Goal: Contribute content: Contribute content

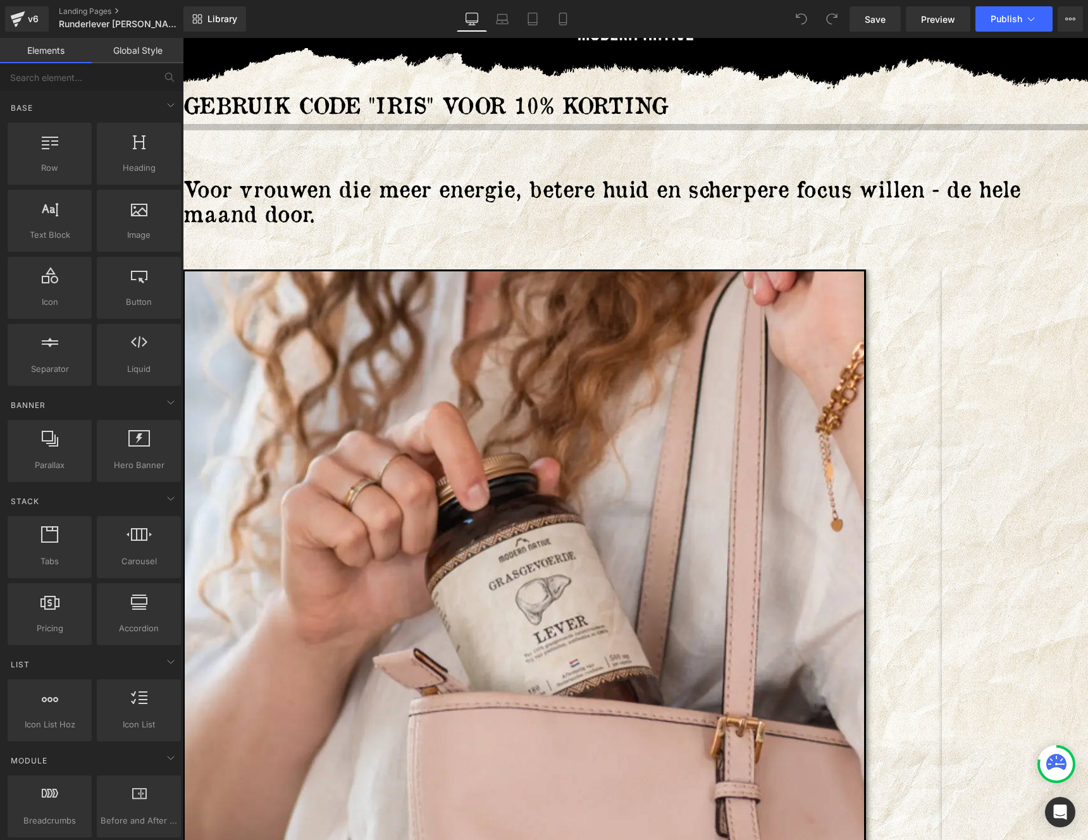
scroll to position [21, 0]
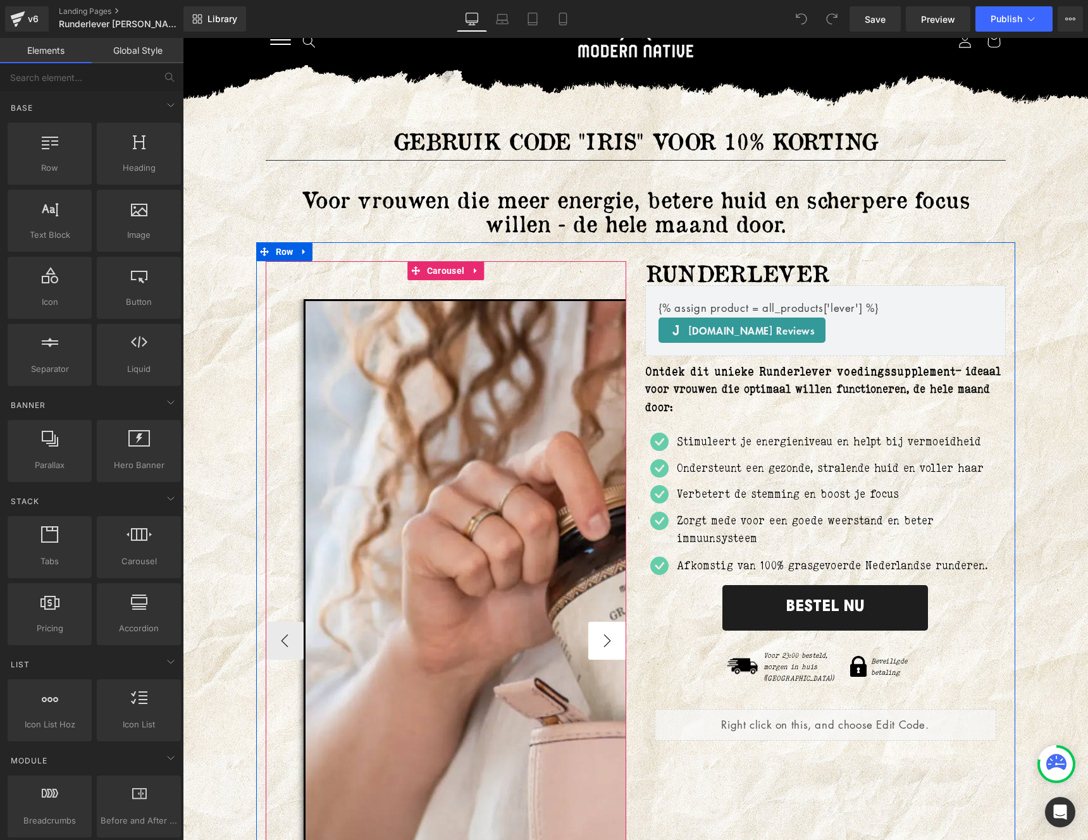
click at [609, 633] on button "›" at bounding box center [607, 641] width 38 height 38
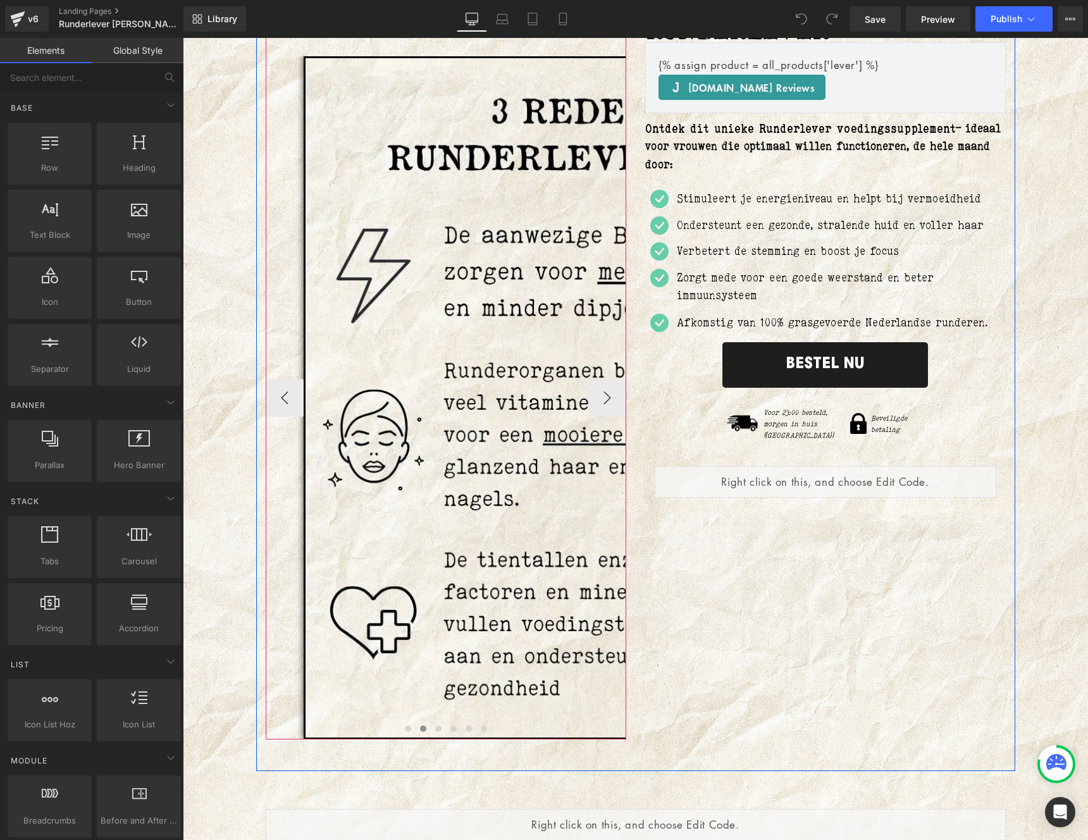
scroll to position [325, 0]
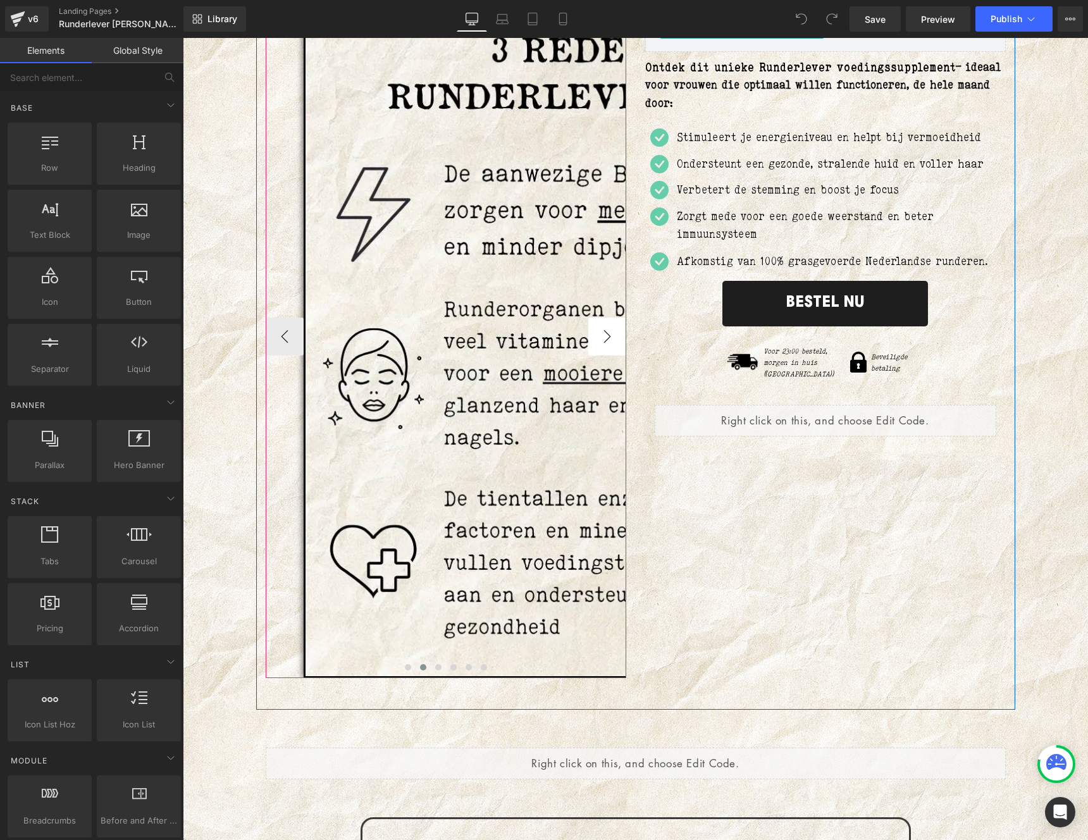
click at [597, 337] on button "›" at bounding box center [607, 337] width 38 height 38
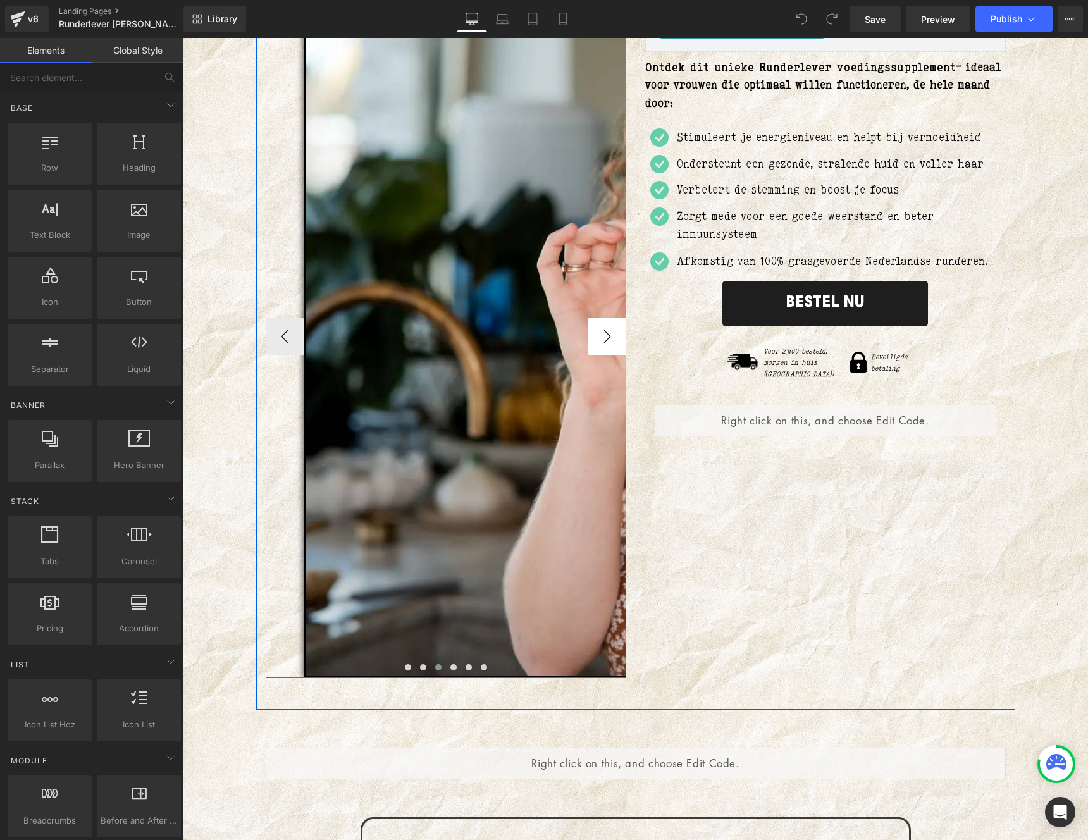
click at [600, 349] on button "›" at bounding box center [607, 337] width 38 height 38
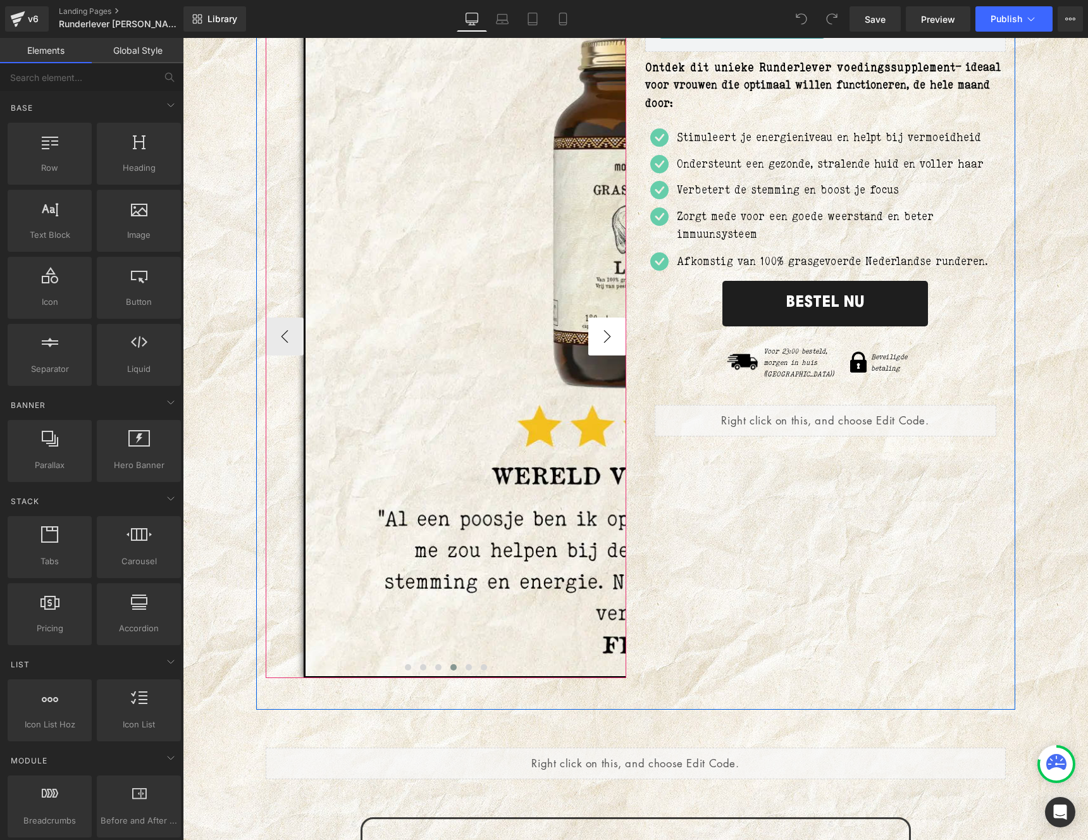
click at [600, 349] on button "›" at bounding box center [607, 337] width 38 height 38
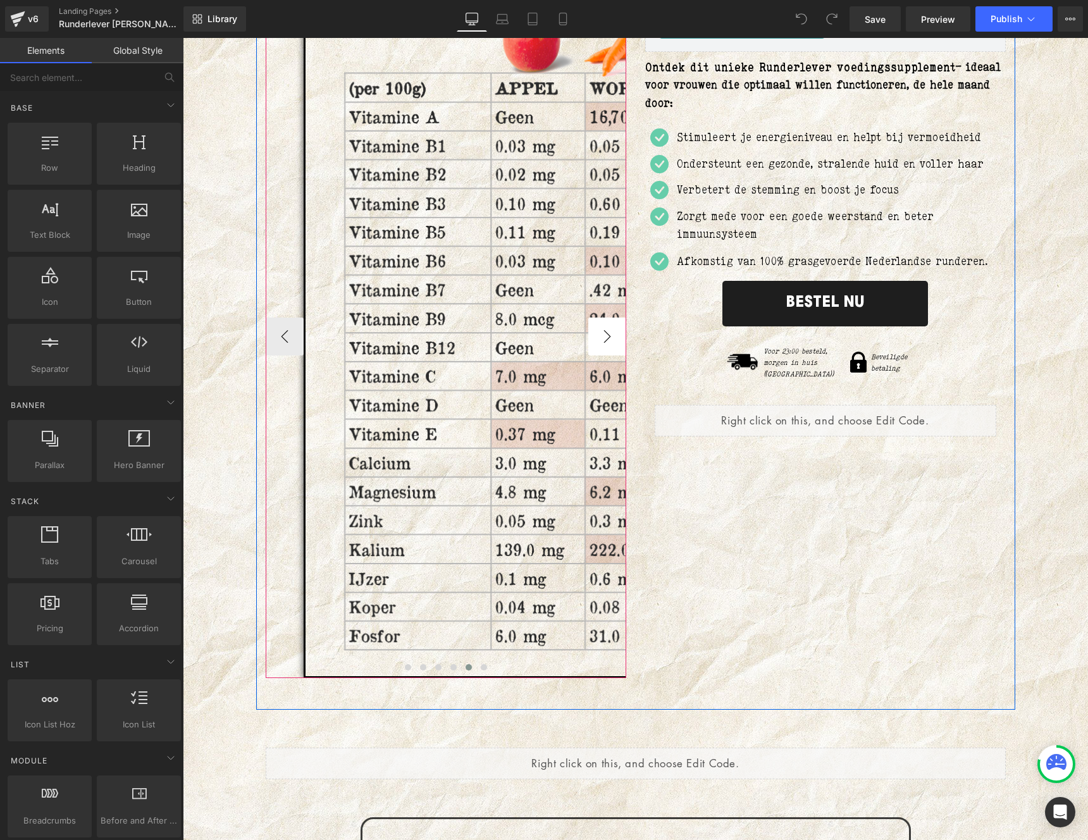
click at [600, 349] on button "›" at bounding box center [607, 337] width 38 height 38
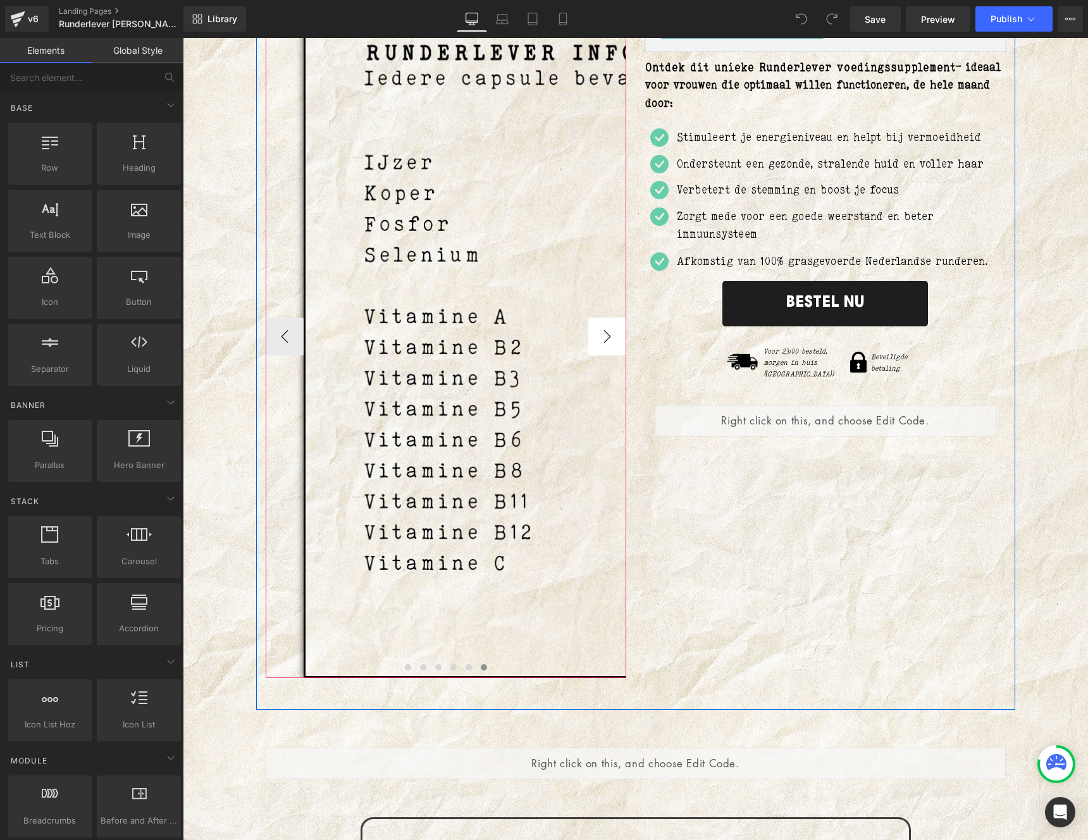
click at [600, 349] on button "›" at bounding box center [607, 337] width 38 height 38
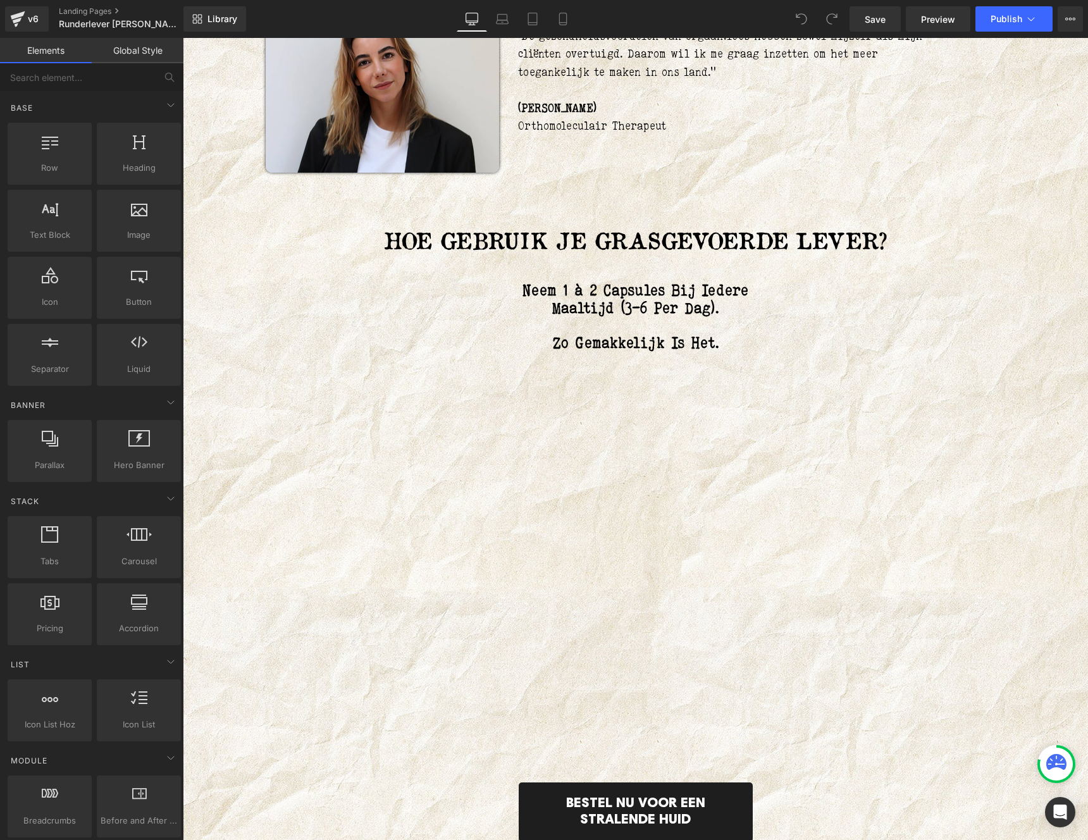
scroll to position [6181, 0]
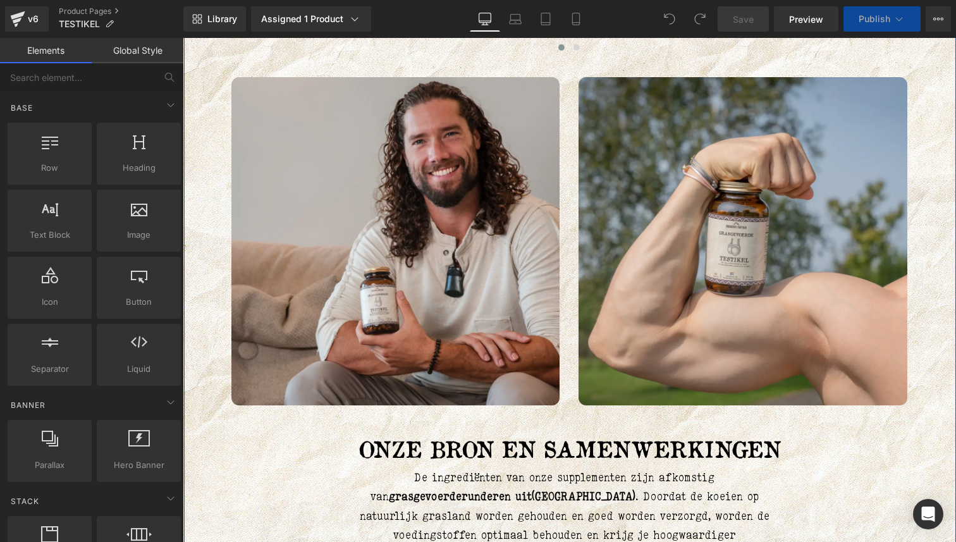
scroll to position [1288, 0]
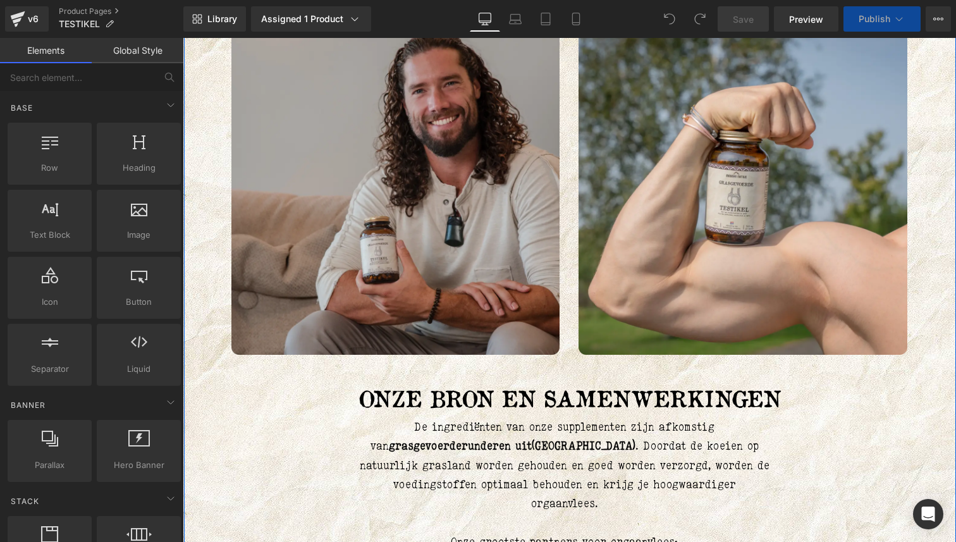
click at [443, 199] on img at bounding box center [395, 191] width 329 height 329
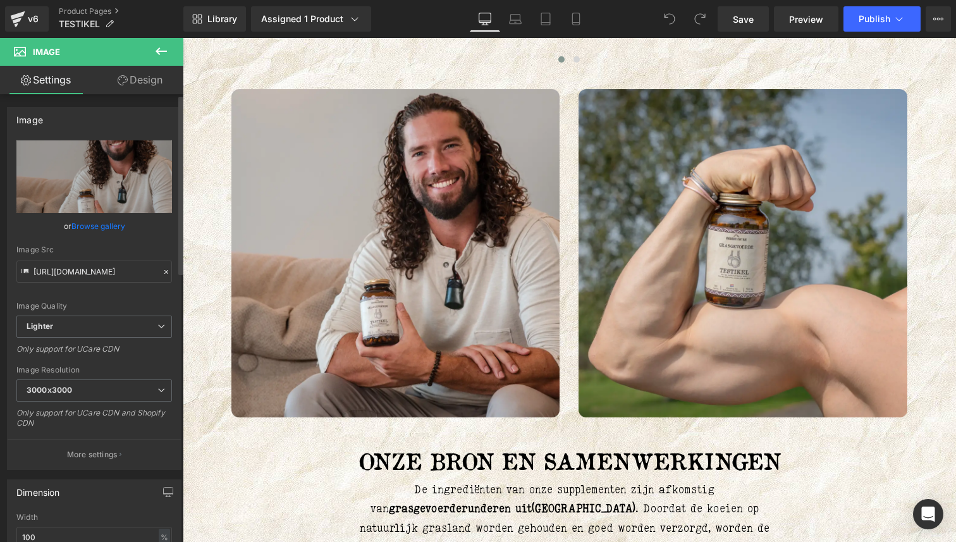
scroll to position [1231, 0]
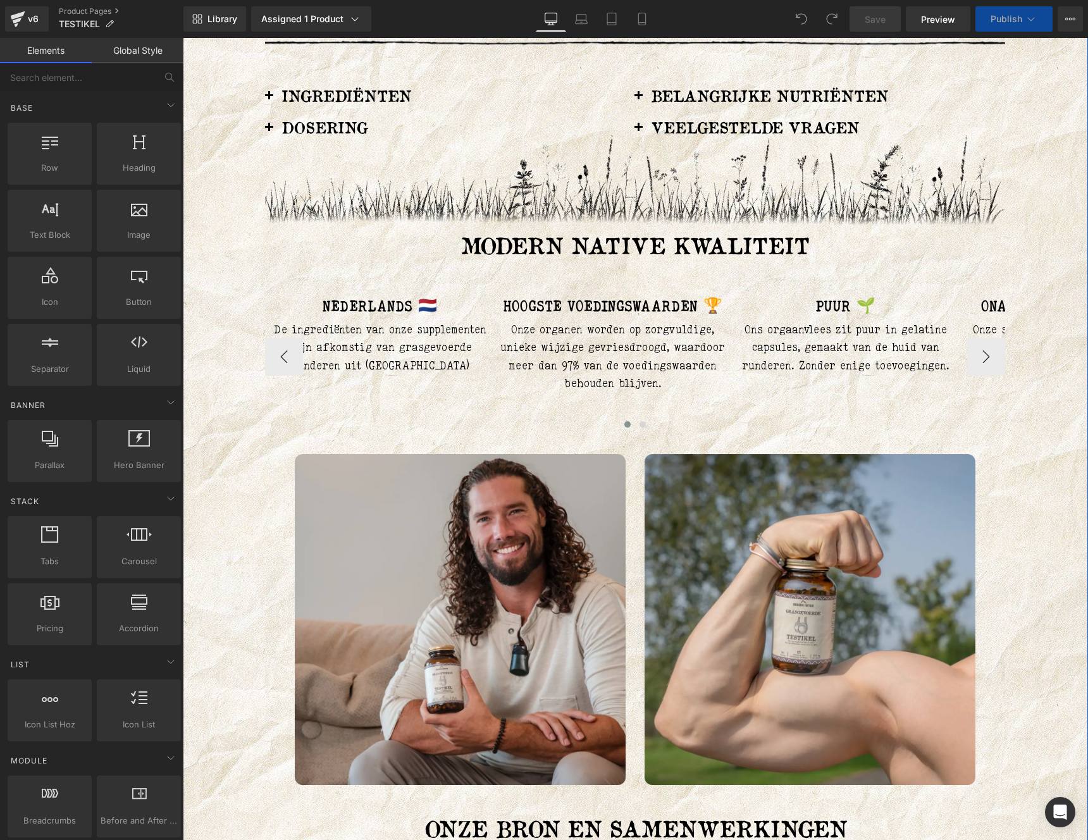
scroll to position [1078, 0]
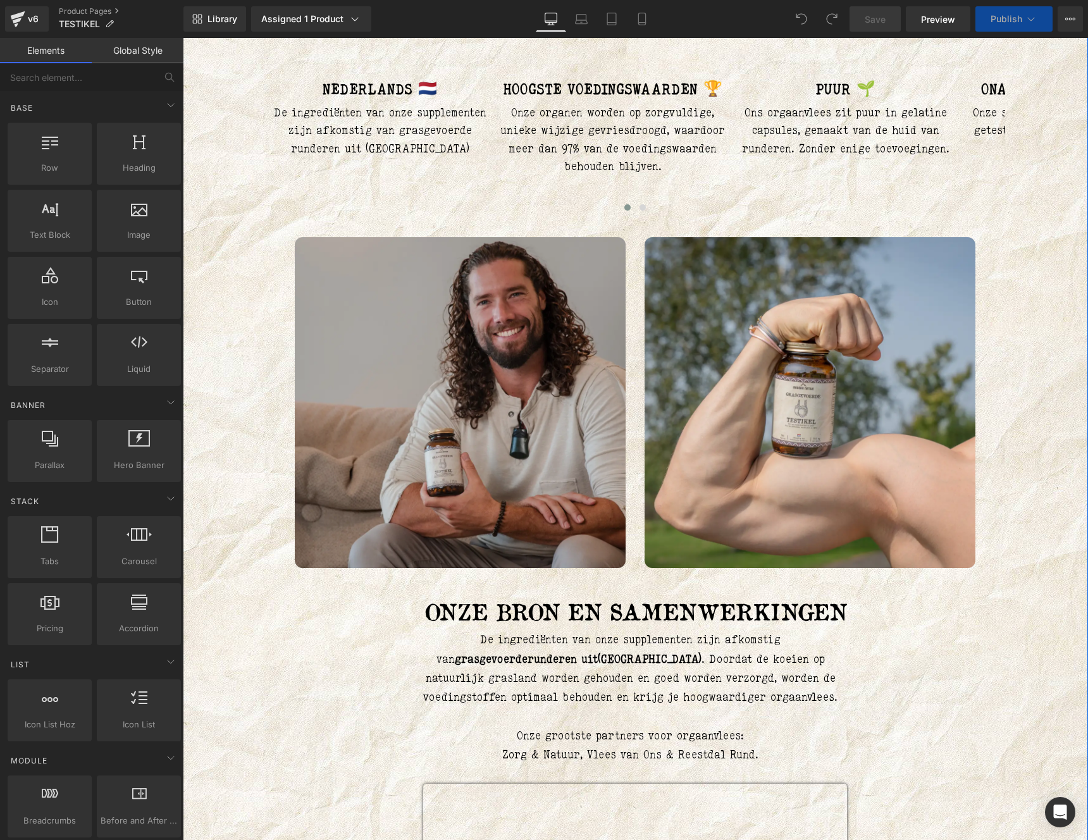
click at [507, 446] on img at bounding box center [460, 402] width 331 height 331
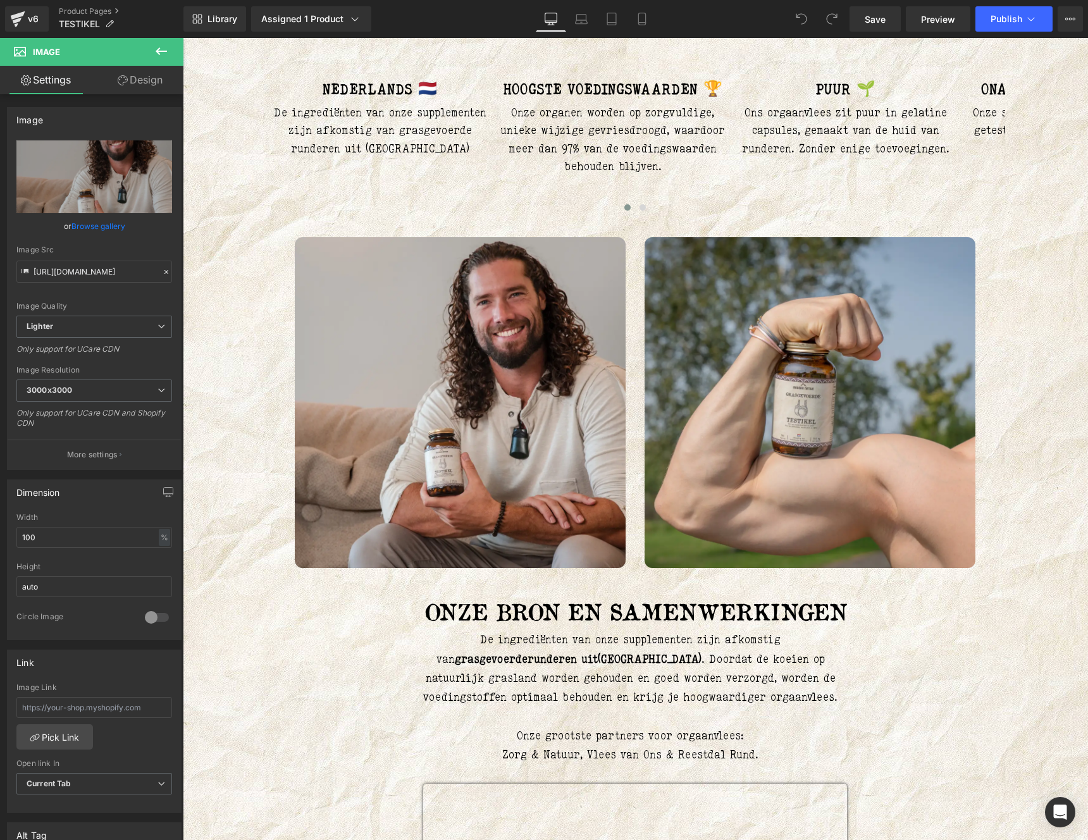
click at [163, 58] on icon at bounding box center [161, 51] width 15 height 15
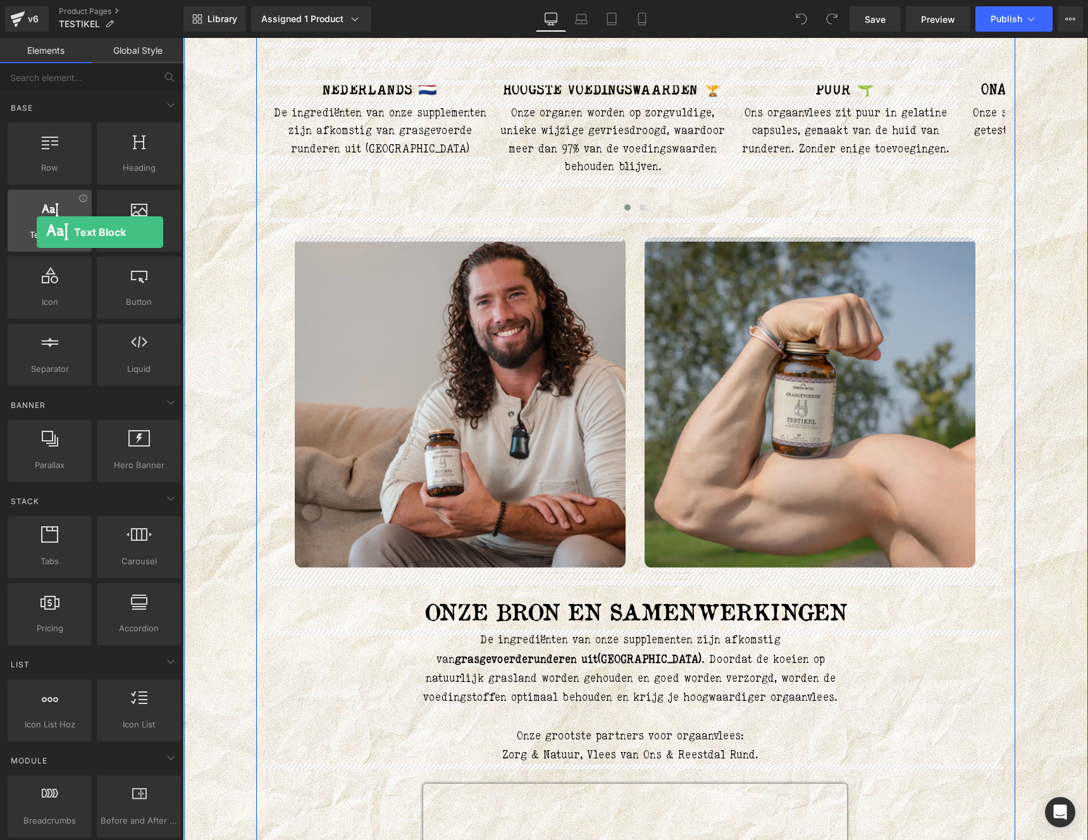
drag, startPoint x: 62, startPoint y: 225, endPoint x: 37, endPoint y: 232, distance: 26.2
click at [37, 232] on div "Text Block texts, paragraphs, contents, blocks" at bounding box center [50, 221] width 84 height 62
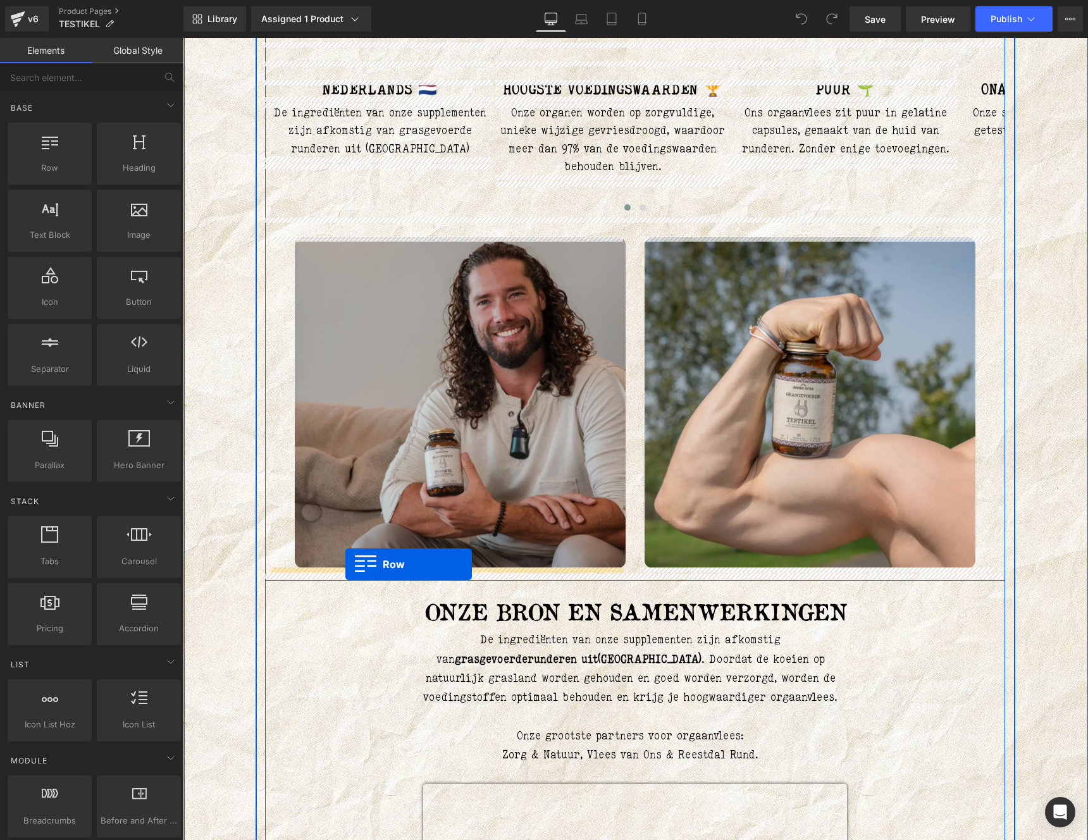
drag, startPoint x: 226, startPoint y: 209, endPoint x: 345, endPoint y: 564, distance: 374.2
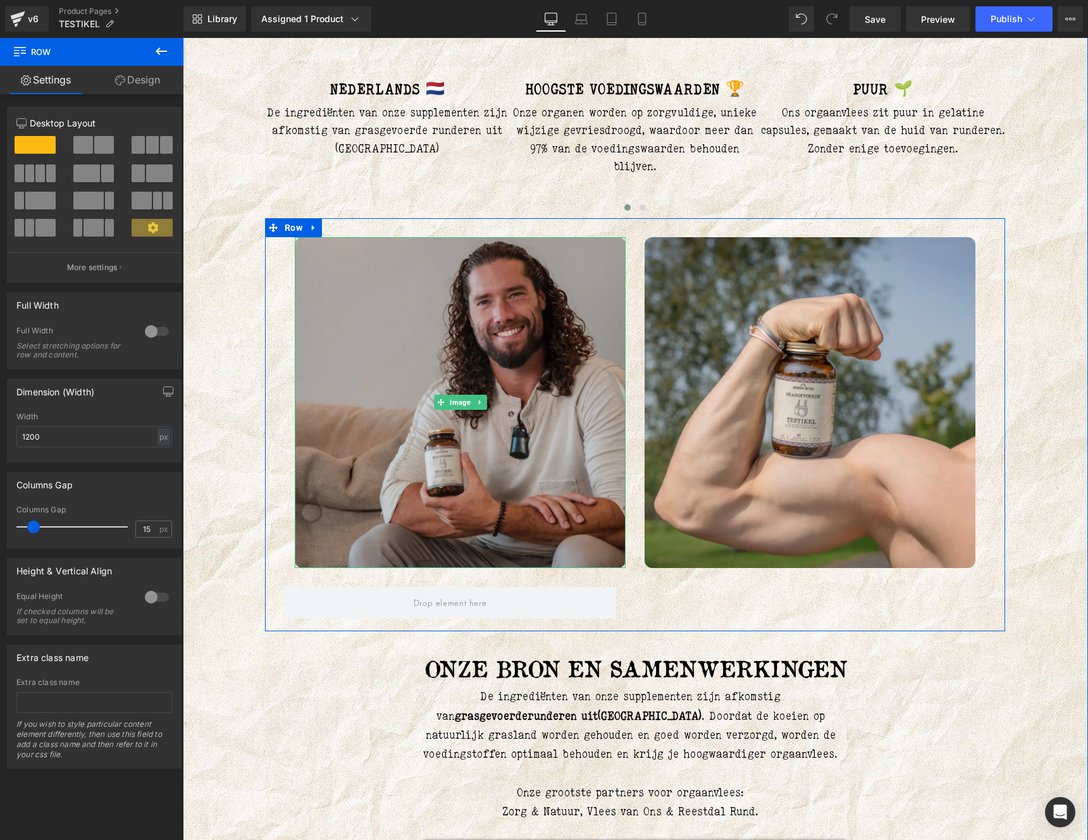
click at [565, 371] on img at bounding box center [460, 402] width 331 height 331
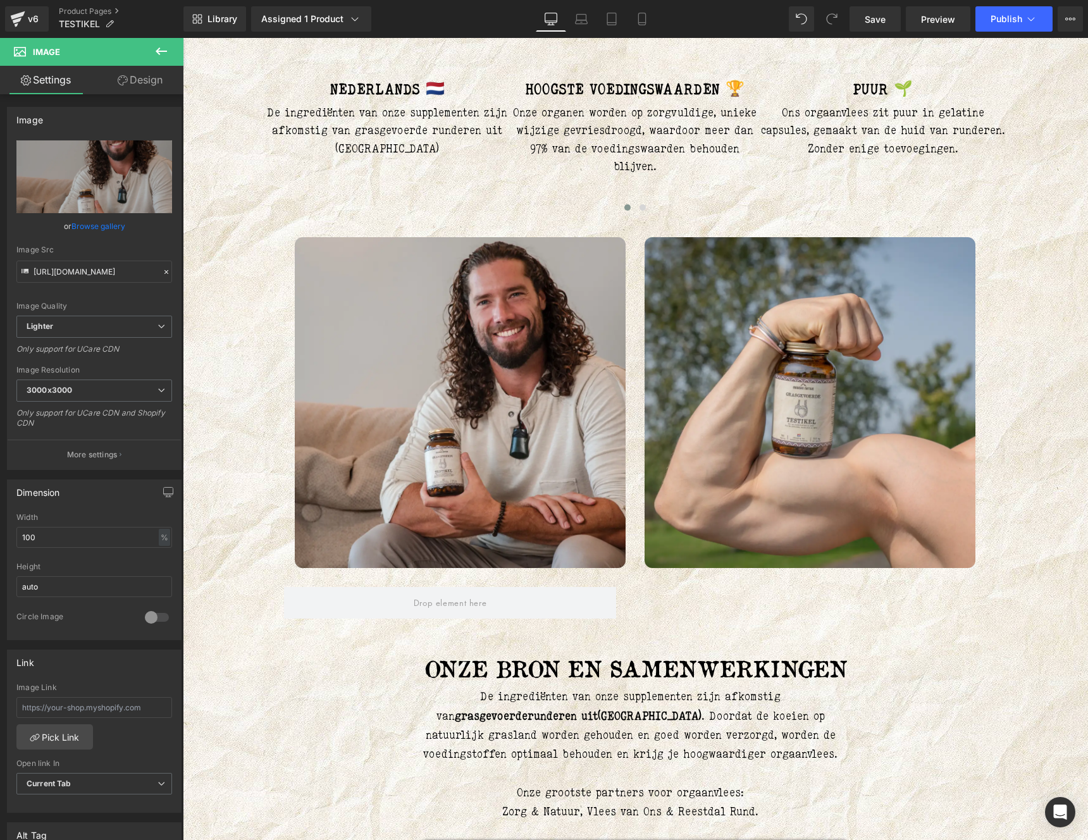
click at [156, 51] on icon at bounding box center [161, 51] width 11 height 8
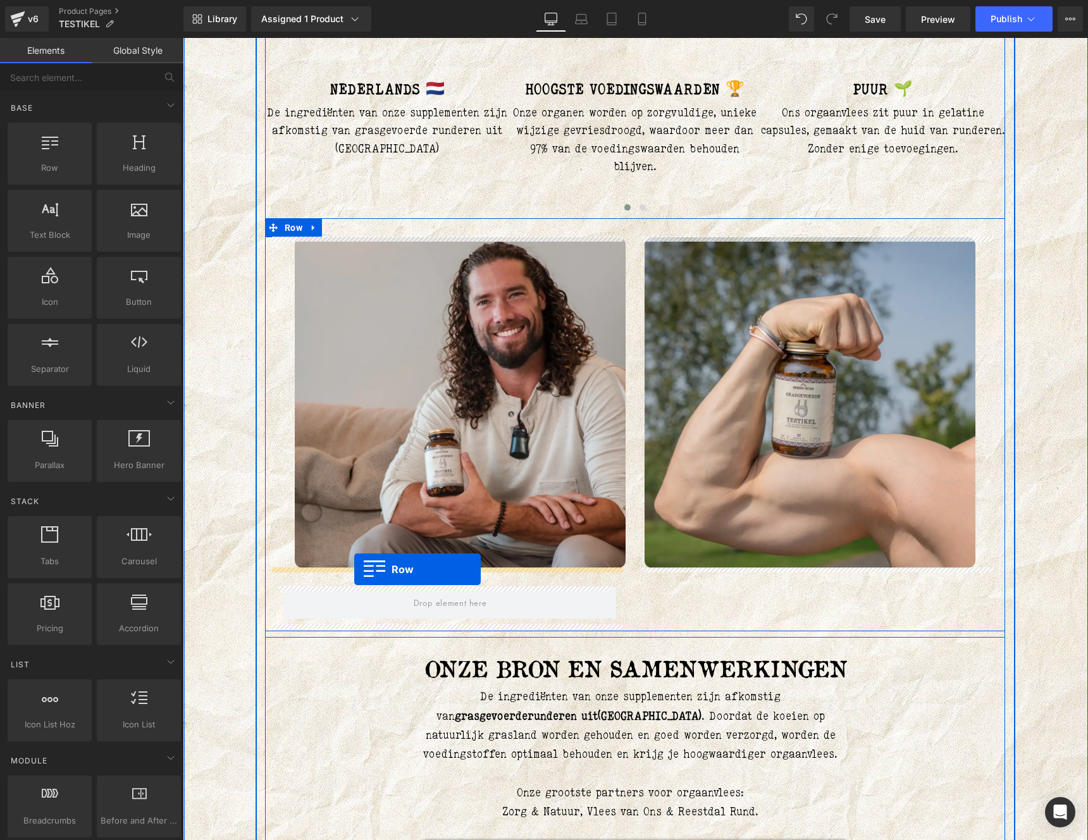
drag, startPoint x: 227, startPoint y: 211, endPoint x: 354, endPoint y: 569, distance: 379.9
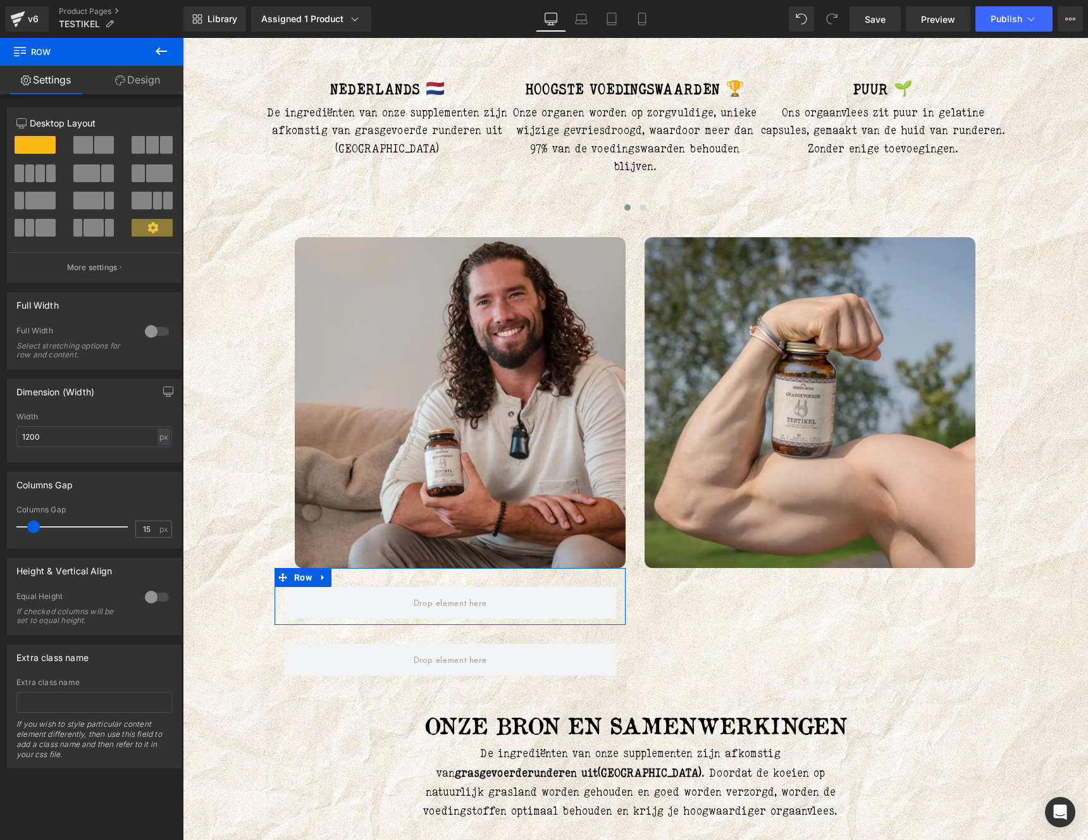
click at [95, 149] on span at bounding box center [104, 145] width 20 height 18
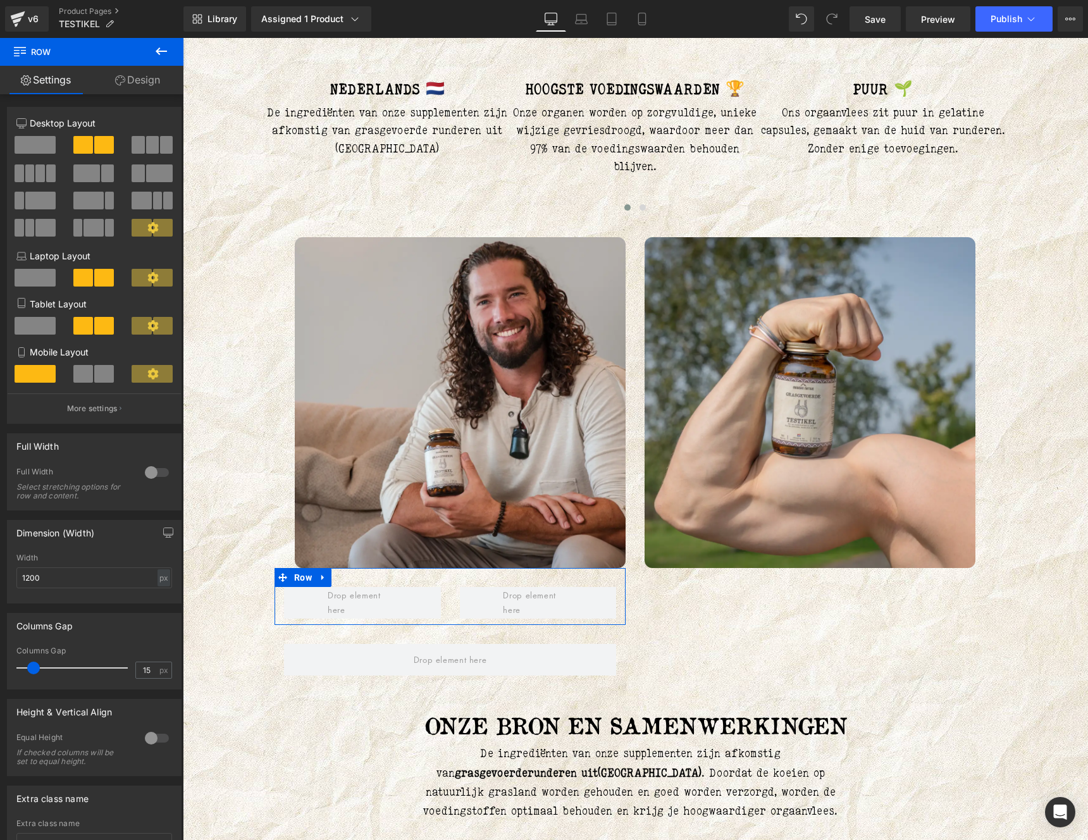
click at [134, 82] on link "Design" at bounding box center [138, 80] width 92 height 28
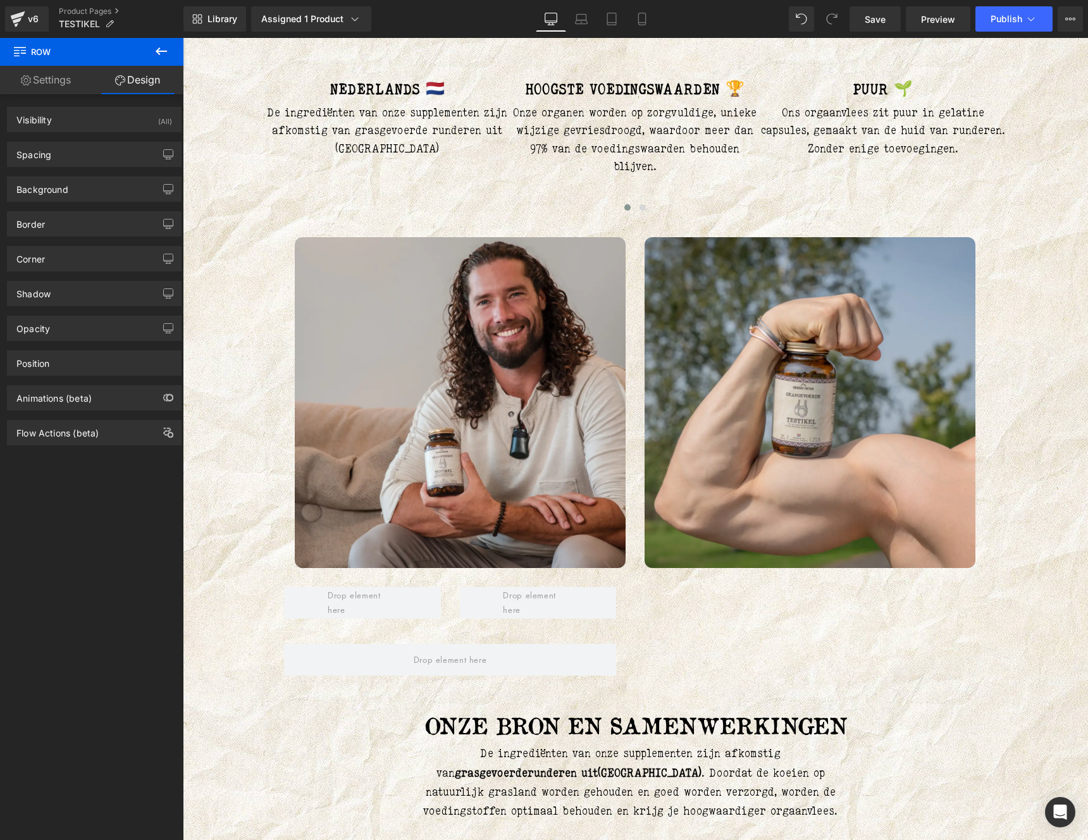
click at [152, 54] on button at bounding box center [161, 52] width 44 height 28
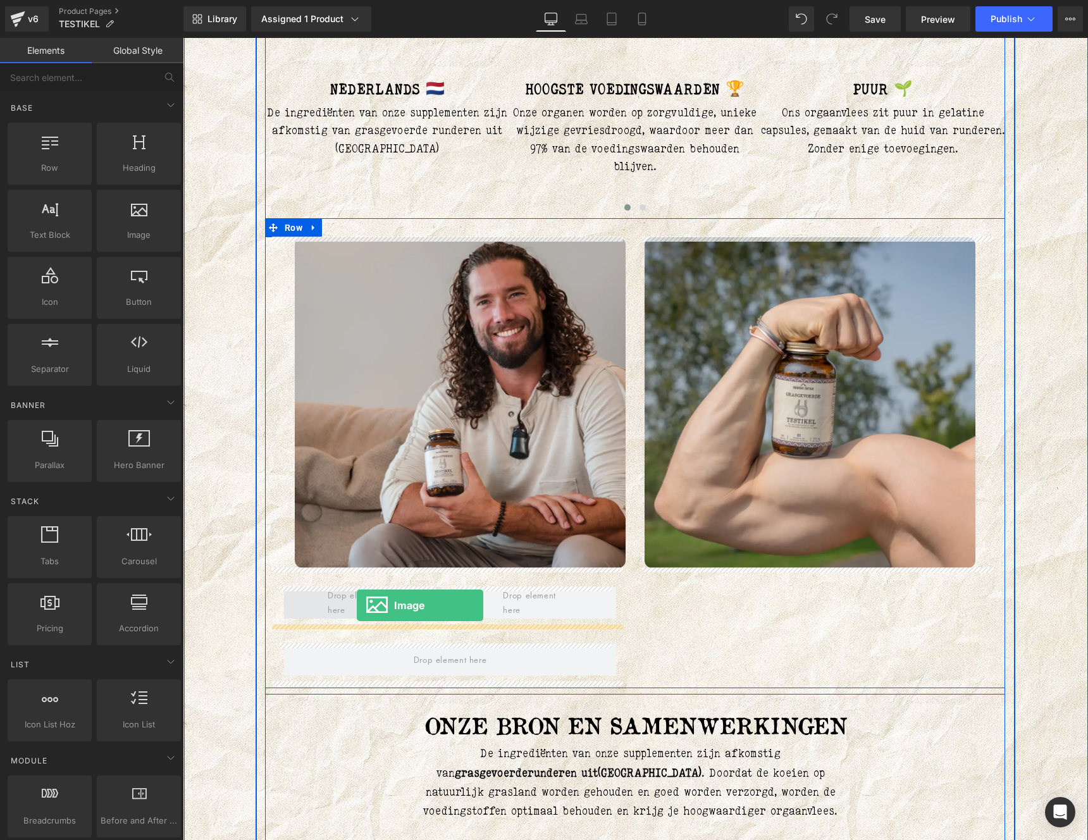
drag, startPoint x: 331, startPoint y: 266, endPoint x: 357, endPoint y: 605, distance: 340.0
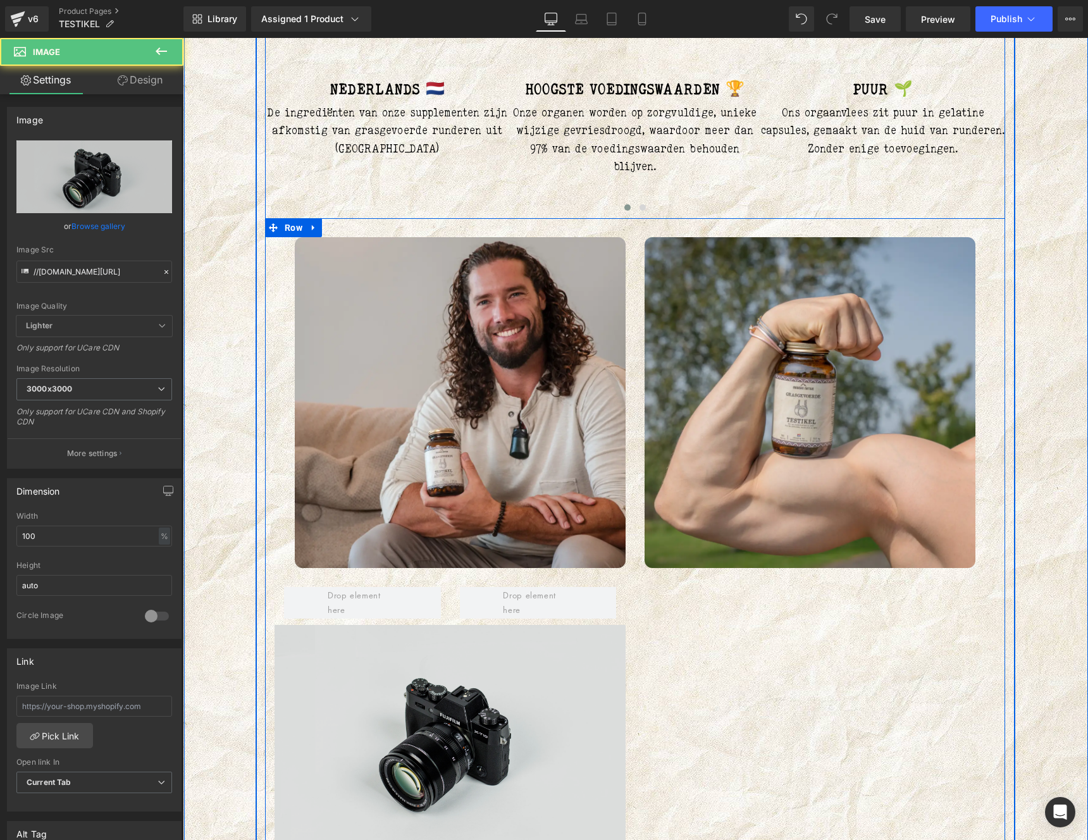
click at [377, 681] on img at bounding box center [450, 741] width 351 height 233
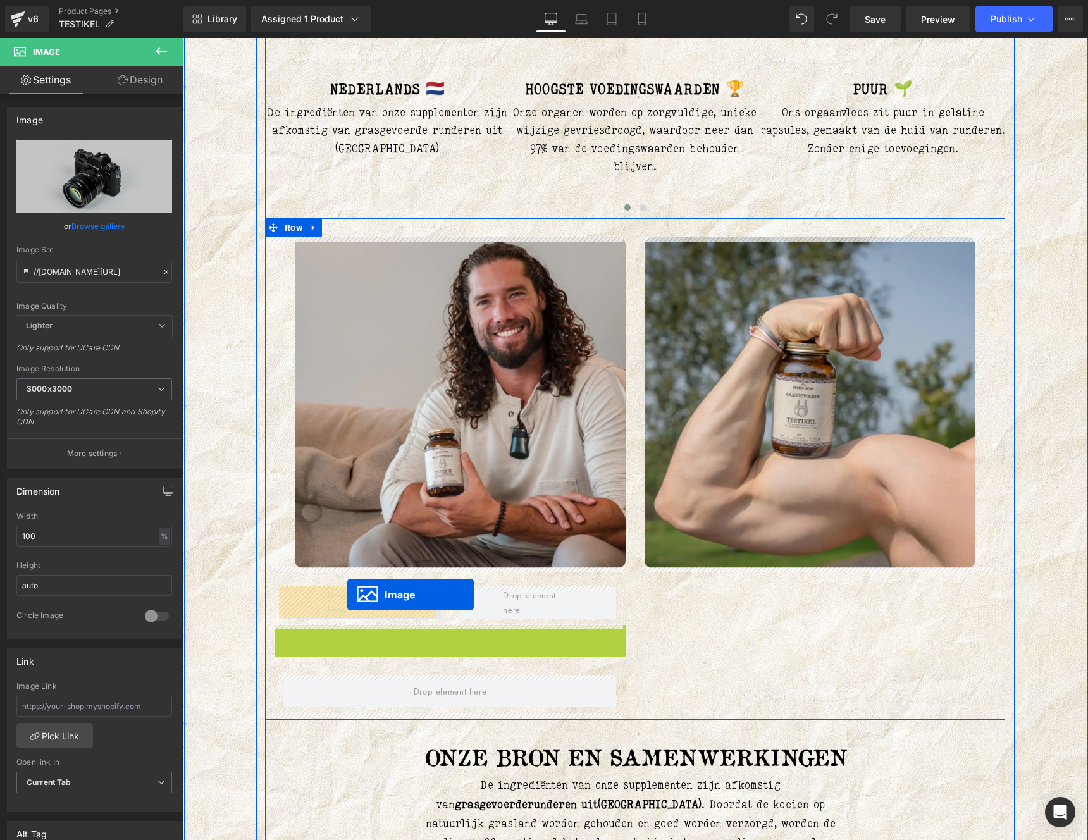
drag, startPoint x: 436, startPoint y: 748, endPoint x: 347, endPoint y: 595, distance: 177.2
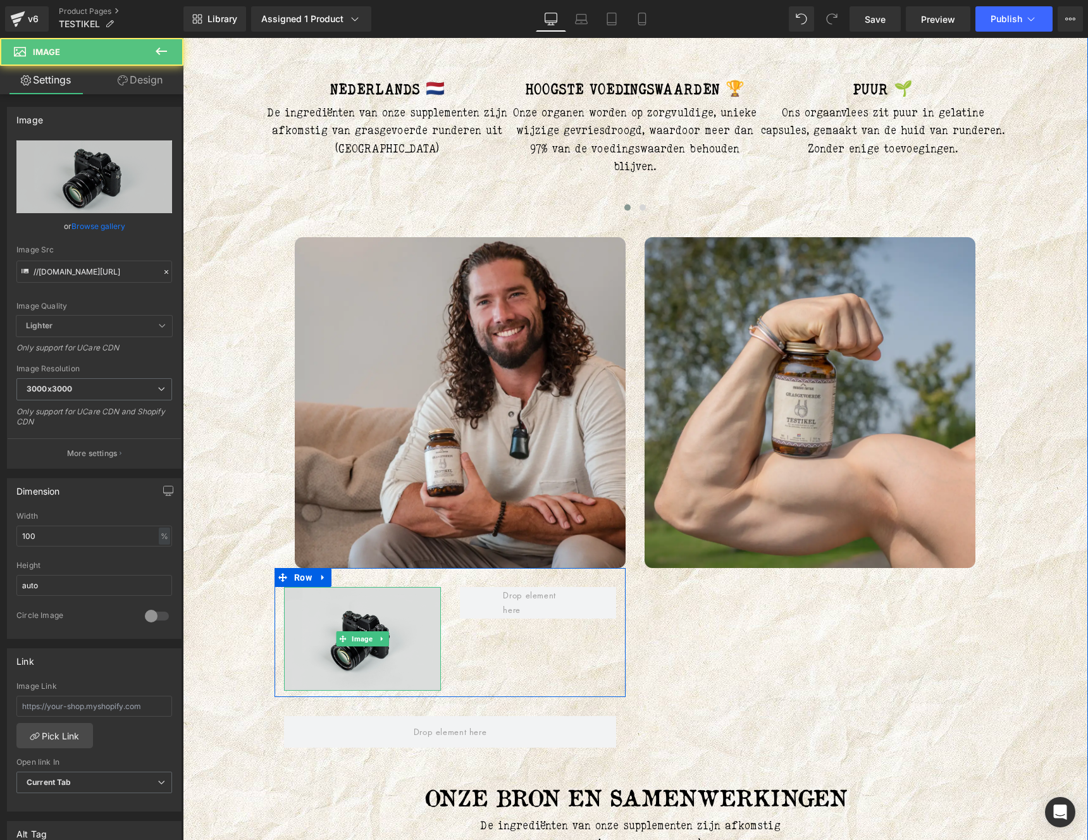
click at [344, 620] on img at bounding box center [362, 639] width 157 height 104
click at [353, 623] on img at bounding box center [362, 639] width 157 height 104
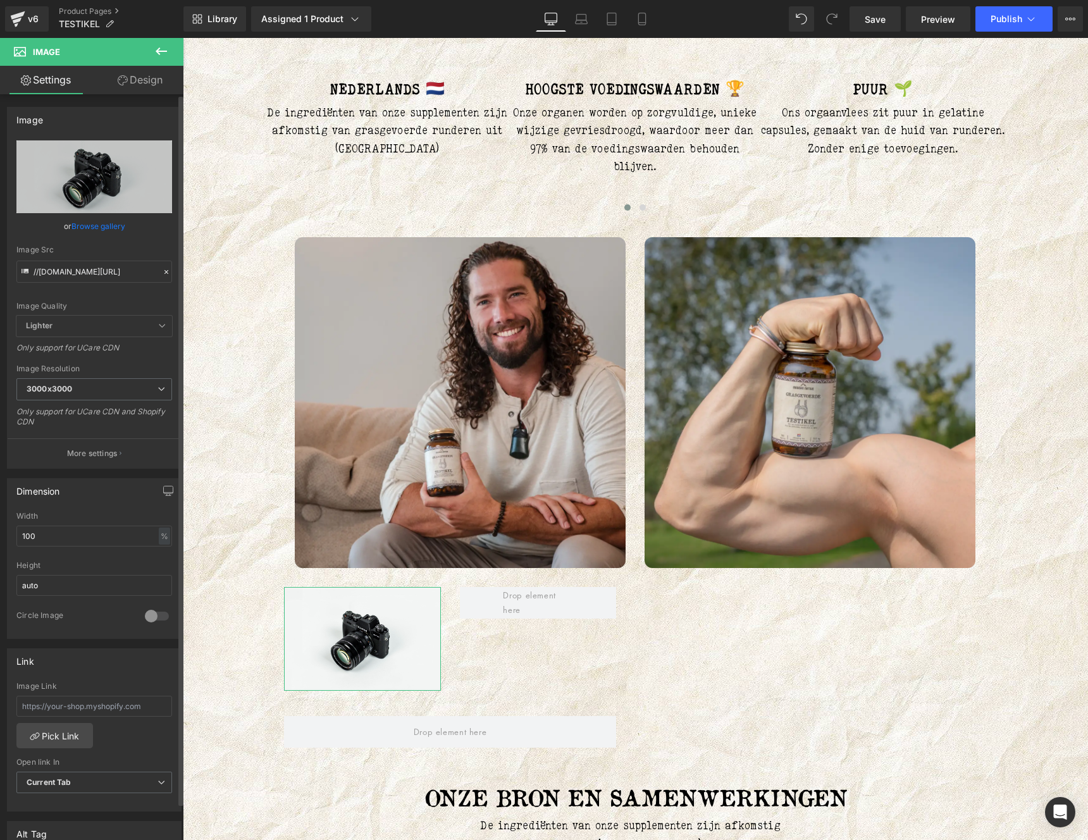
click at [97, 226] on link "Browse gallery" at bounding box center [98, 226] width 54 height 22
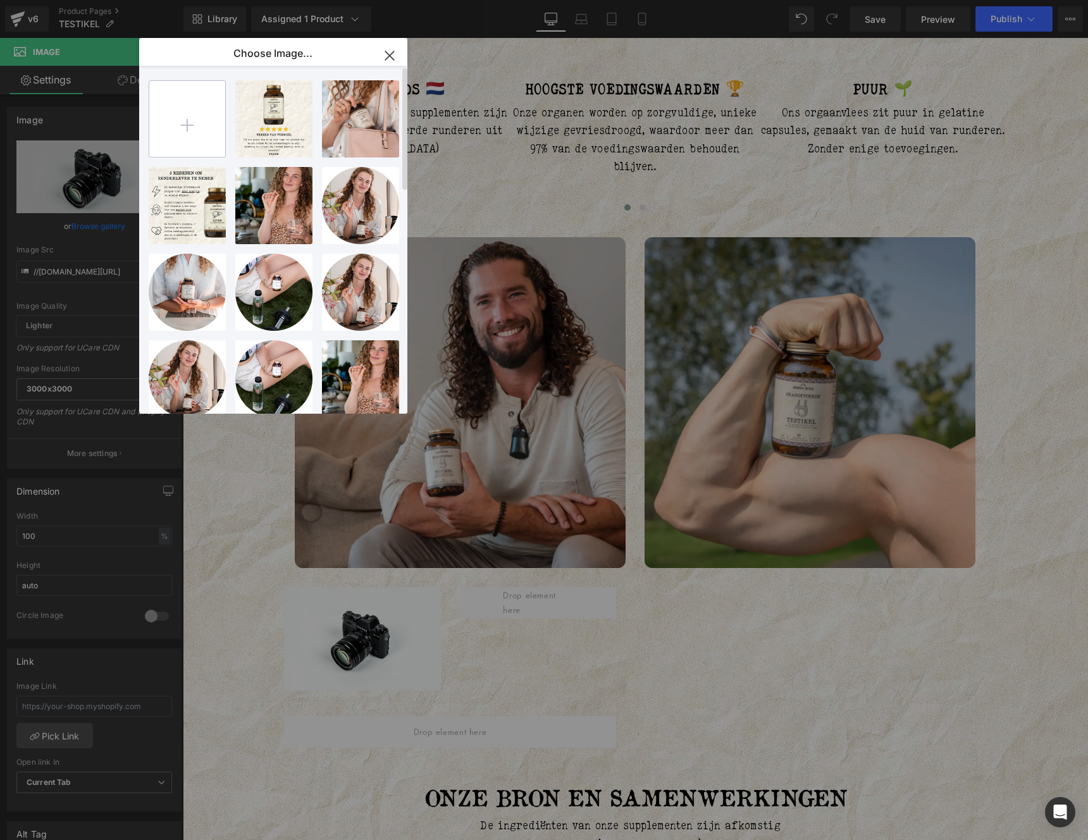
click at [187, 118] on input "file" at bounding box center [187, 119] width 76 height 76
type input "C:\fakepath\dennis.png"
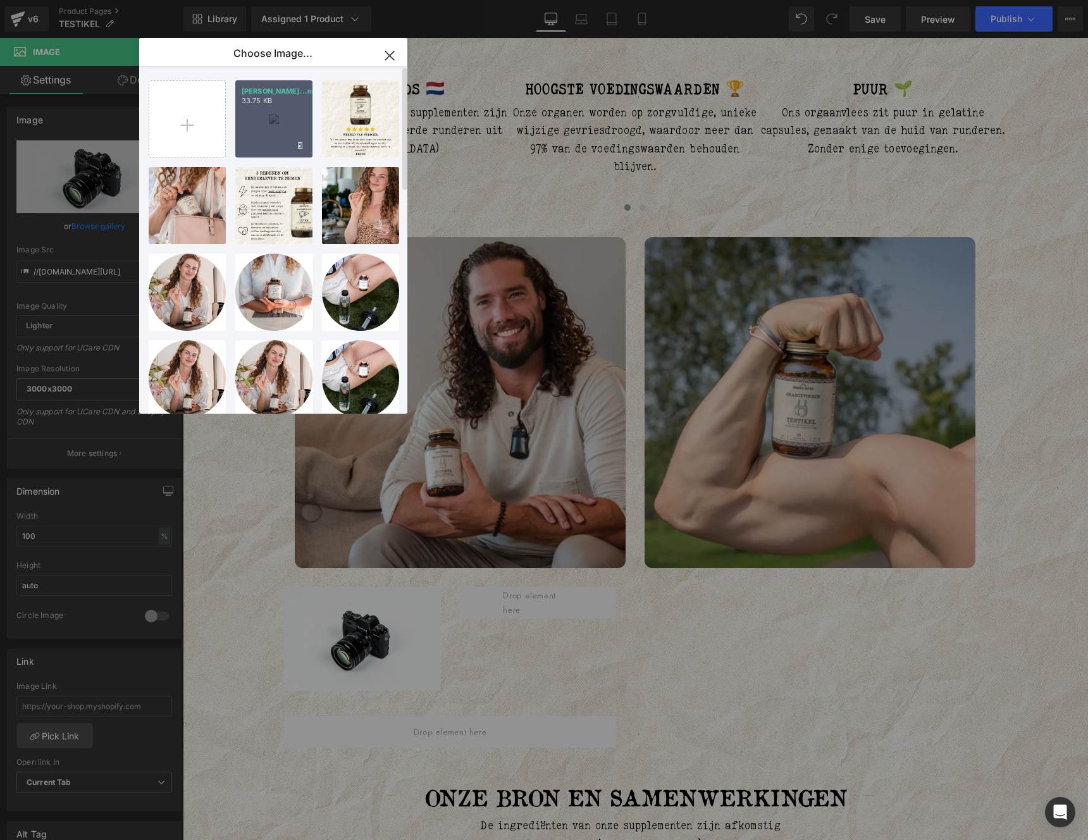
type input "https://ucarecdn.com/1778144f-3d25-4fc4-82fd-e08b8f5ea489/-/format/auto/-/previ…"
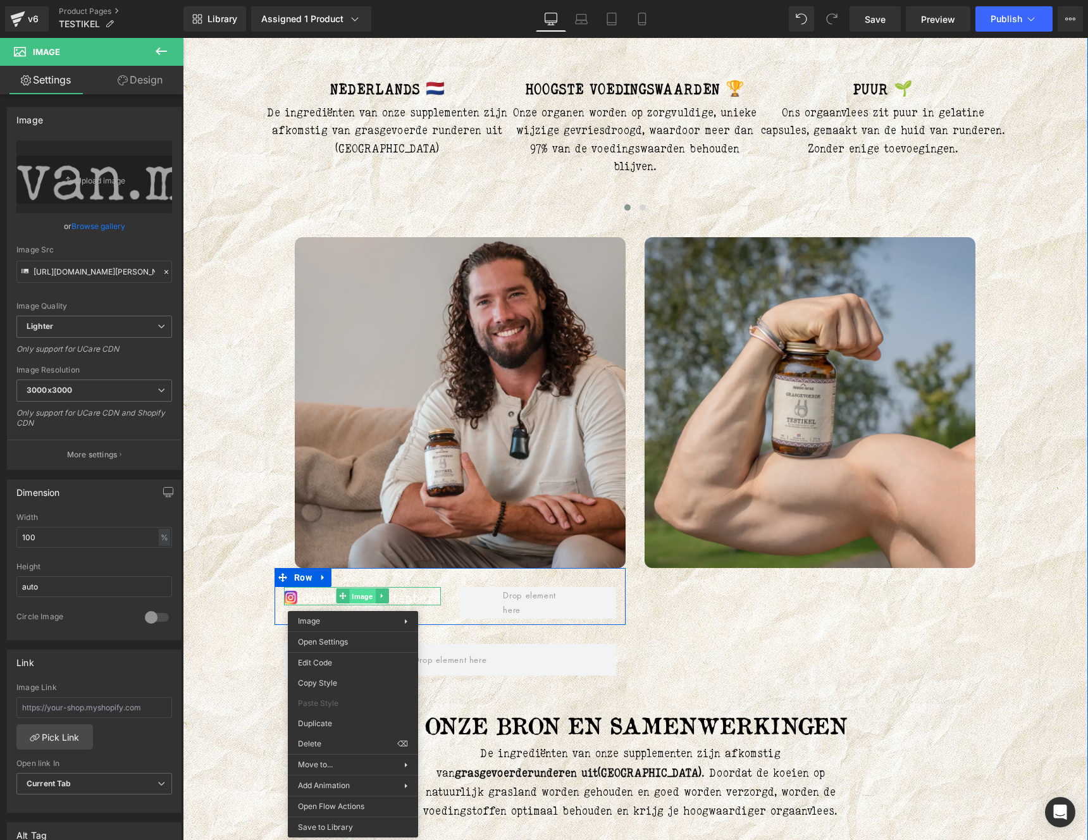
drag, startPoint x: 353, startPoint y: 602, endPoint x: 538, endPoint y: 652, distance: 191.5
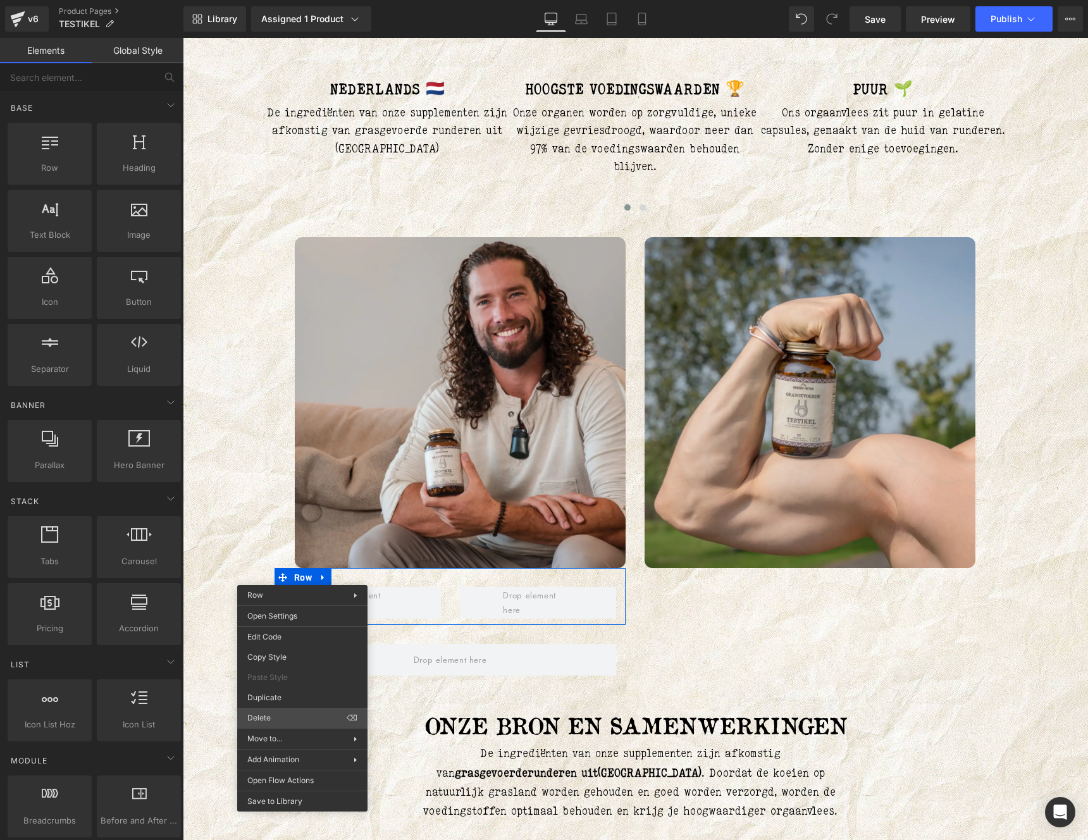
drag, startPoint x: 440, startPoint y: 755, endPoint x: 357, endPoint y: 521, distance: 248.6
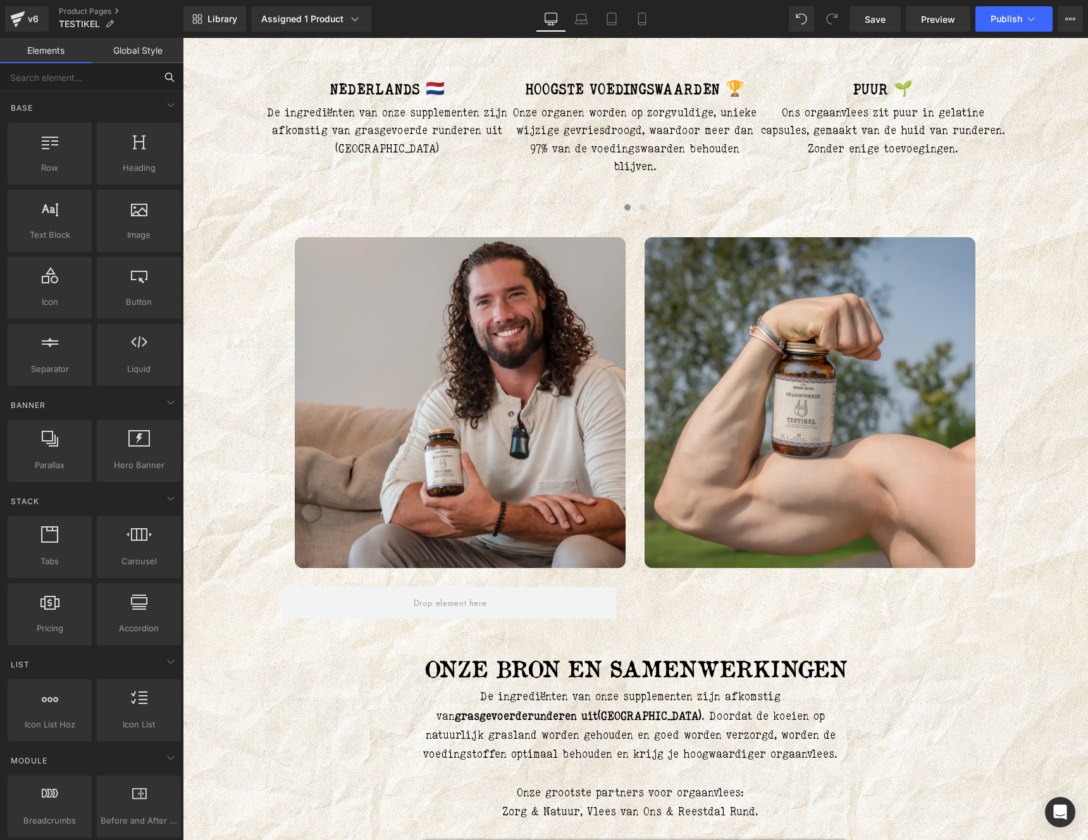
click at [145, 72] on input "text" at bounding box center [78, 77] width 156 height 28
click at [133, 229] on span "Image" at bounding box center [139, 234] width 77 height 13
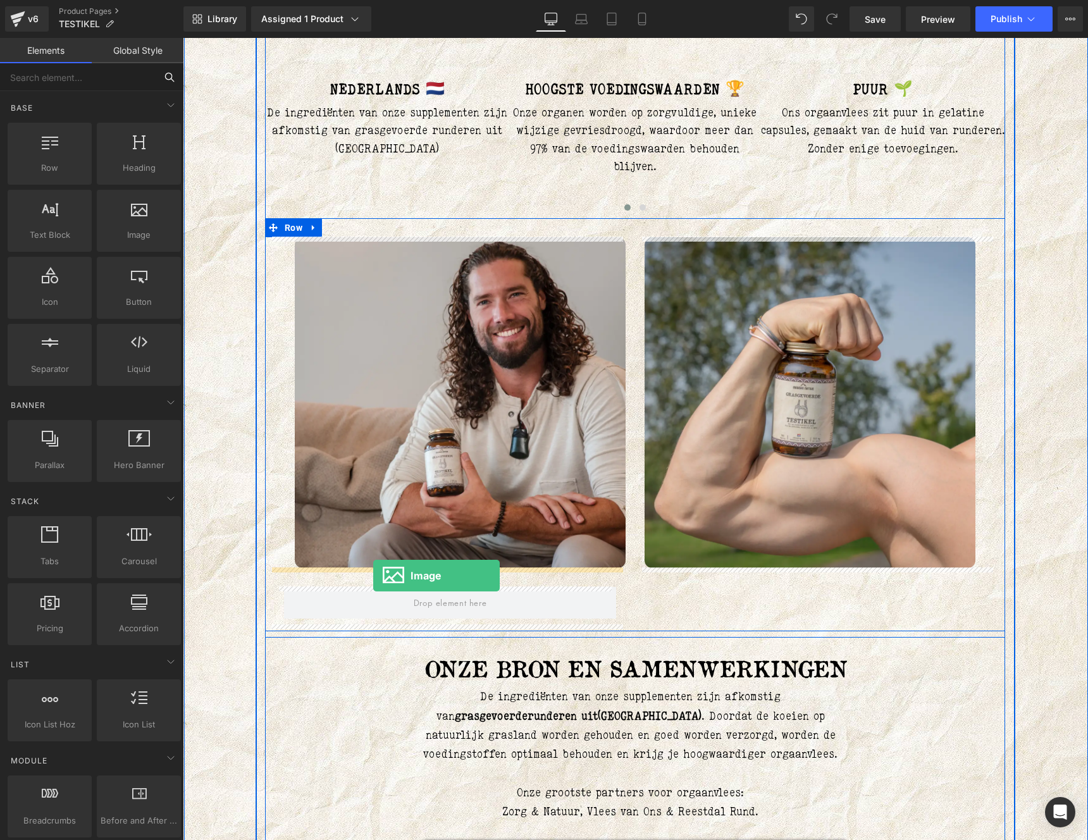
drag, startPoint x: 314, startPoint y: 262, endPoint x: 369, endPoint y: 572, distance: 314.7
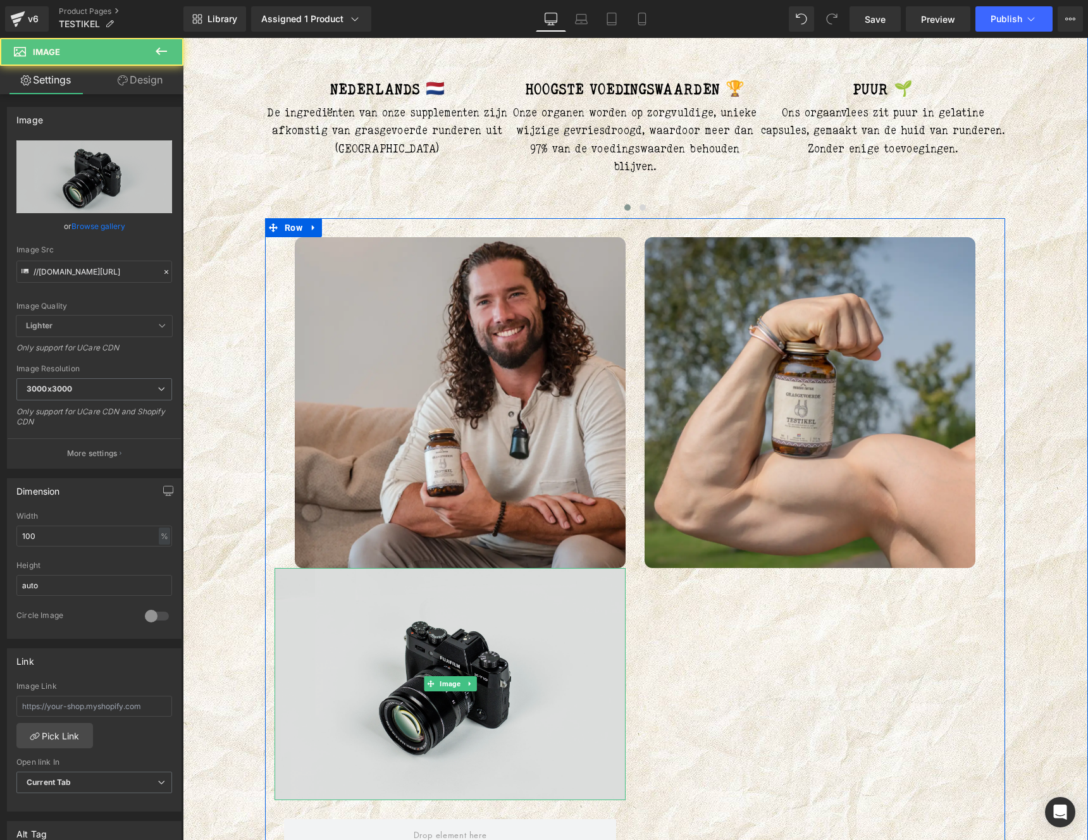
click at [352, 619] on img at bounding box center [450, 684] width 351 height 233
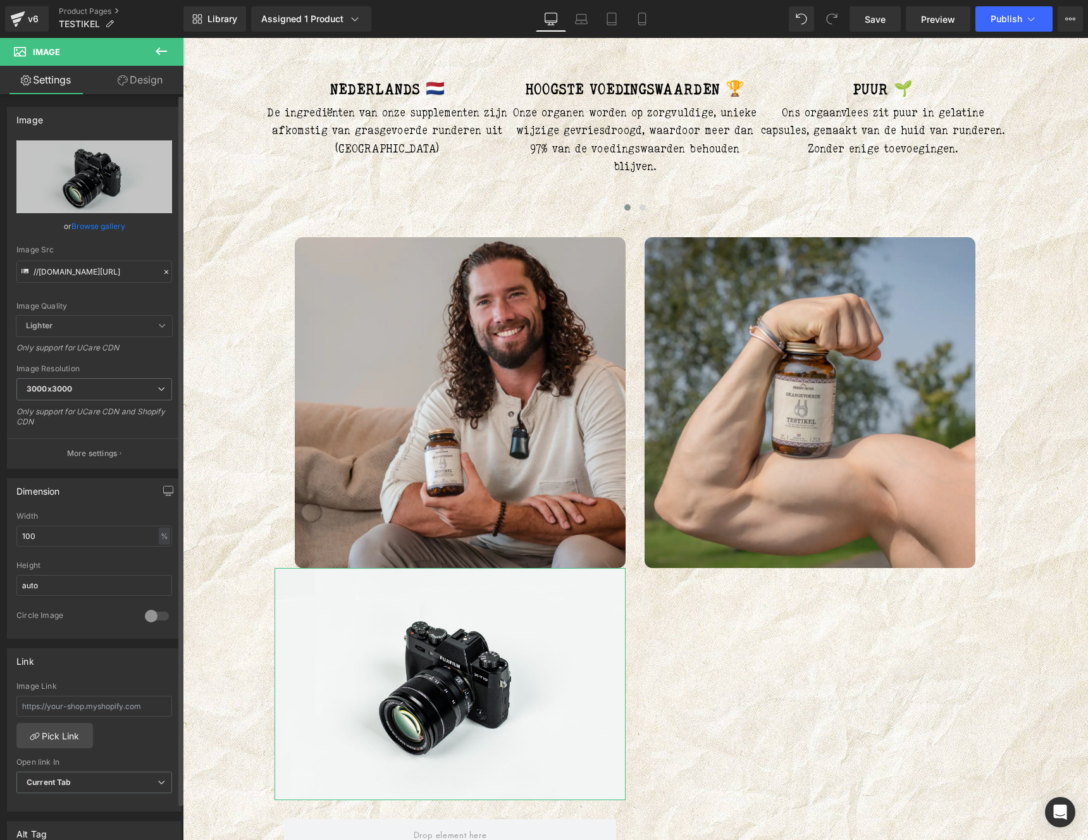
click at [89, 226] on link "Browse gallery" at bounding box center [98, 226] width 54 height 22
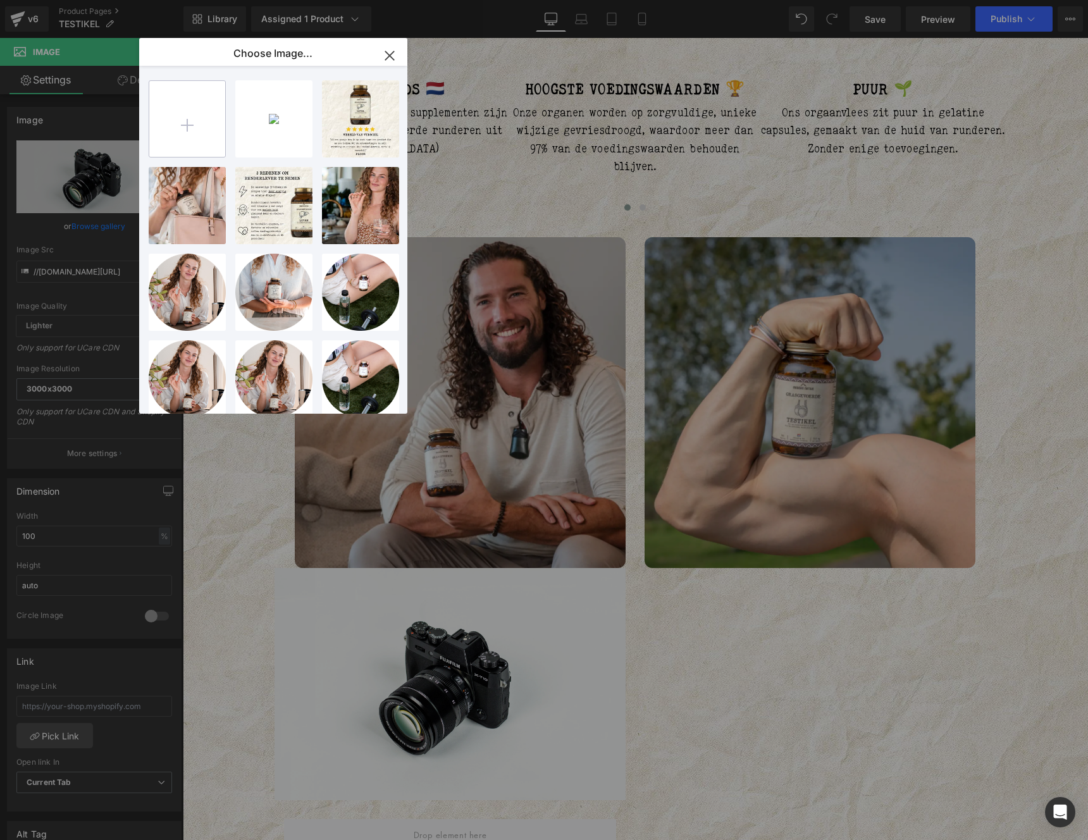
click at [190, 127] on input "file" at bounding box center [187, 119] width 76 height 76
type input "C:\fakepath\Dennis2.png"
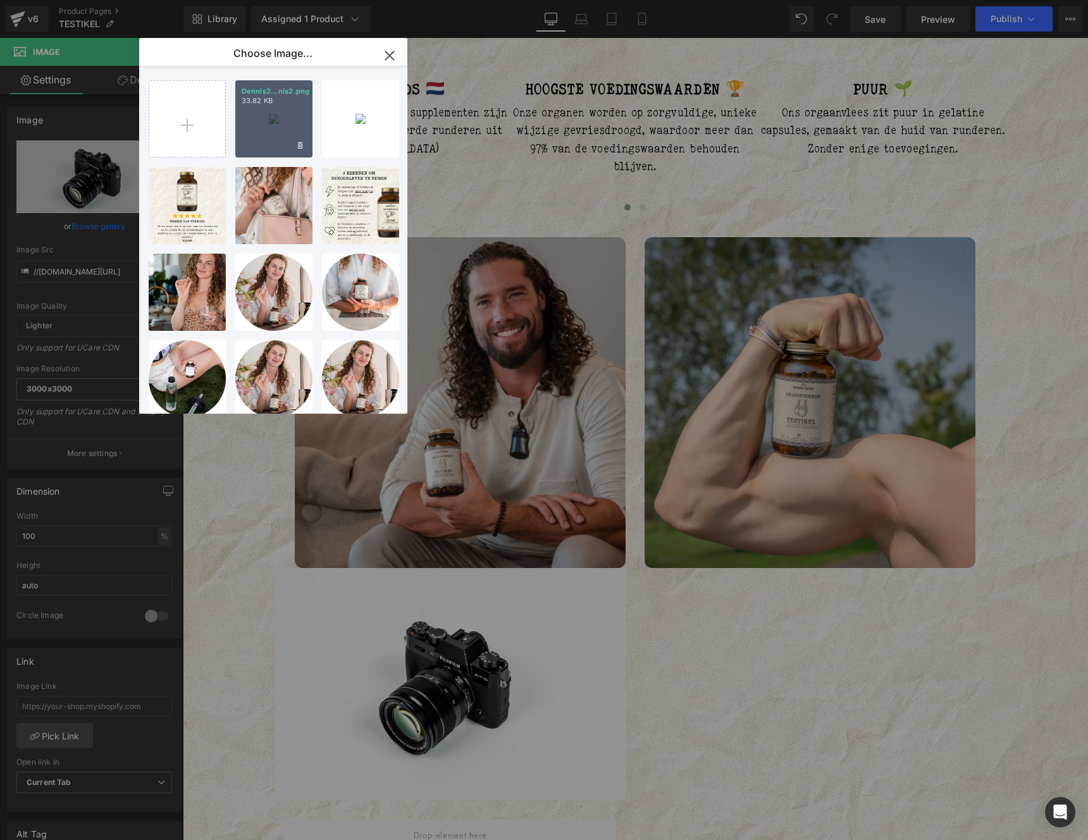
click at [0, 0] on div "Dennis2...nis2.png 33.82 KB" at bounding box center [0, 0] width 0 height 0
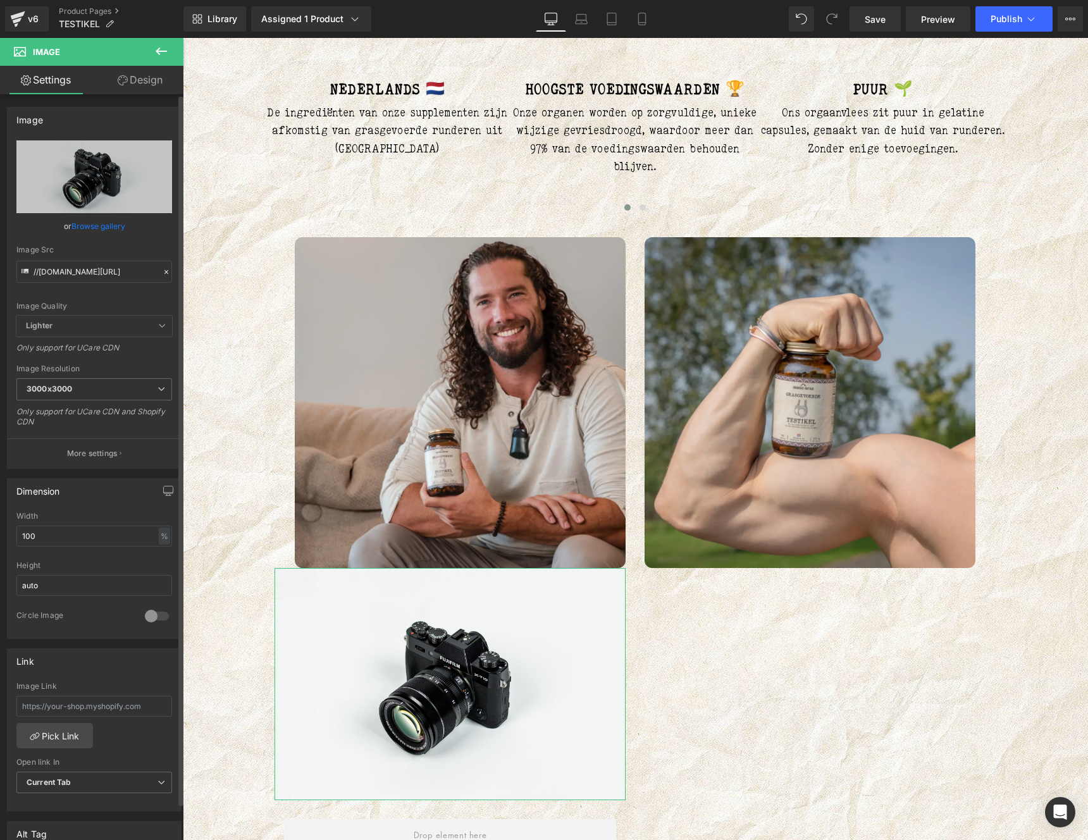
click at [82, 230] on link "Browse gallery" at bounding box center [98, 226] width 54 height 22
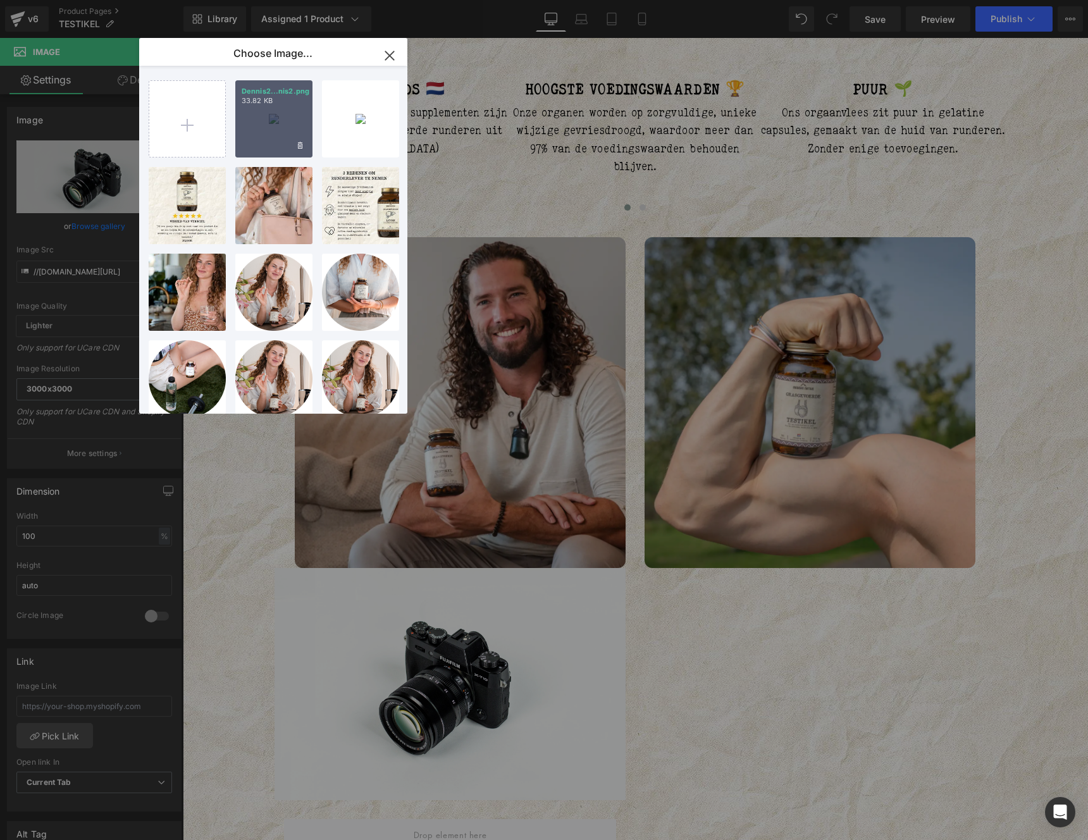
click at [0, 0] on div "Dennis2...nis2.png 33.82 KB" at bounding box center [0, 0] width 0 height 0
type input "https://ucarecdn.com/c4ab1156-7cf6-41cb-9f02-994f9f5fc70b/-/format/auto/-/previ…"
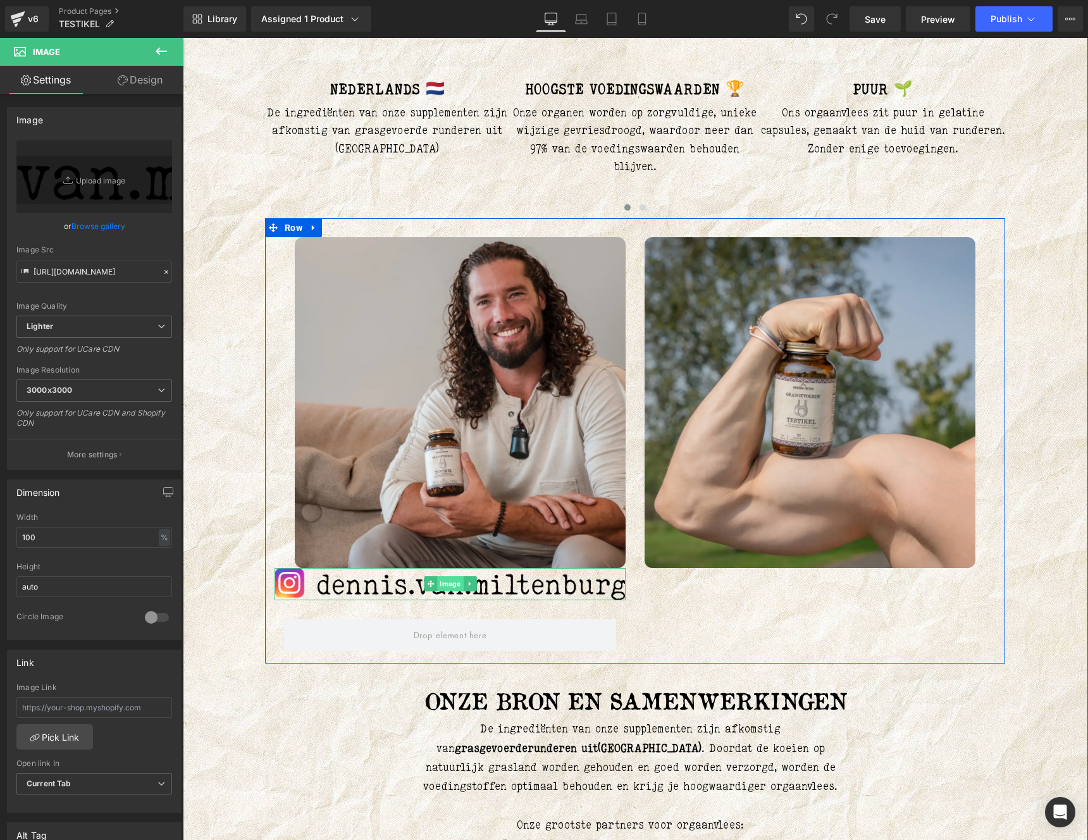
click at [437, 584] on span "Image" at bounding box center [450, 583] width 26 height 15
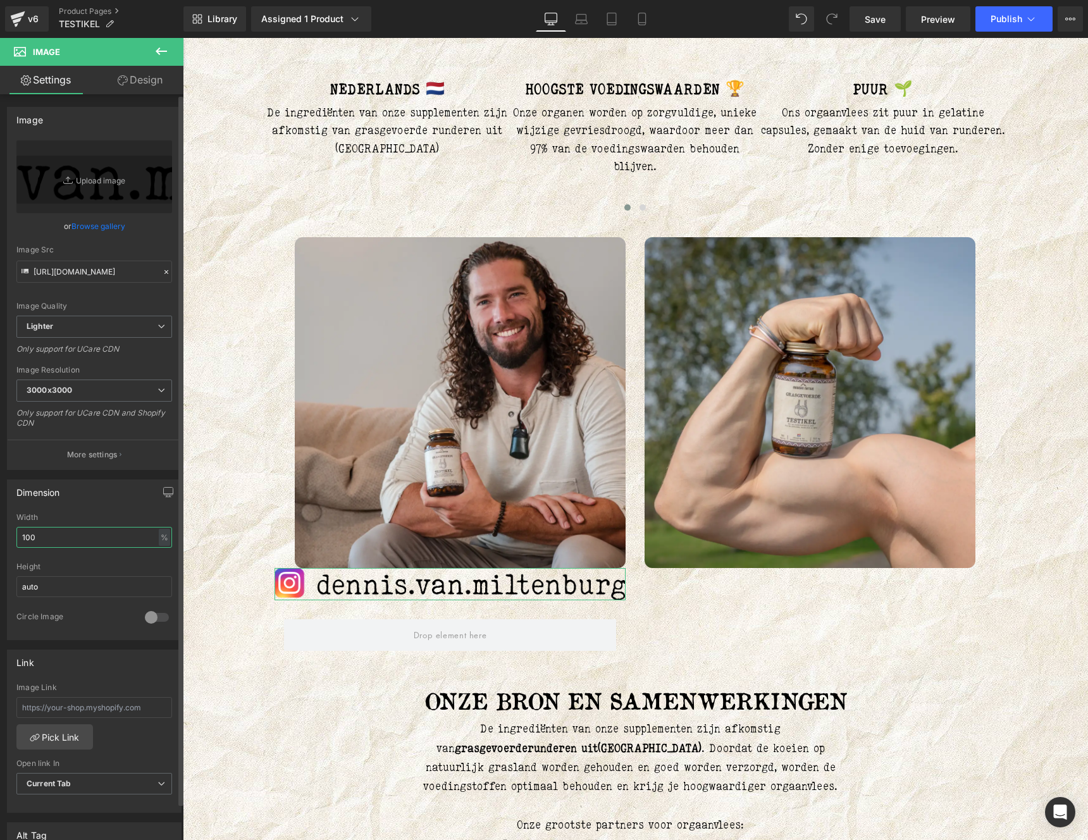
click at [71, 545] on input "100" at bounding box center [94, 537] width 156 height 21
click at [67, 540] on input "100" at bounding box center [94, 537] width 156 height 21
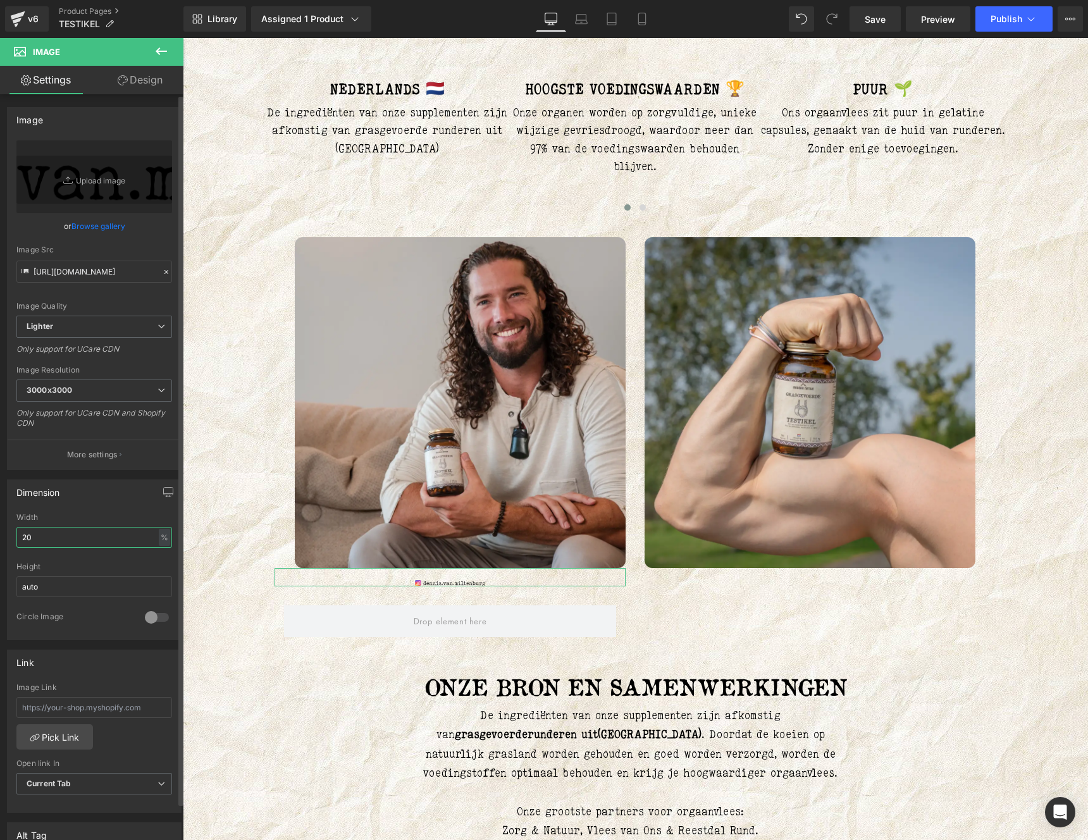
type input "2"
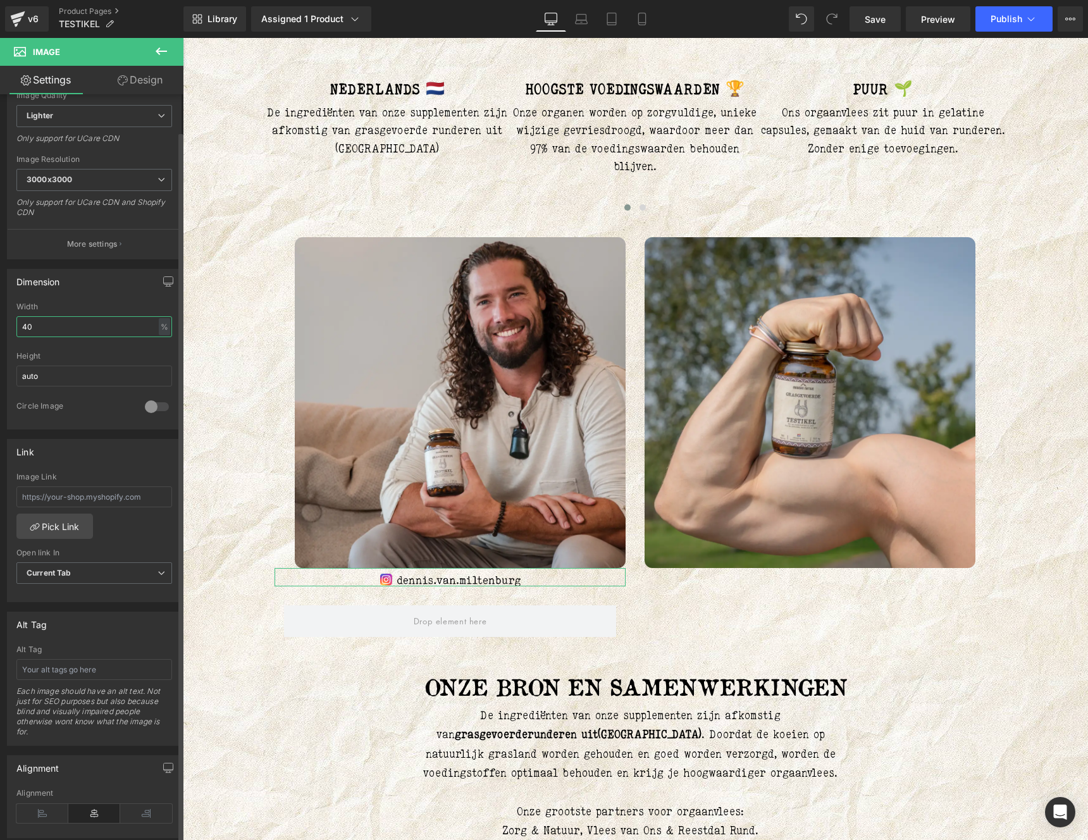
scroll to position [378, 0]
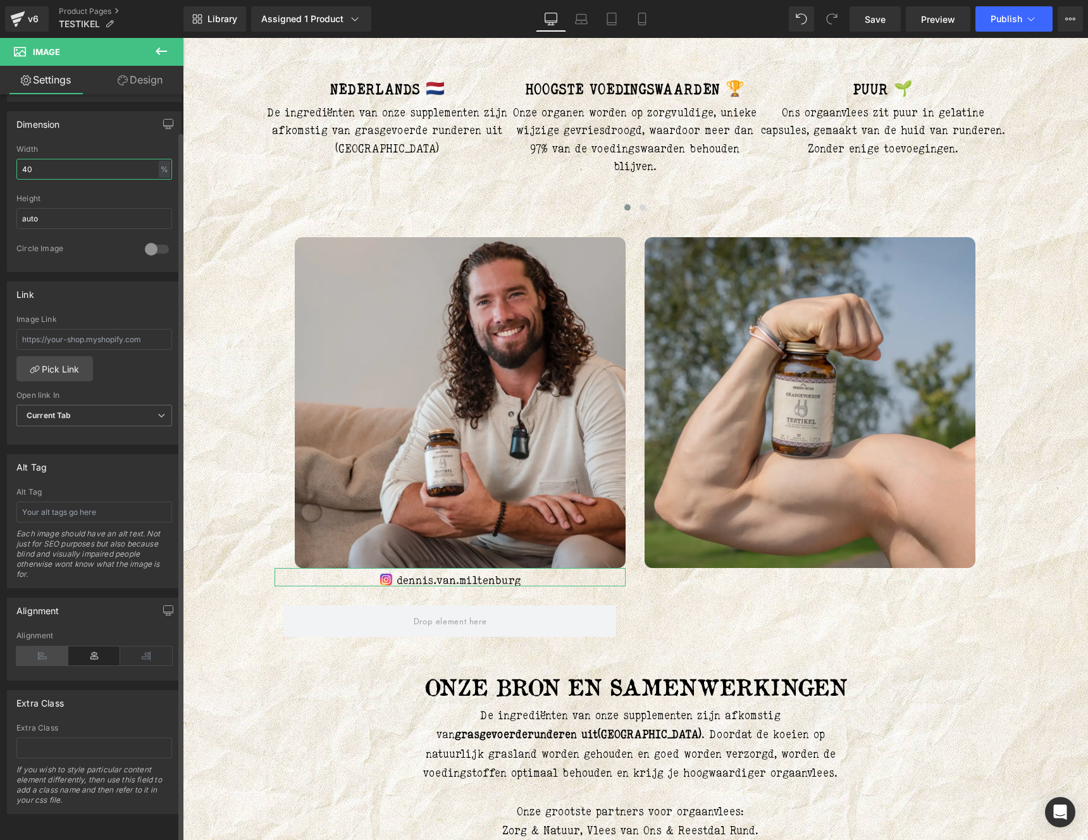
type input "40"
click at [39, 646] on icon at bounding box center [42, 655] width 52 height 19
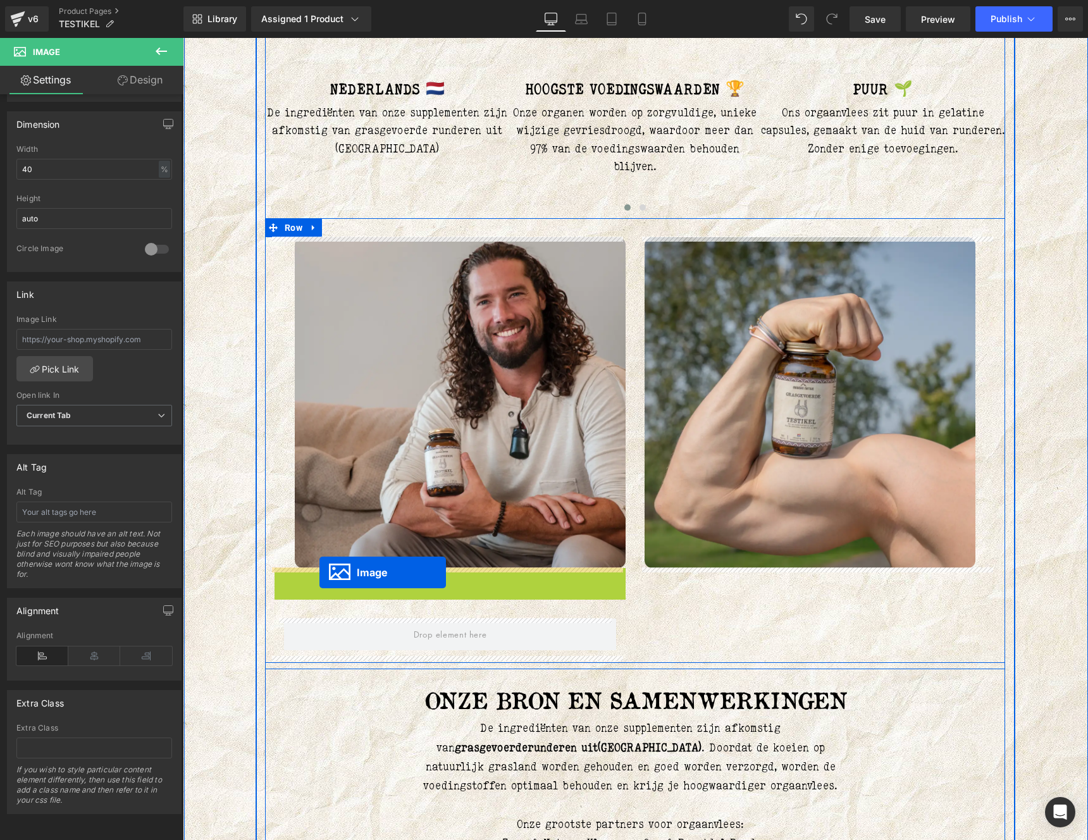
drag, startPoint x: 344, startPoint y: 576, endPoint x: 319, endPoint y: 572, distance: 25.0
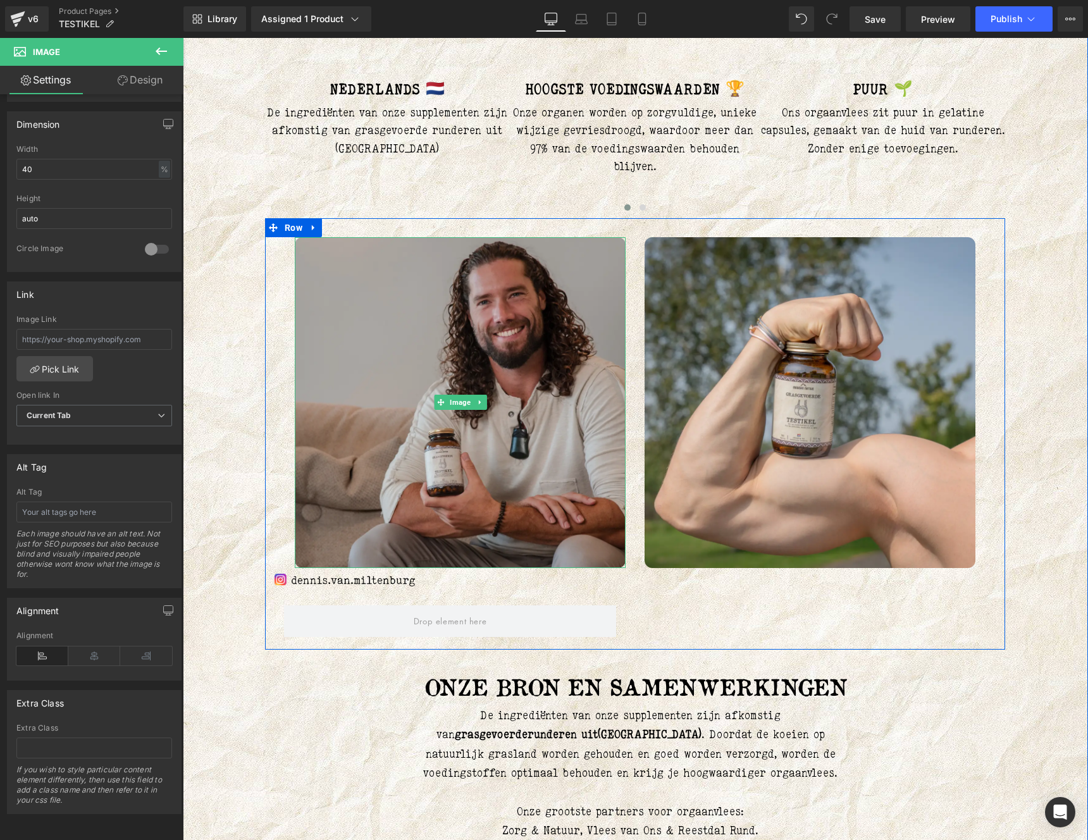
click at [320, 274] on img at bounding box center [460, 402] width 331 height 331
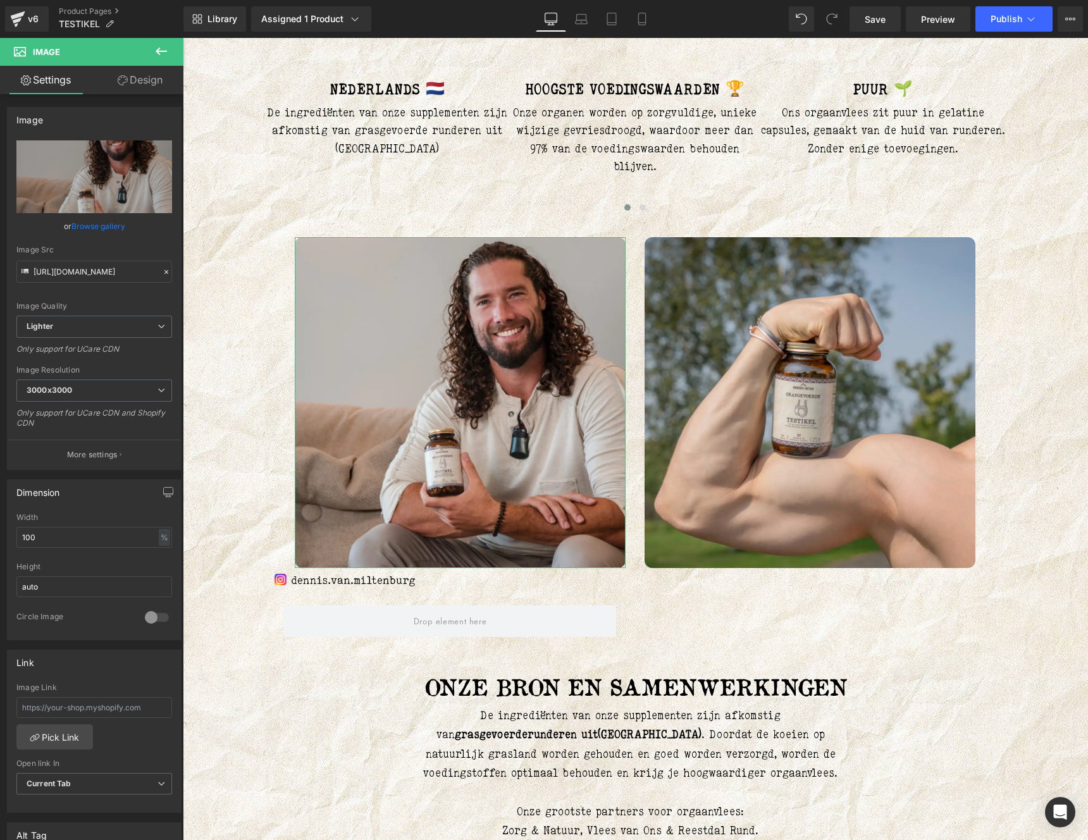
click at [156, 89] on link "Design" at bounding box center [140, 80] width 92 height 28
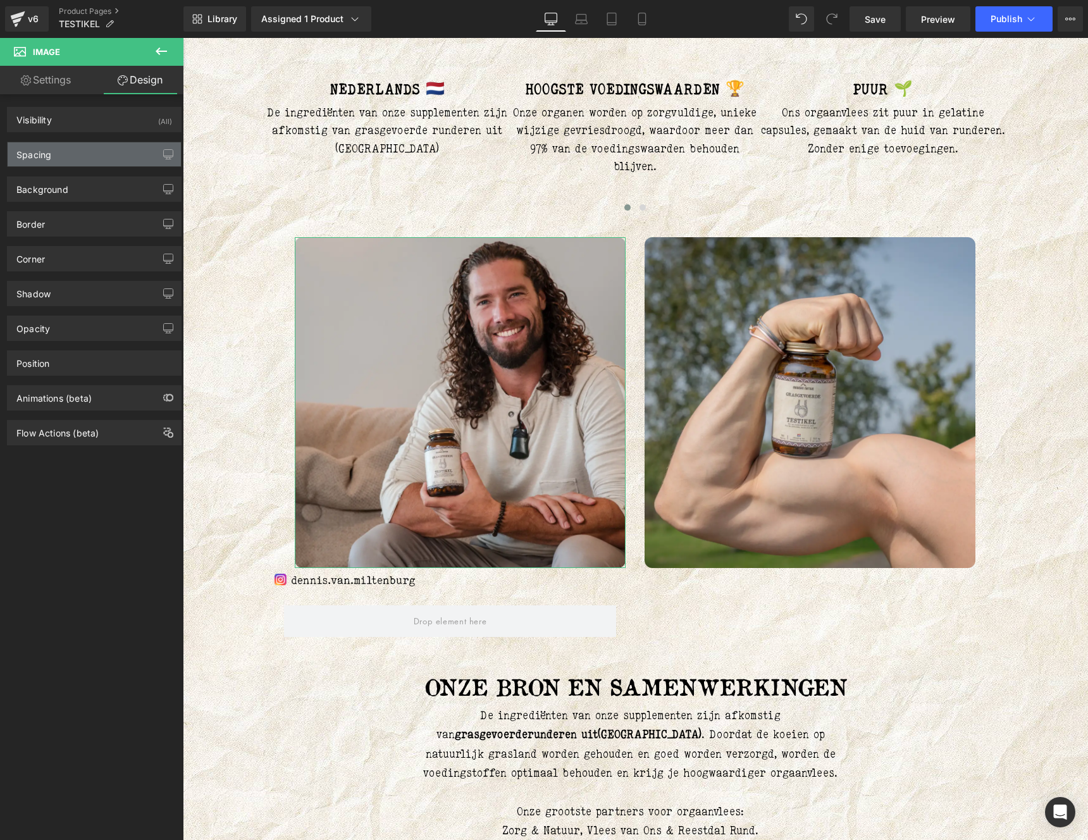
click at [70, 152] on div "Spacing" at bounding box center [94, 154] width 173 height 24
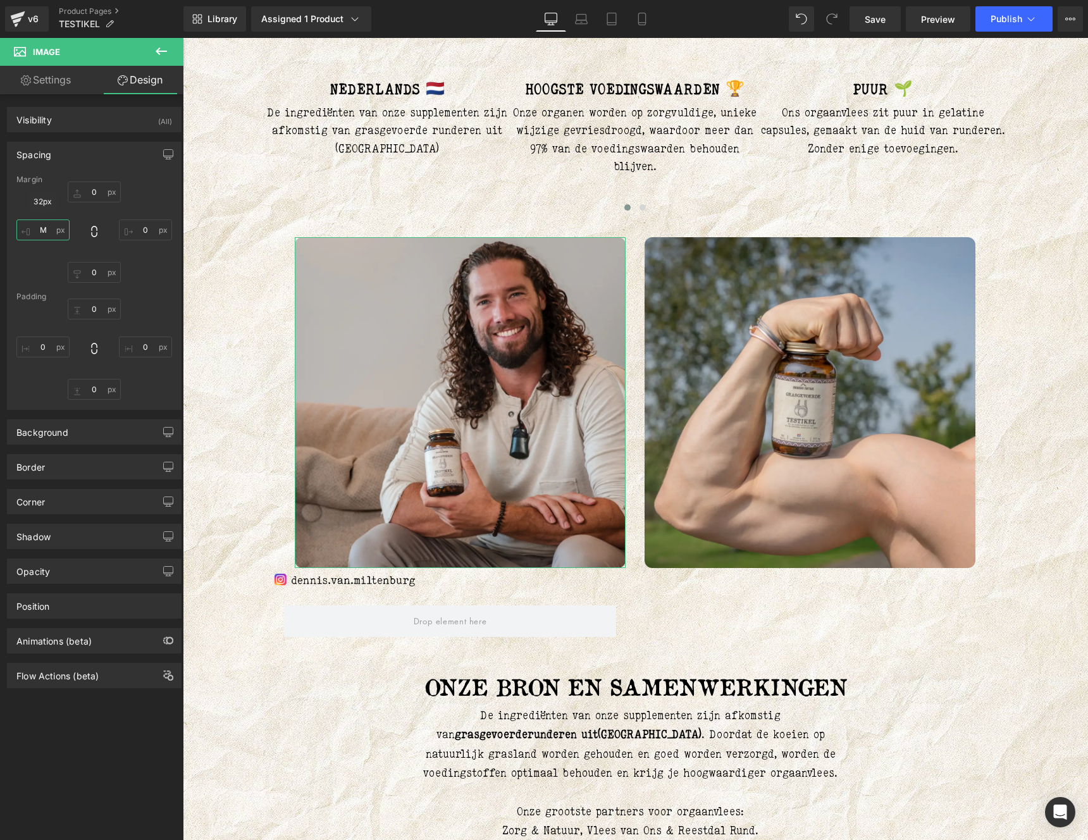
click at [50, 226] on input "M" at bounding box center [42, 229] width 53 height 21
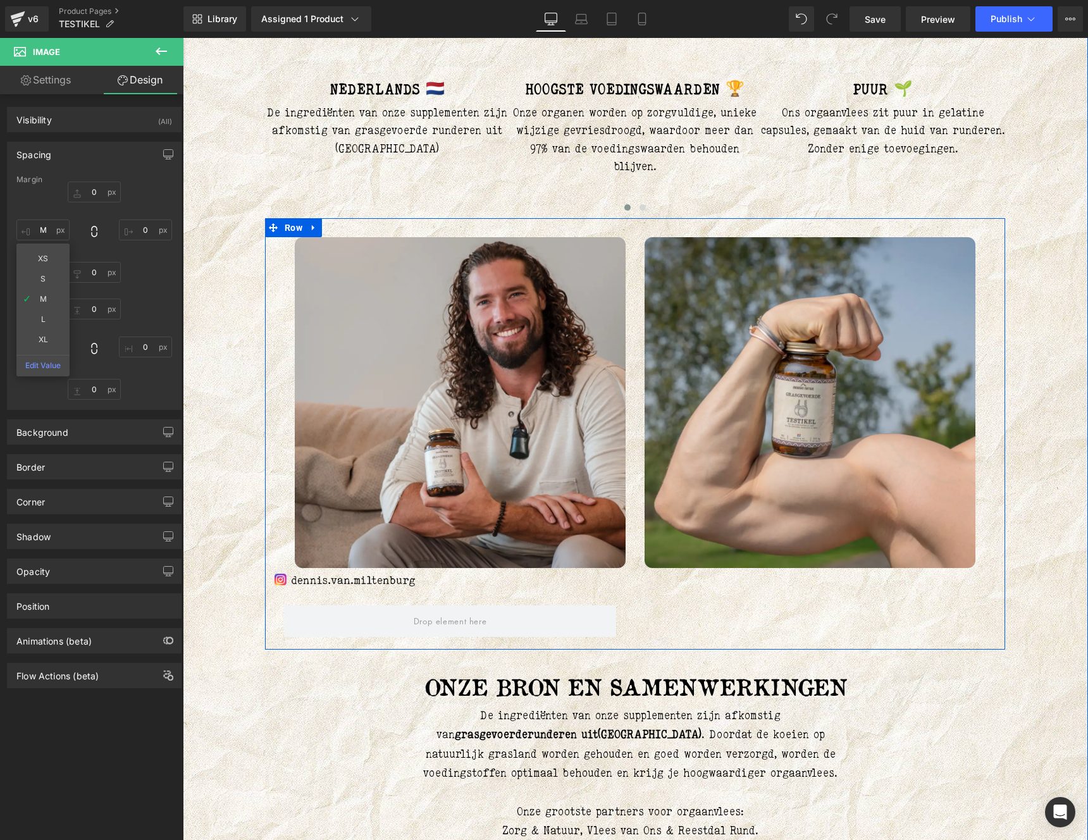
click at [183, 38] on div at bounding box center [183, 38] width 0 height 0
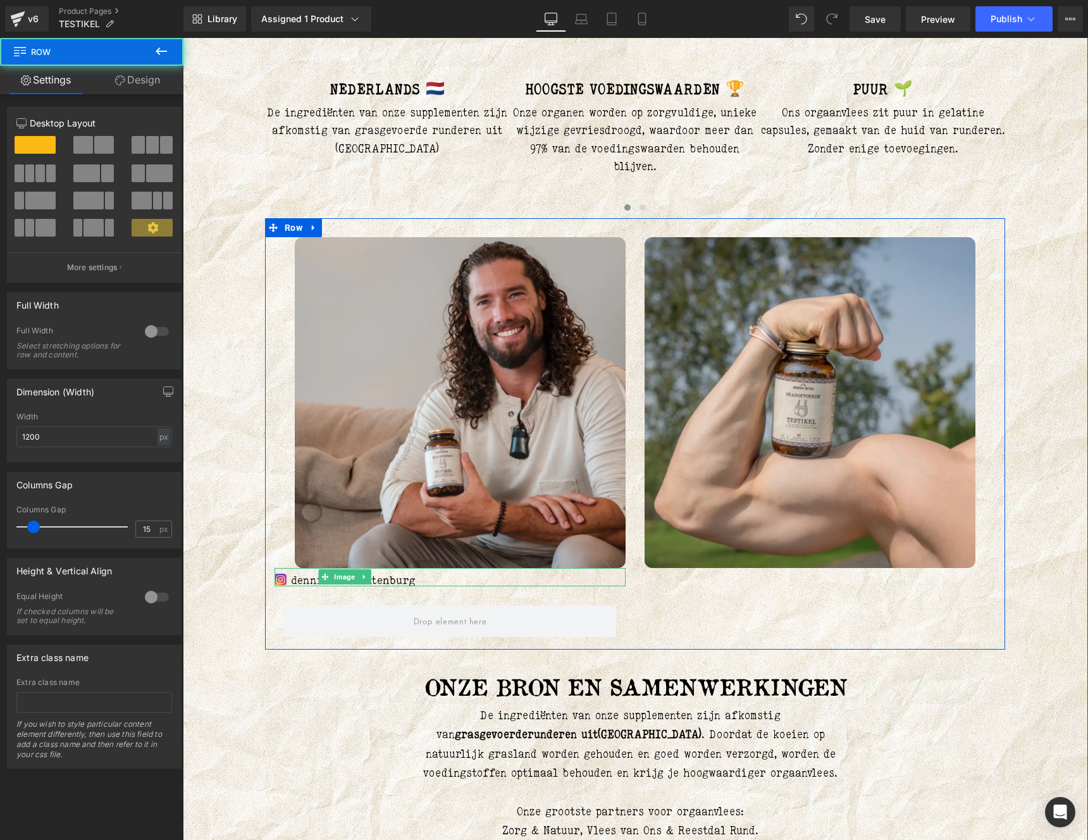
click at [364, 580] on link at bounding box center [364, 576] width 13 height 15
click at [275, 574] on img at bounding box center [345, 580] width 140 height 13
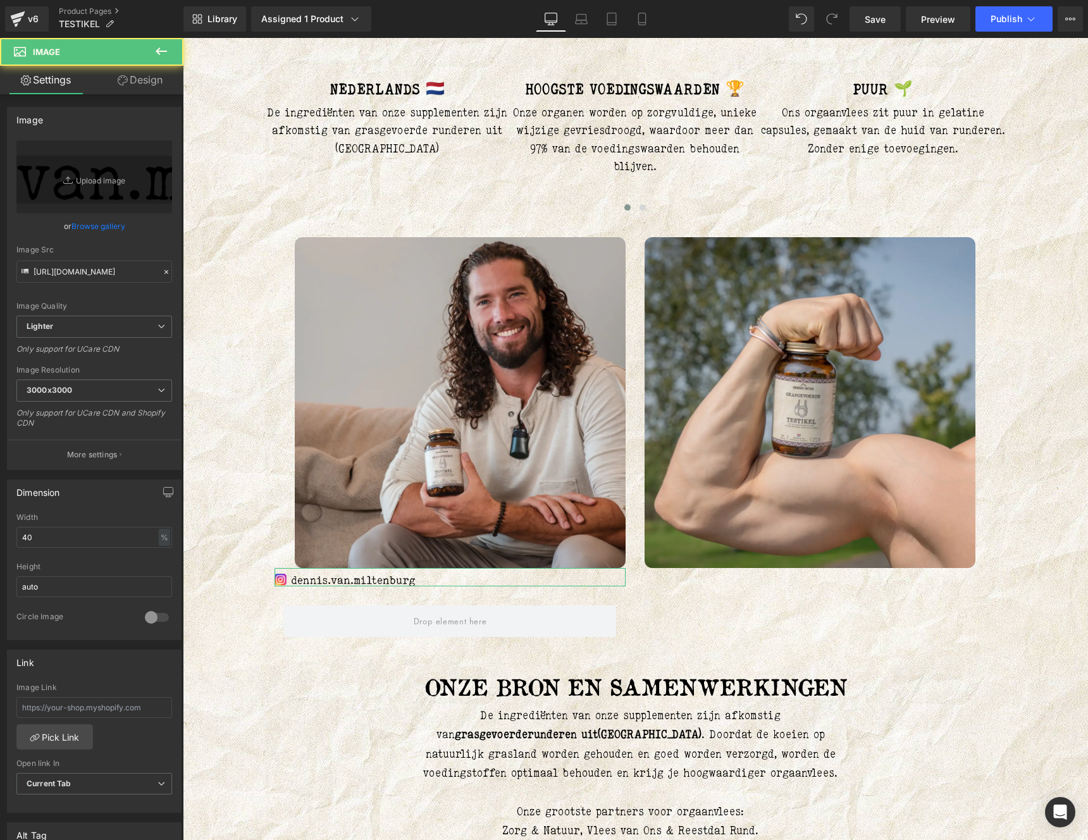
click at [125, 82] on icon at bounding box center [123, 80] width 10 height 10
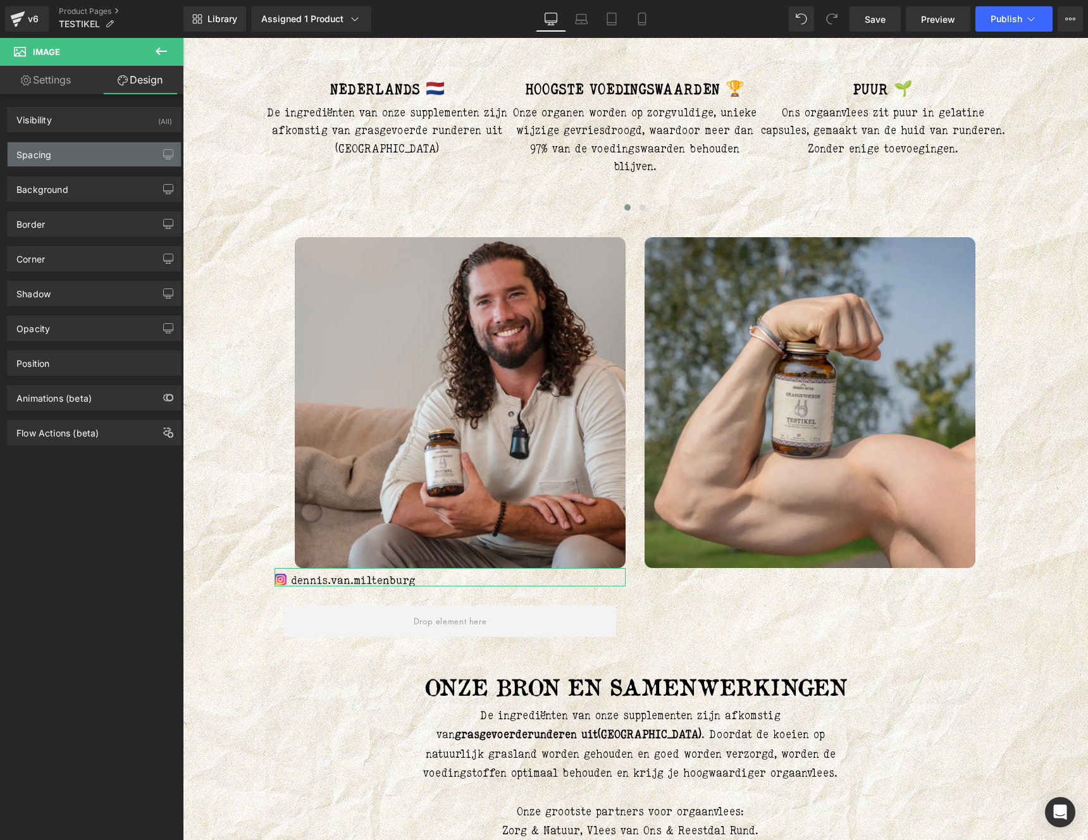
click at [47, 144] on div "Spacing" at bounding box center [33, 151] width 35 height 18
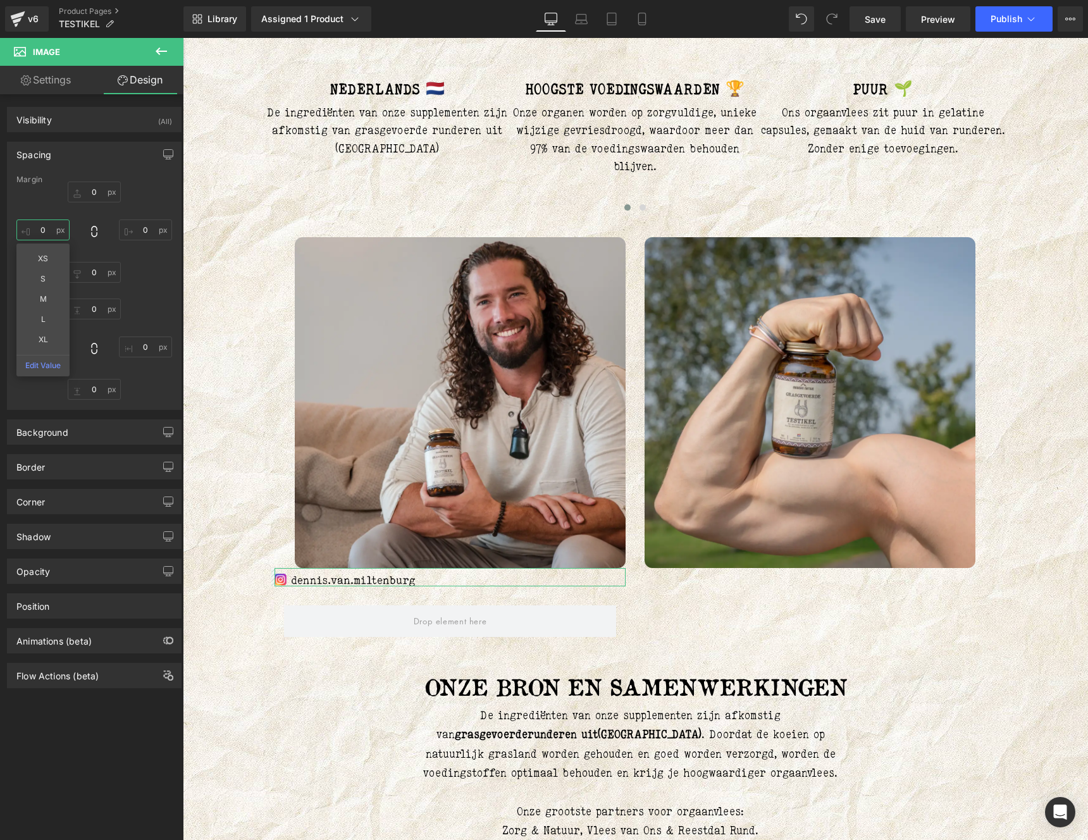
click at [51, 235] on input "0" at bounding box center [42, 229] width 53 height 21
type input "M"
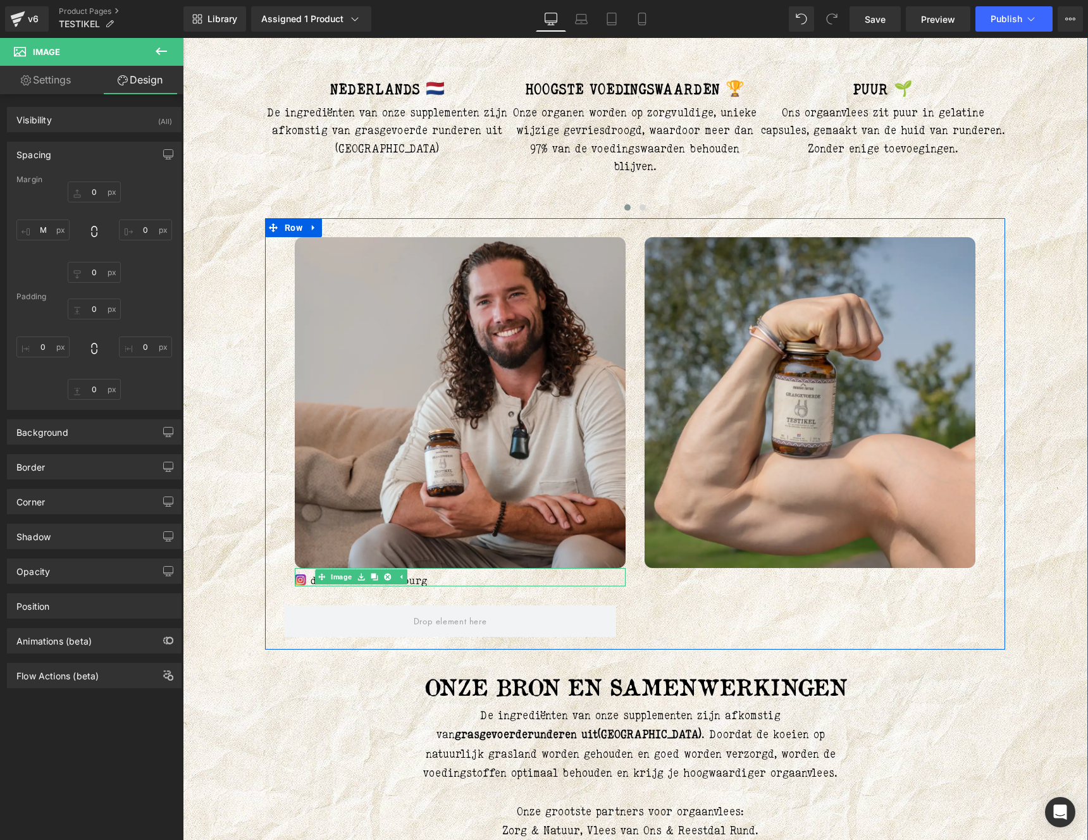
click at [357, 577] on icon at bounding box center [360, 577] width 7 height 8
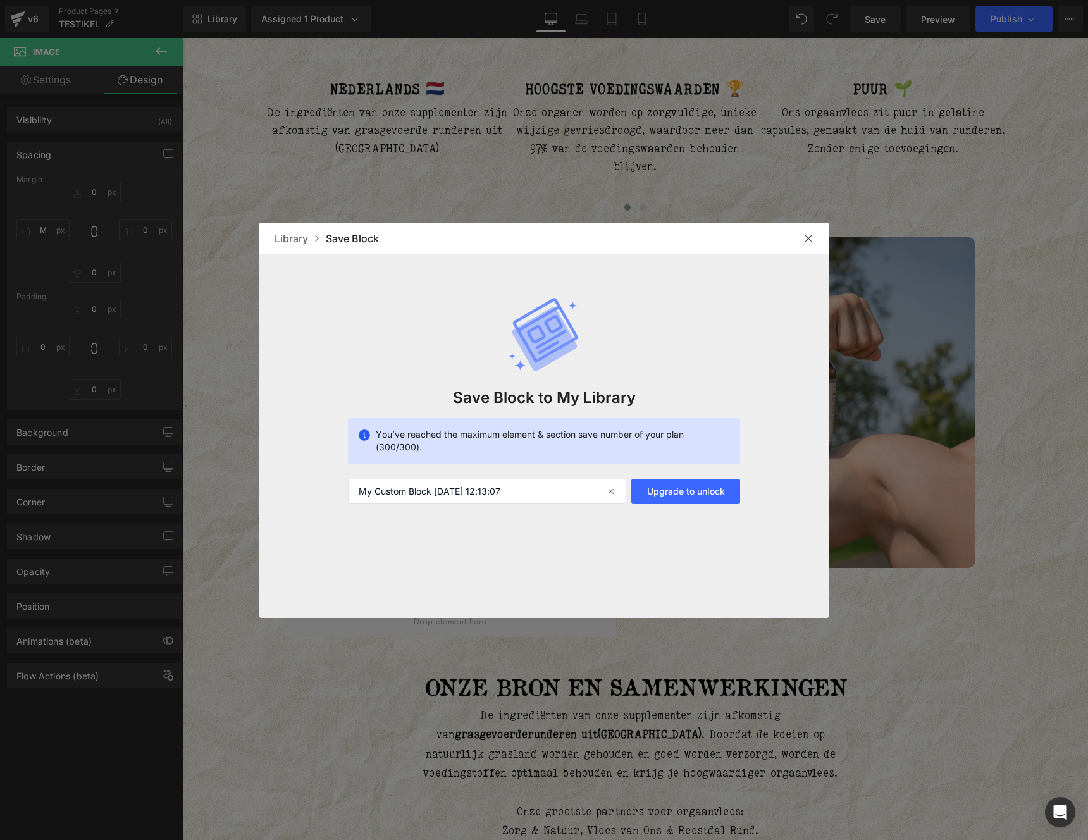
click at [80, 84] on div at bounding box center [544, 420] width 1088 height 840
click at [806, 240] on img at bounding box center [808, 238] width 10 height 10
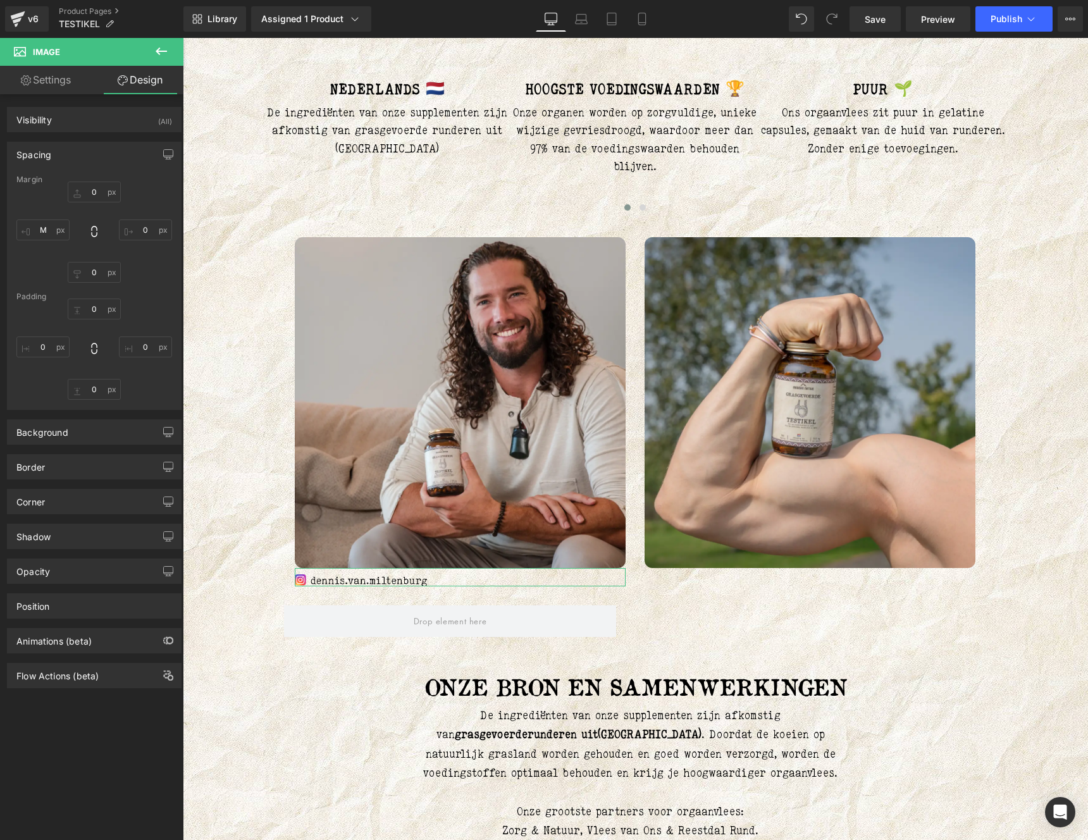
click at [38, 81] on link "Settings" at bounding box center [46, 80] width 92 height 28
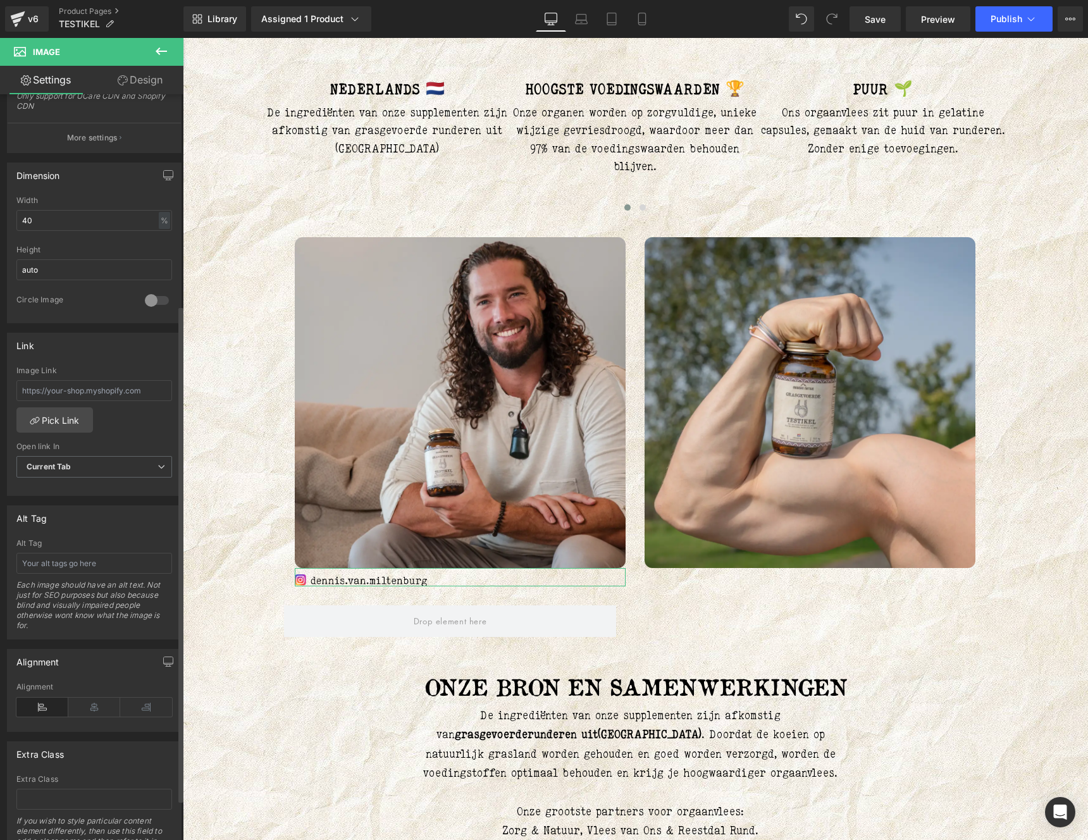
scroll to position [318, 0]
click at [65, 394] on input "text" at bounding box center [94, 390] width 156 height 21
paste input "https://www.instagram.com/dennis.van.miltenburg/"
type input "https://www.instagram.com/dennis.van.miltenburg/"
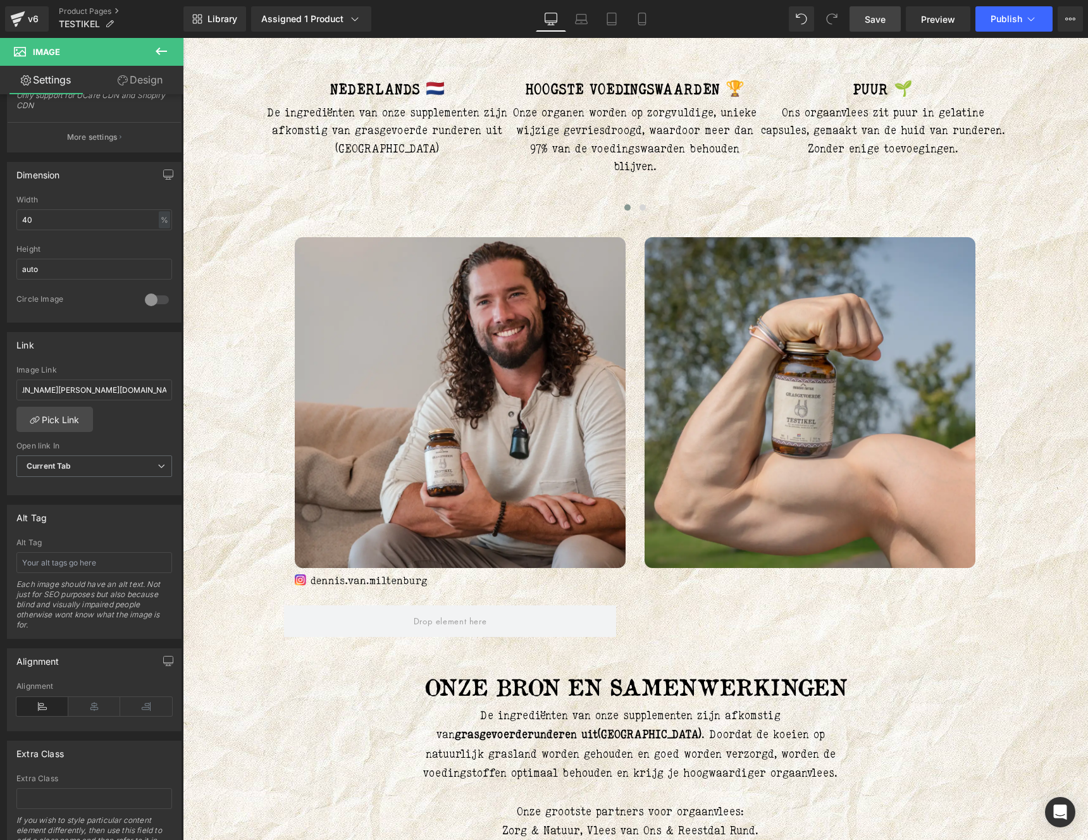
click at [872, 18] on span "Save" at bounding box center [875, 19] width 21 height 13
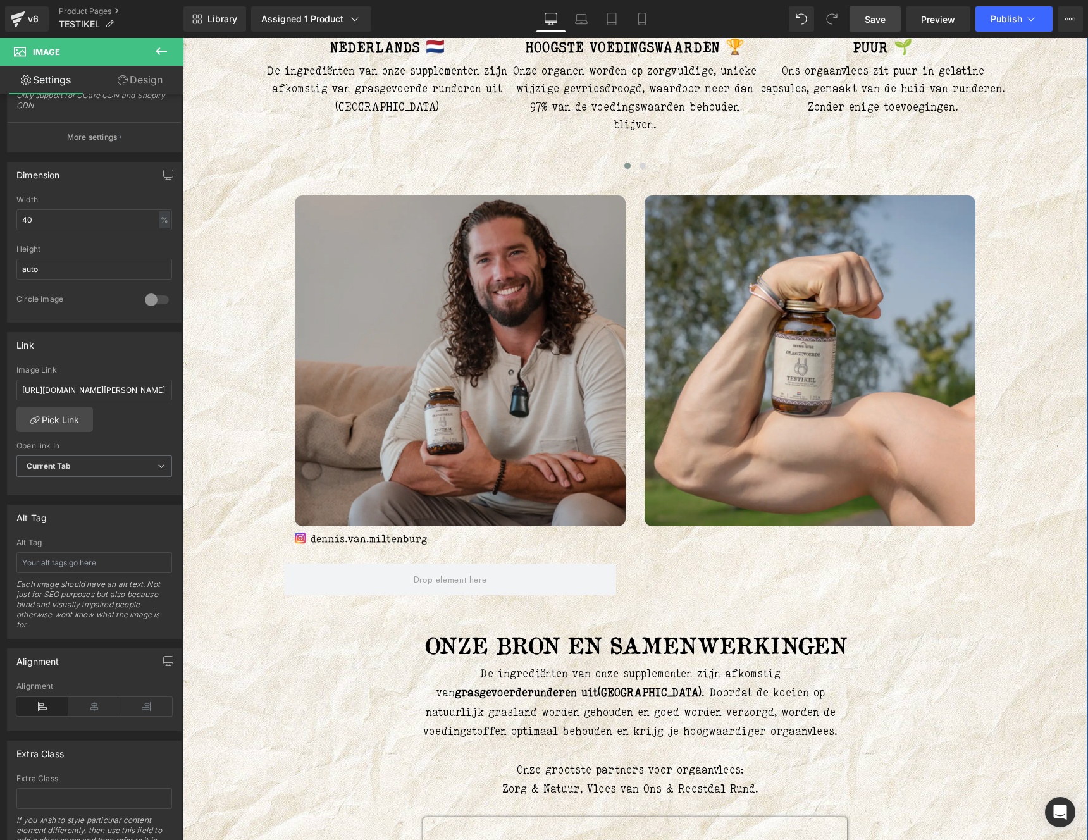
scroll to position [1121, 0]
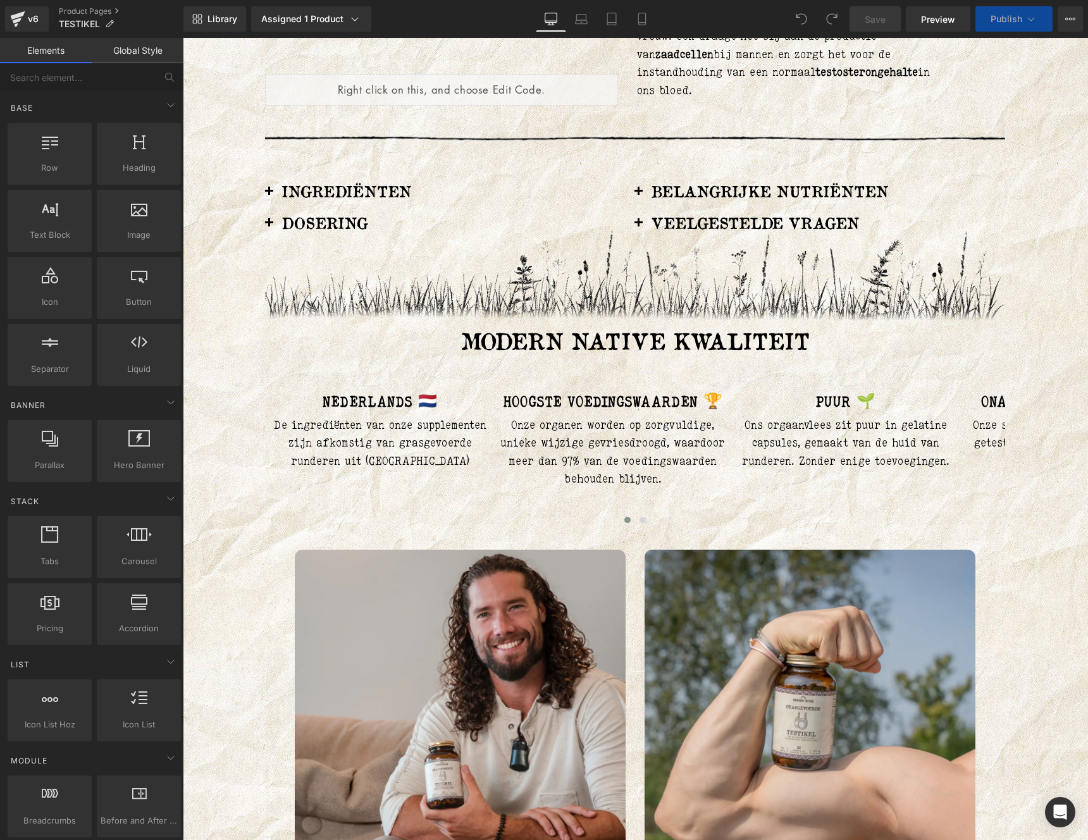
scroll to position [1092, 0]
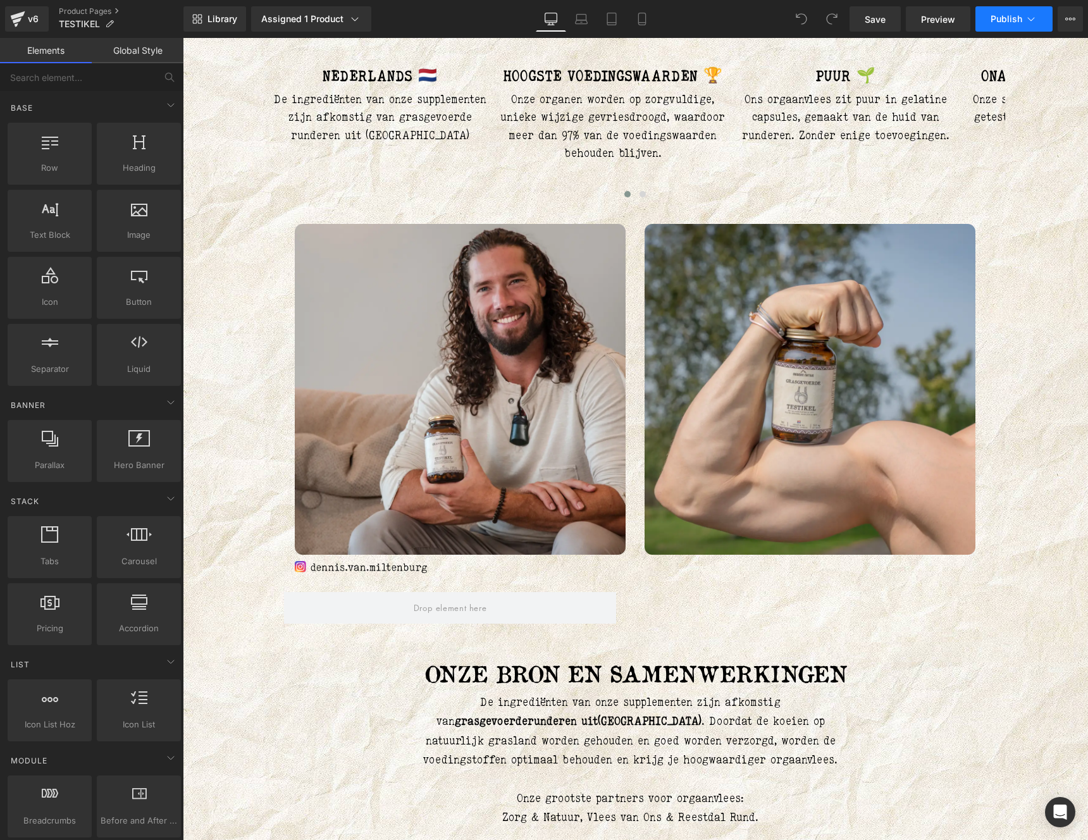
click at [994, 21] on span "Publish" at bounding box center [1007, 19] width 32 height 10
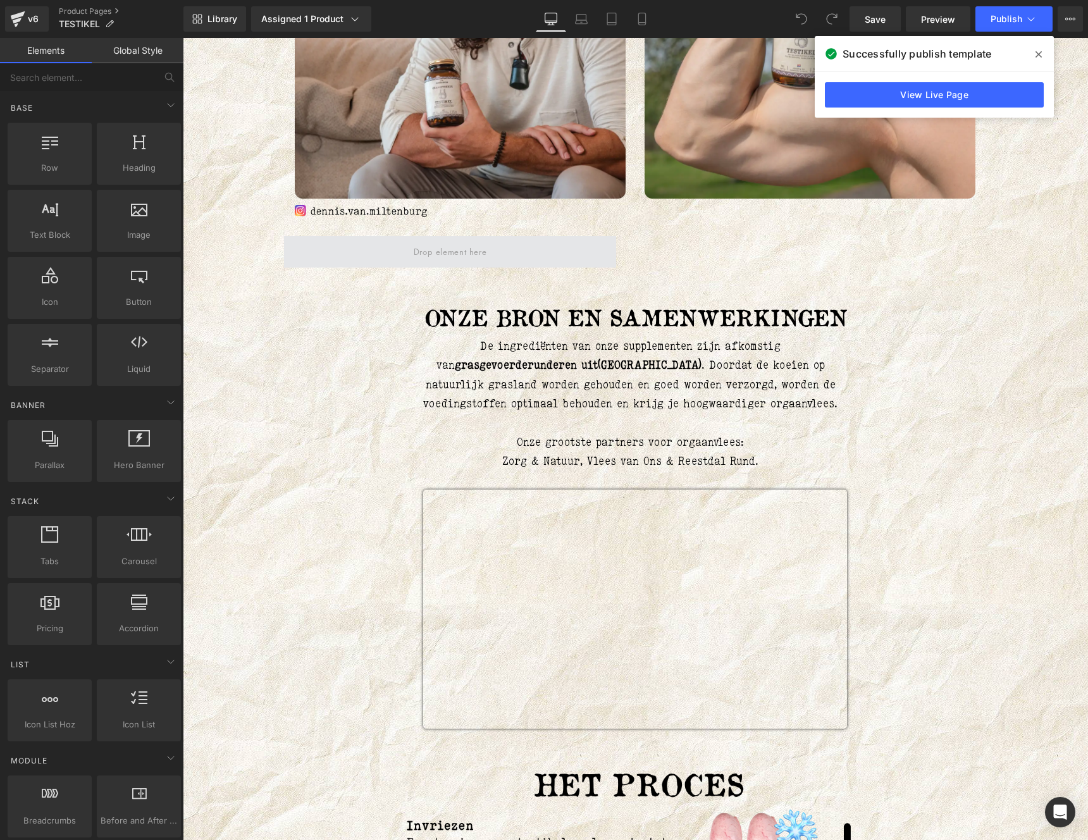
scroll to position [1448, 0]
click at [346, 207] on div "Image" at bounding box center [460, 207] width 331 height 19
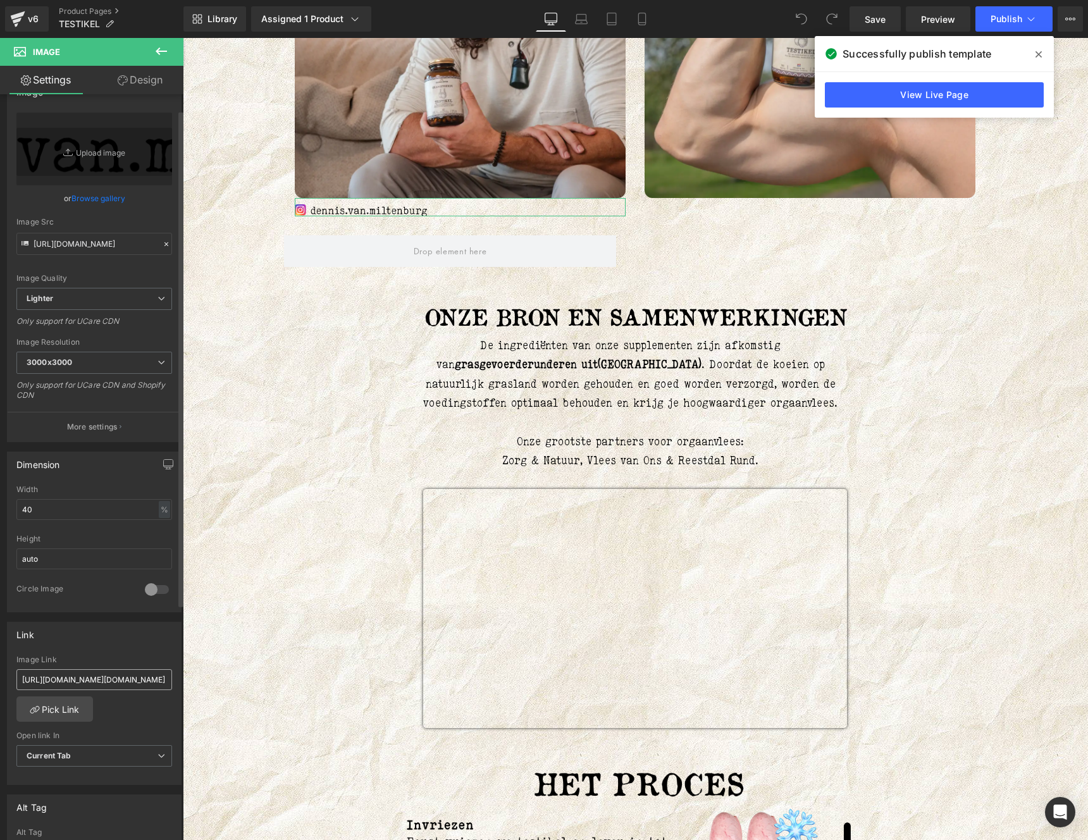
scroll to position [30, 0]
click at [157, 676] on input "https://www.instagram.com/dennis.van.miltenburg/" at bounding box center [94, 677] width 156 height 21
click at [61, 700] on link "Pick Link" at bounding box center [54, 706] width 77 height 25
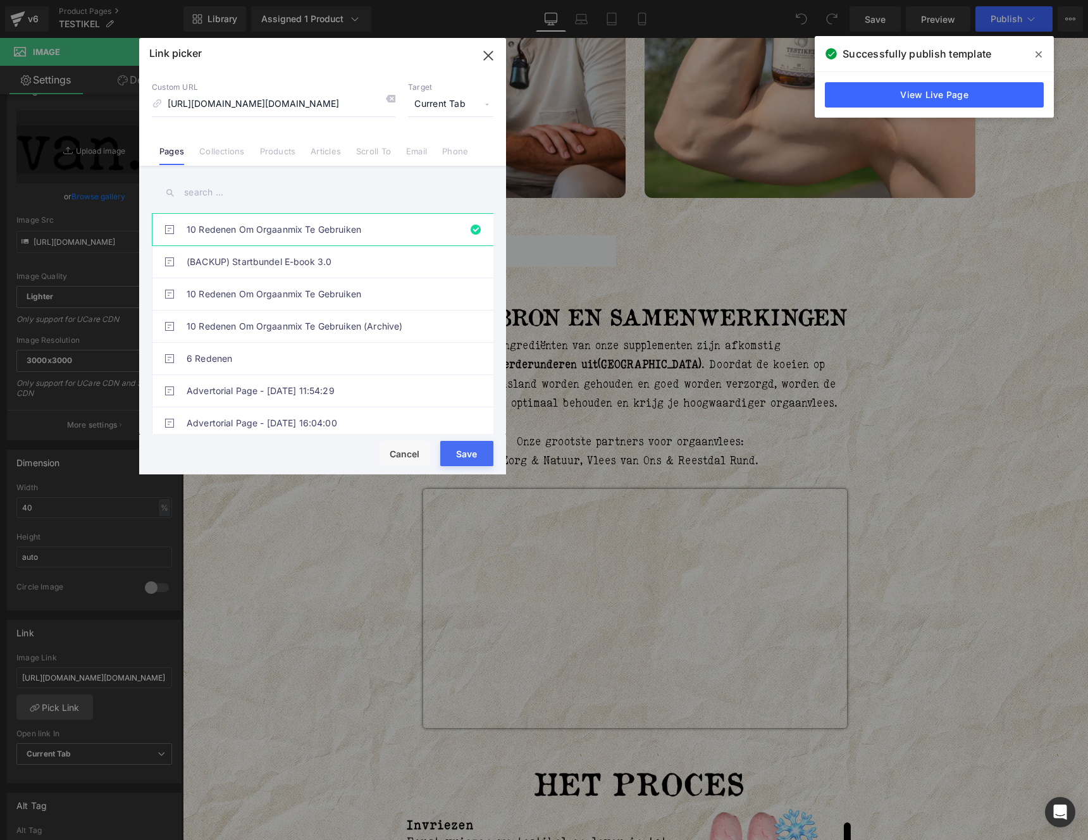
click at [459, 106] on span "Current Tab" at bounding box center [450, 104] width 85 height 24
click at [438, 147] on li "New Tab" at bounding box center [451, 150] width 98 height 22
click at [476, 448] on button "Save" at bounding box center [466, 453] width 53 height 25
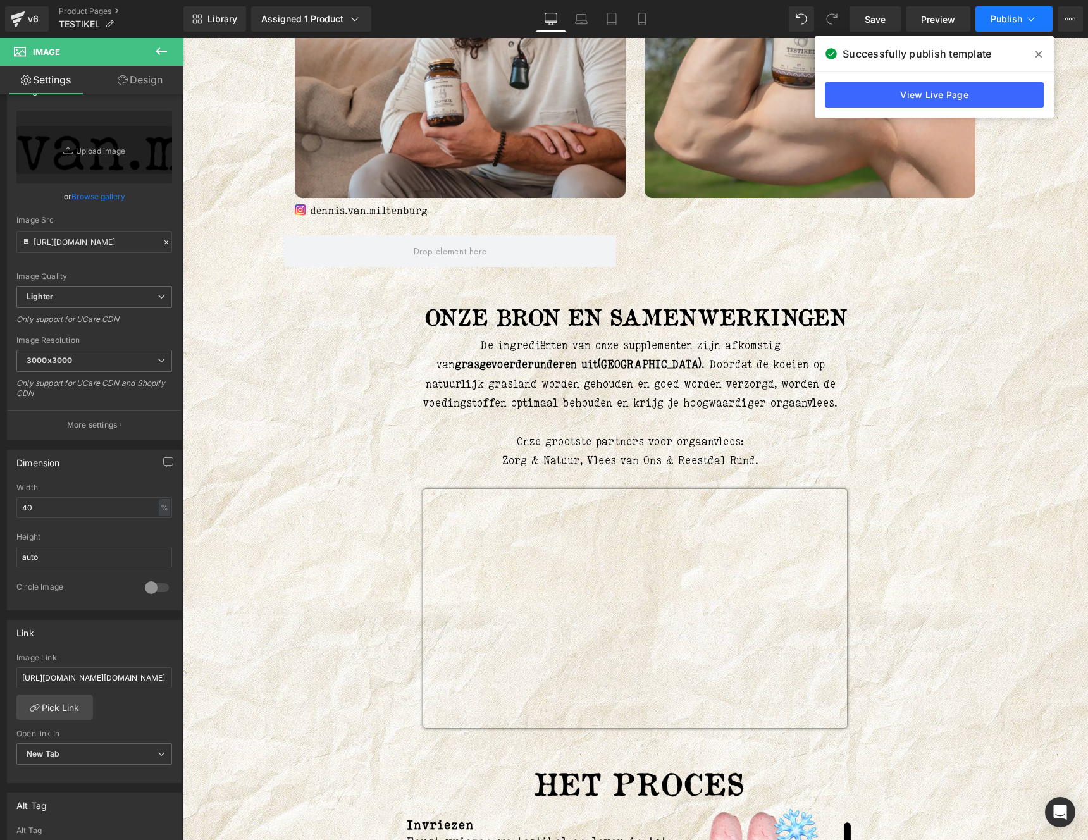
click at [991, 27] on button "Publish" at bounding box center [1013, 18] width 77 height 25
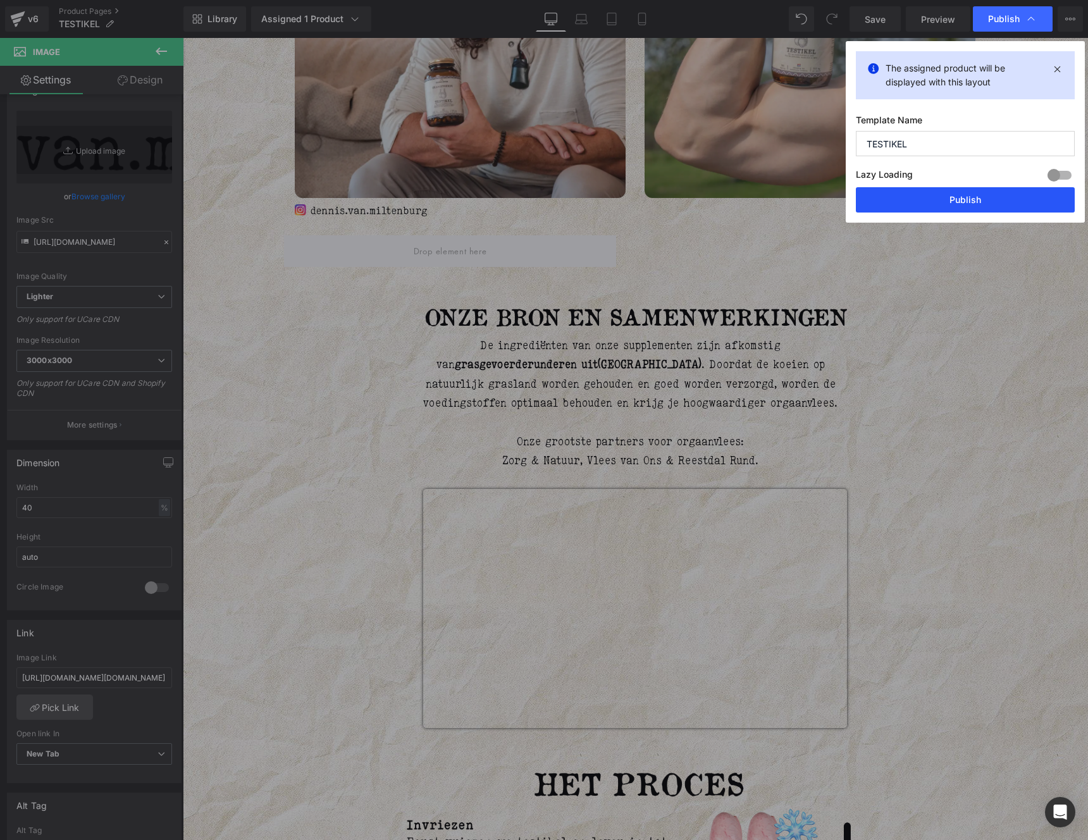
click at [966, 195] on button "Publish" at bounding box center [965, 199] width 219 height 25
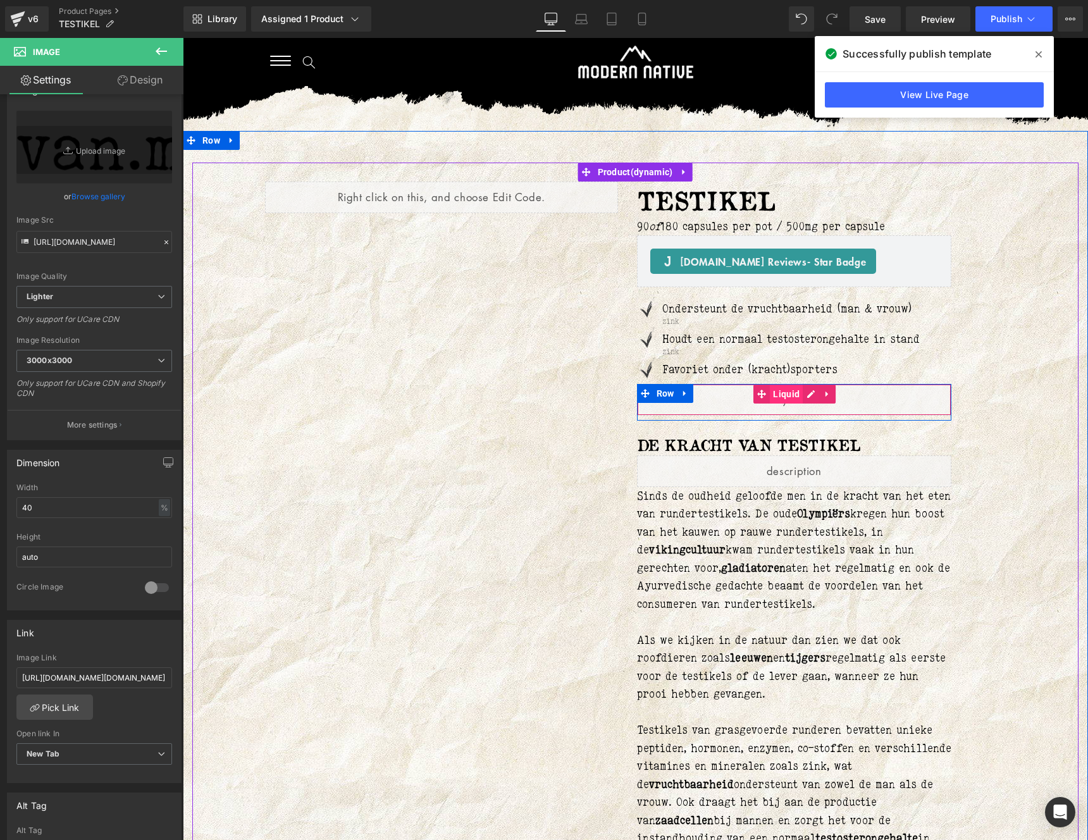
click at [770, 392] on span "Liquid" at bounding box center [786, 394] width 33 height 19
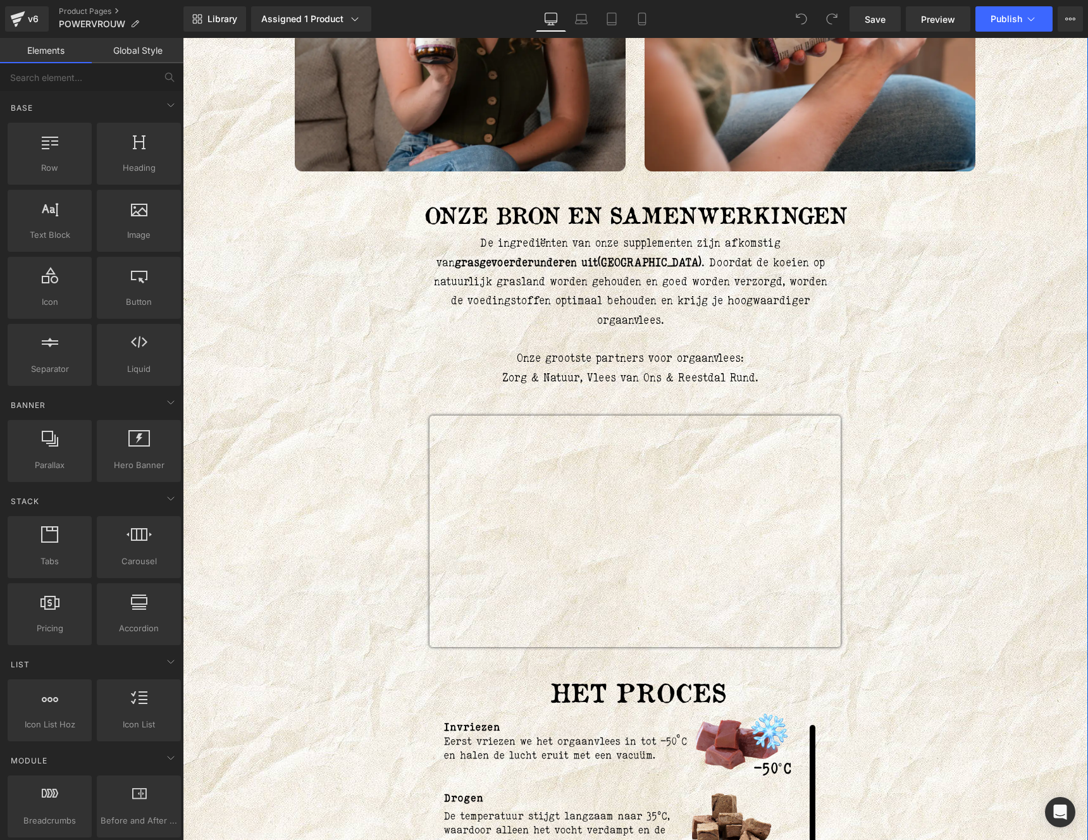
scroll to position [762, 0]
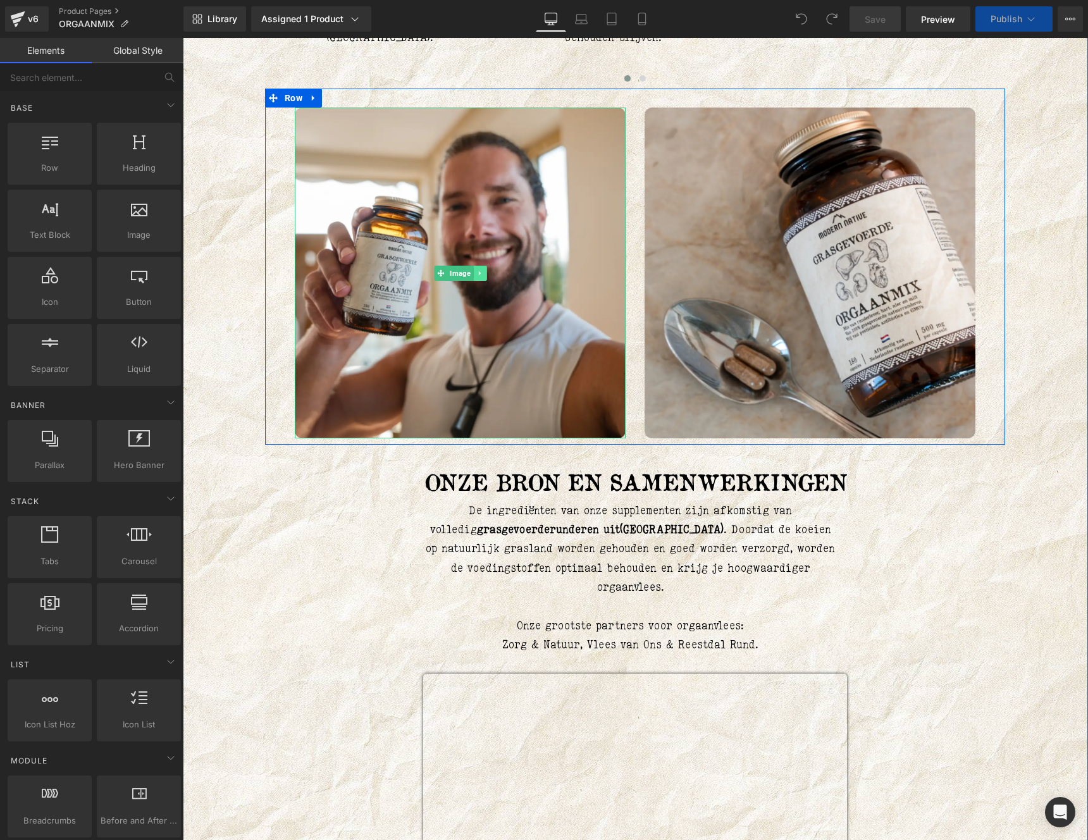
scroll to position [1004, 0]
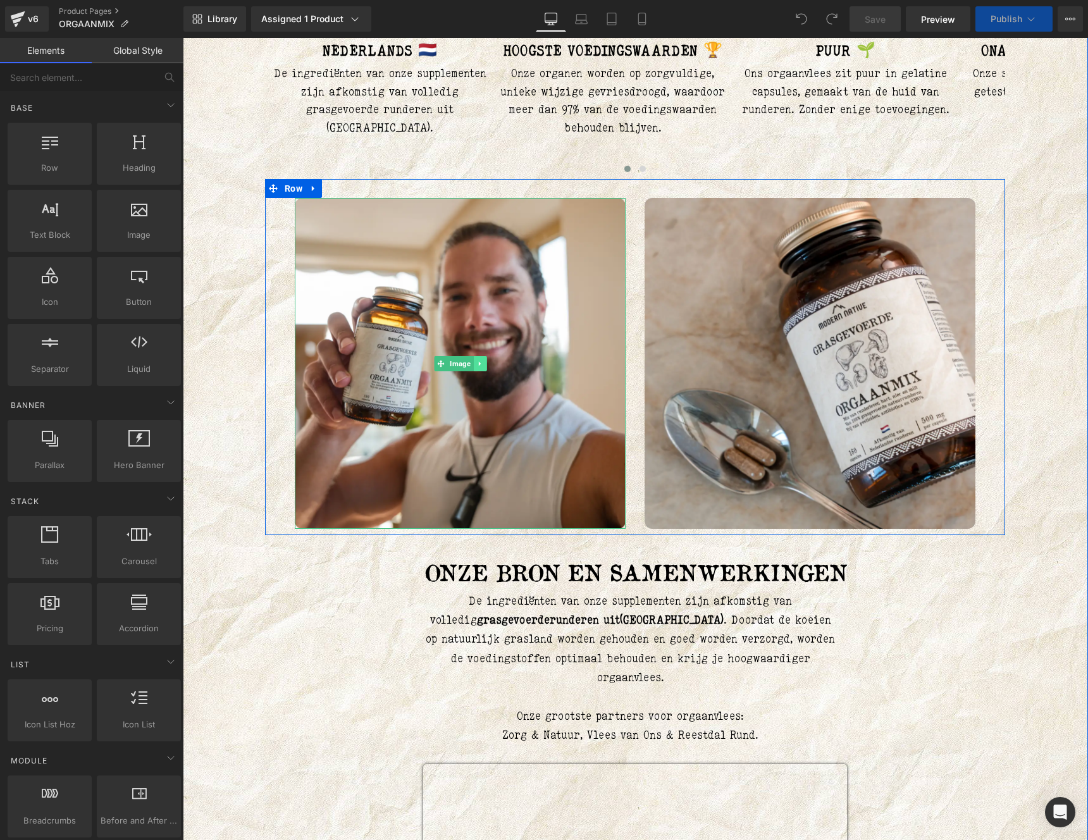
click at [473, 356] on link at bounding box center [479, 363] width 13 height 15
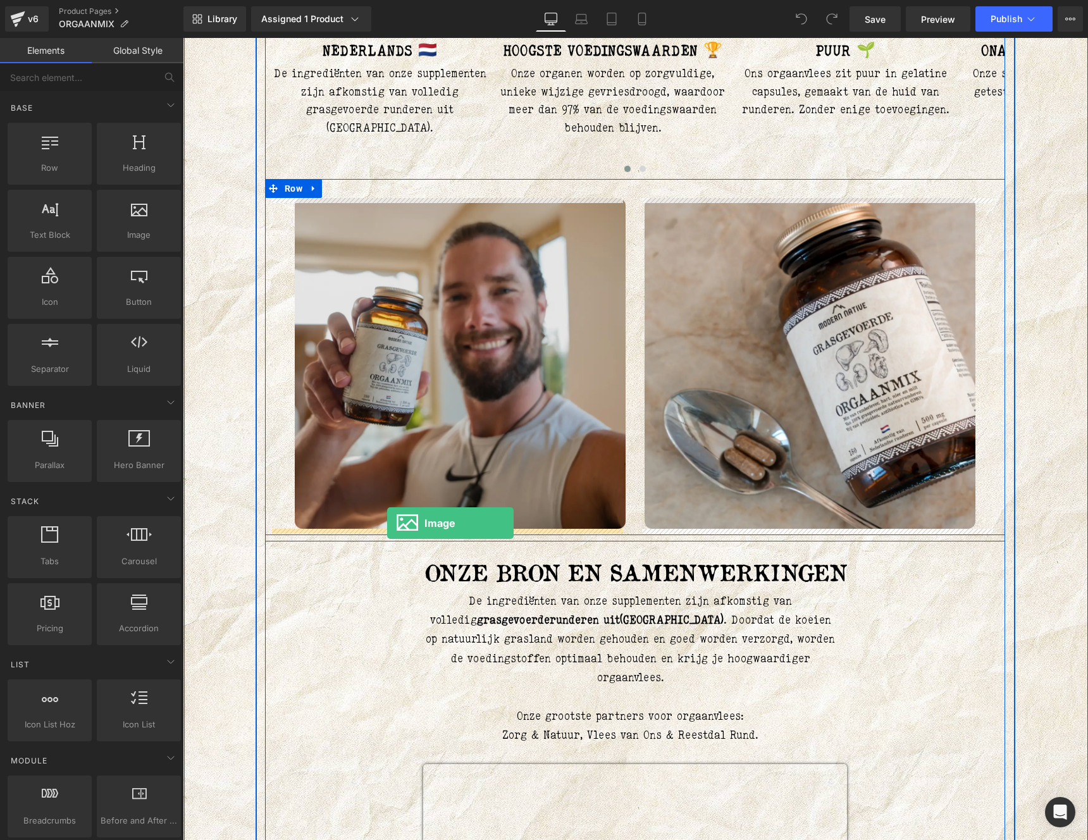
drag, startPoint x: 324, startPoint y: 272, endPoint x: 387, endPoint y: 523, distance: 258.8
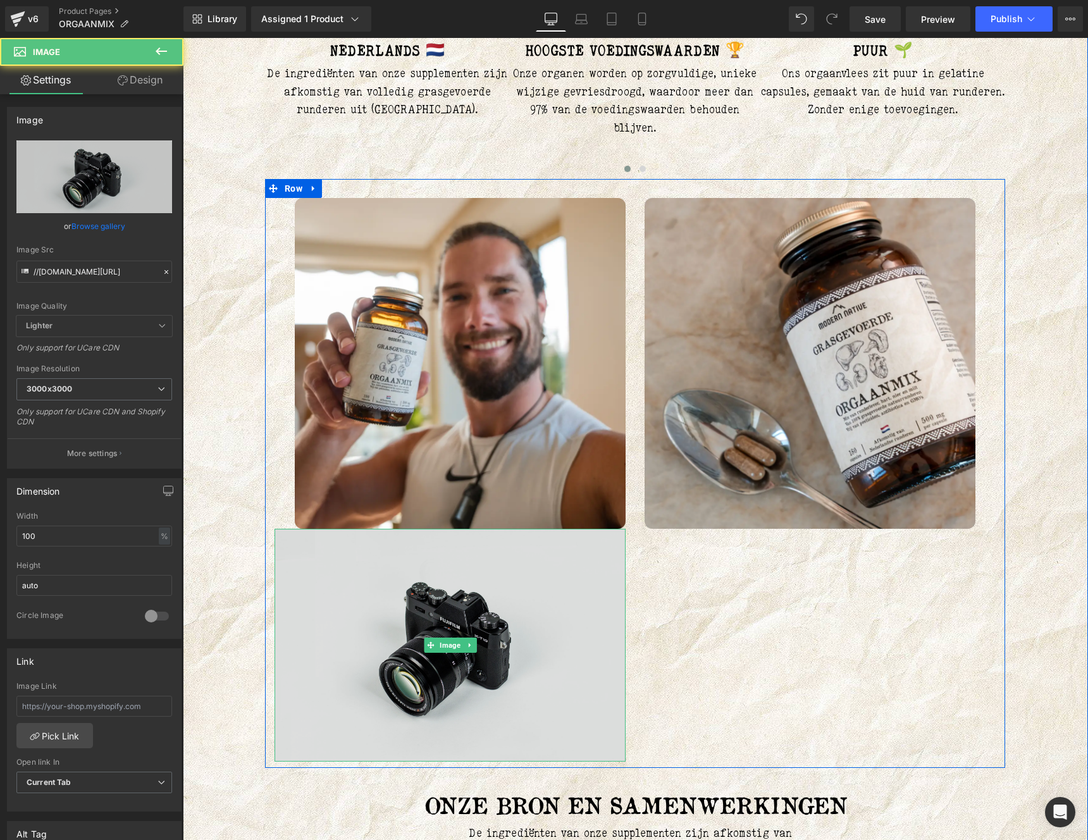
click at [374, 620] on img at bounding box center [450, 645] width 351 height 233
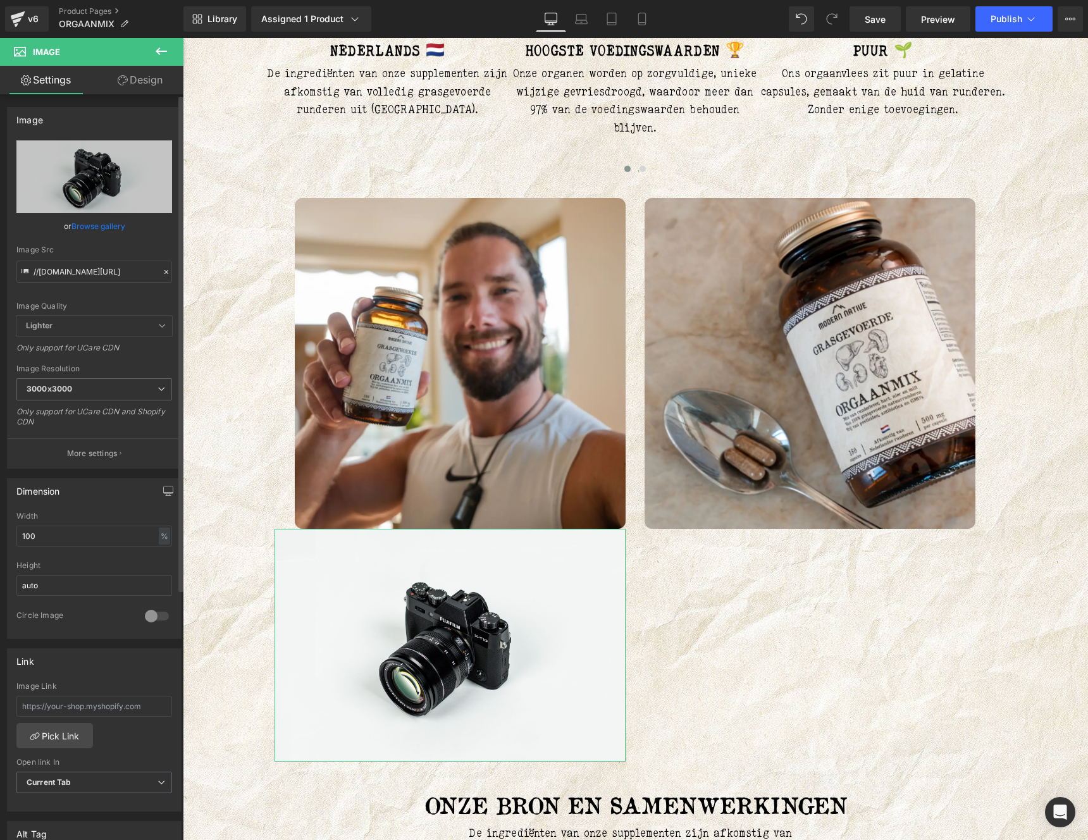
click at [109, 224] on link "Browse gallery" at bounding box center [98, 226] width 54 height 22
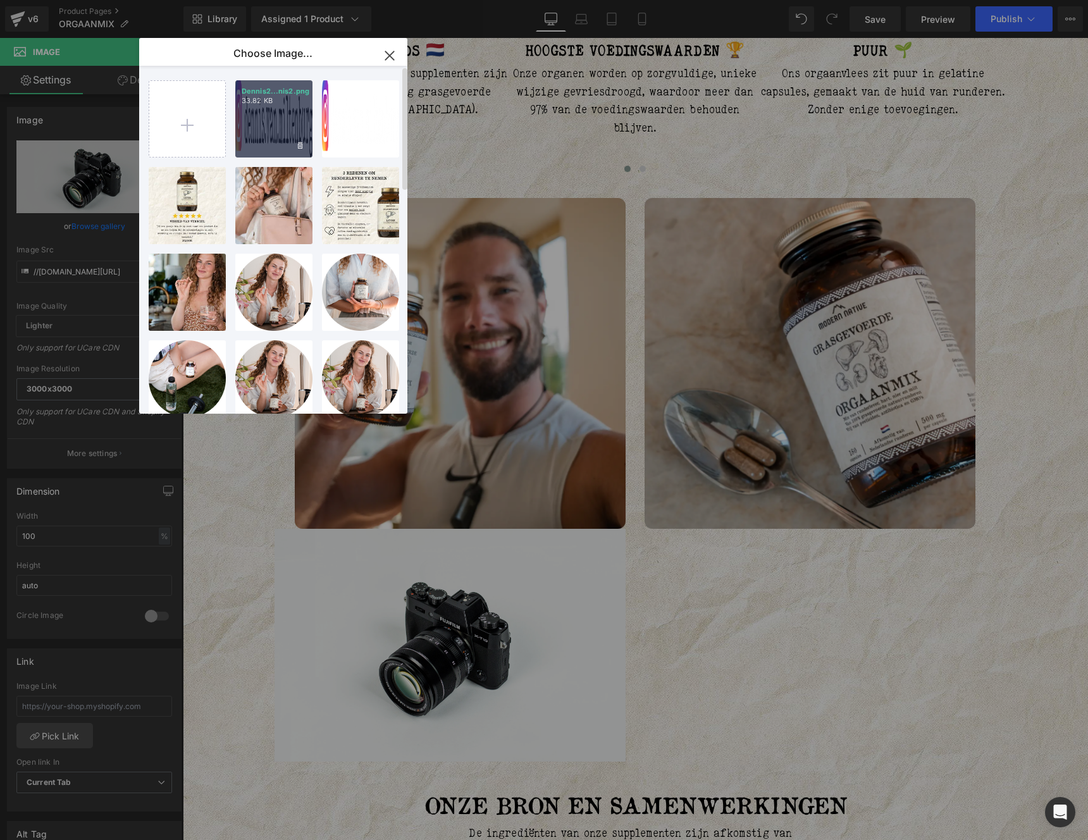
click at [0, 0] on div "Dennis2...nis2.png 33.82 KB" at bounding box center [0, 0] width 0 height 0
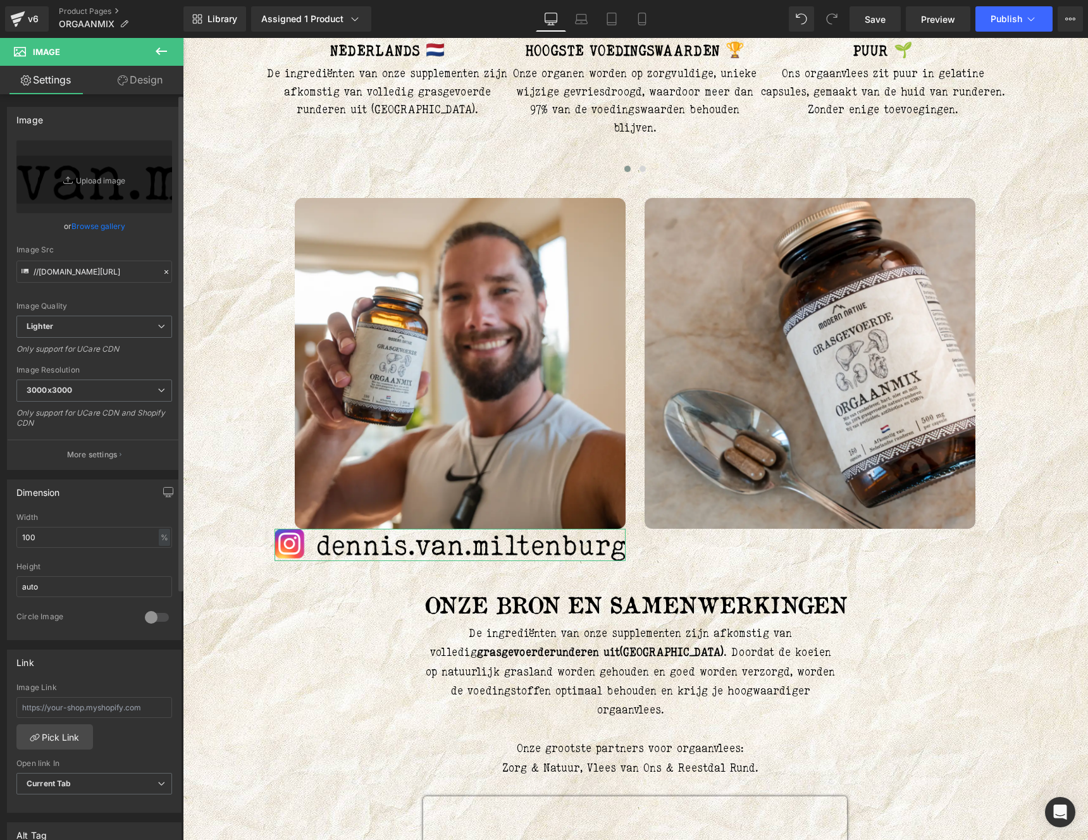
click at [80, 548] on div "Width 100 % % px" at bounding box center [94, 537] width 156 height 49
click at [71, 541] on input "100" at bounding box center [94, 537] width 156 height 21
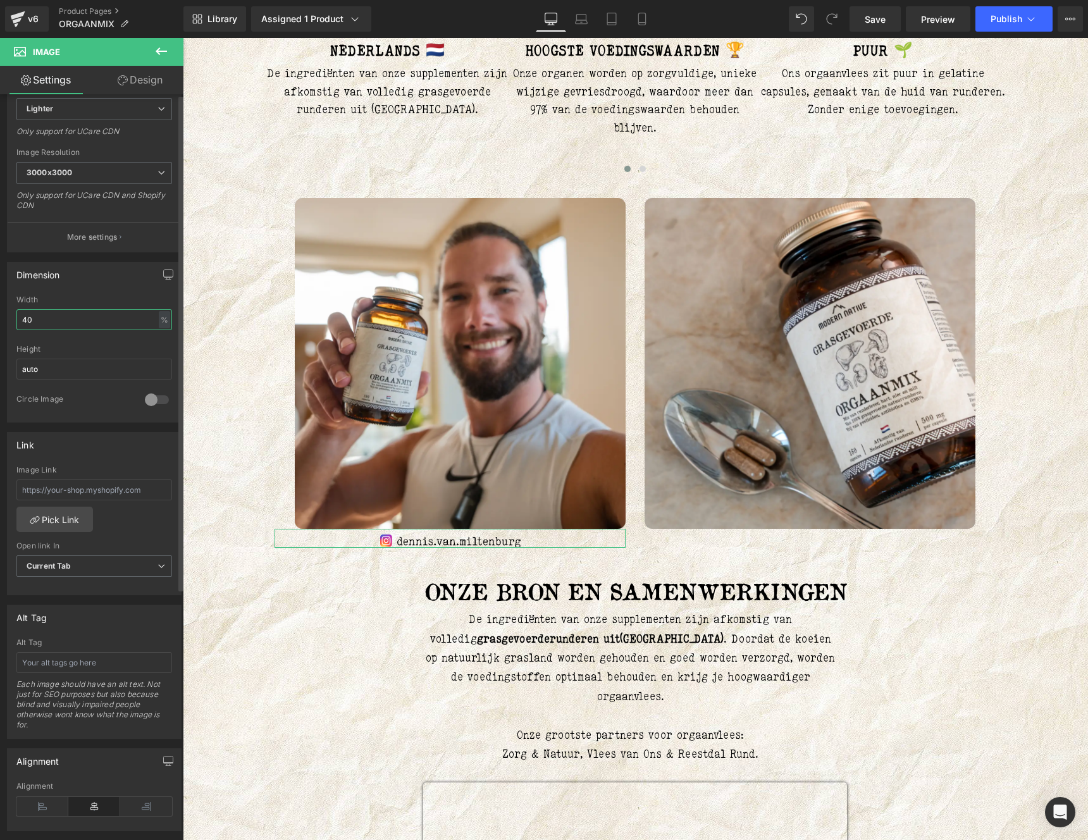
scroll to position [361, 0]
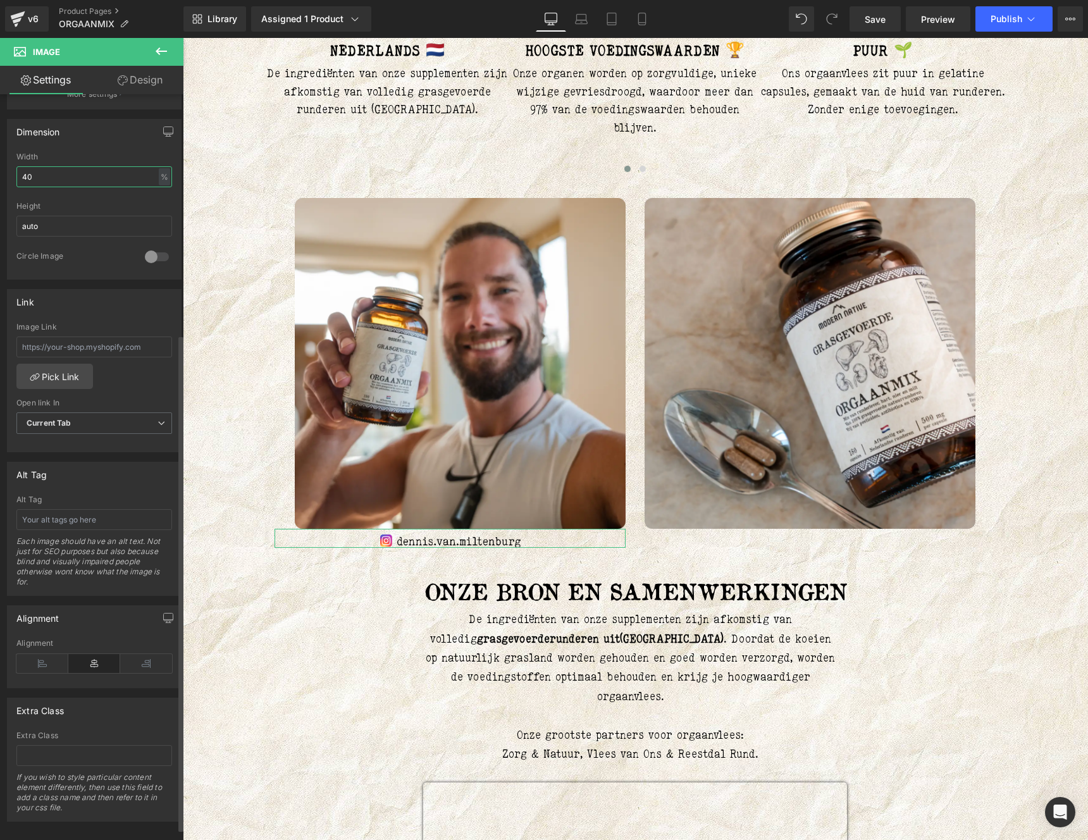
type input "40"
click at [39, 676] on div "Alignment" at bounding box center [94, 663] width 156 height 49
click at [39, 668] on icon at bounding box center [42, 663] width 52 height 19
click at [144, 82] on link "Design" at bounding box center [140, 80] width 92 height 28
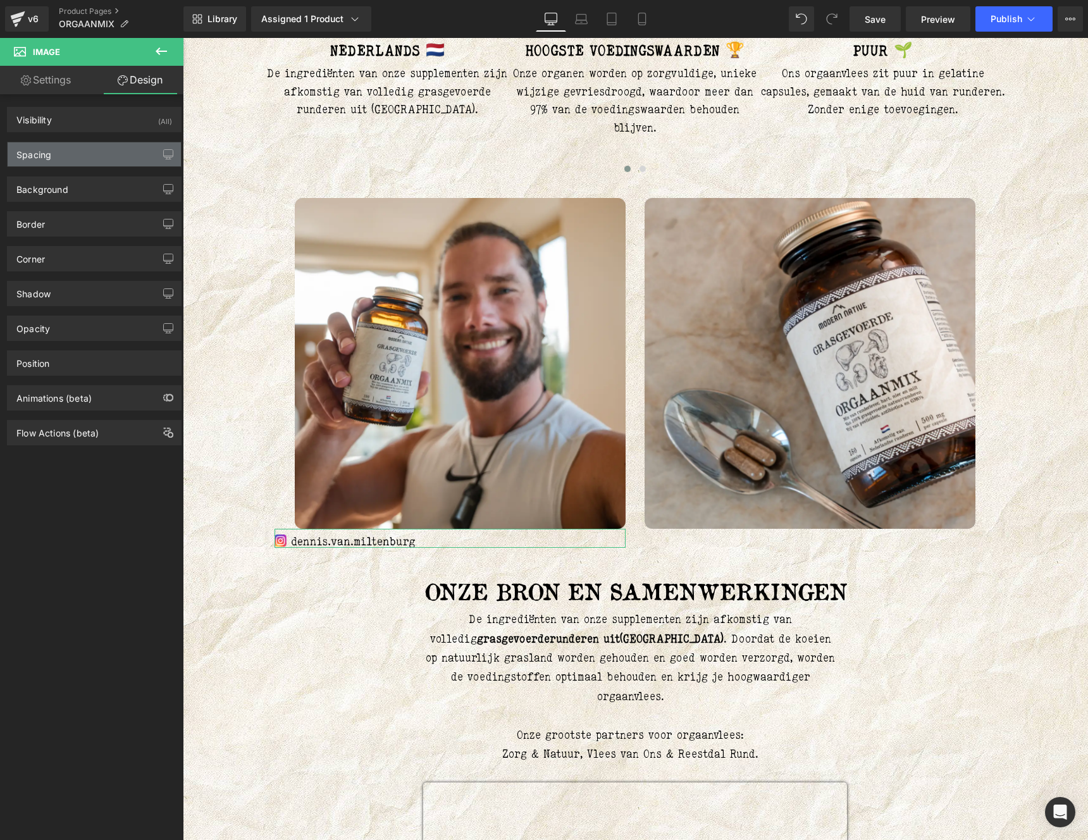
click at [66, 154] on div "Spacing" at bounding box center [94, 154] width 173 height 24
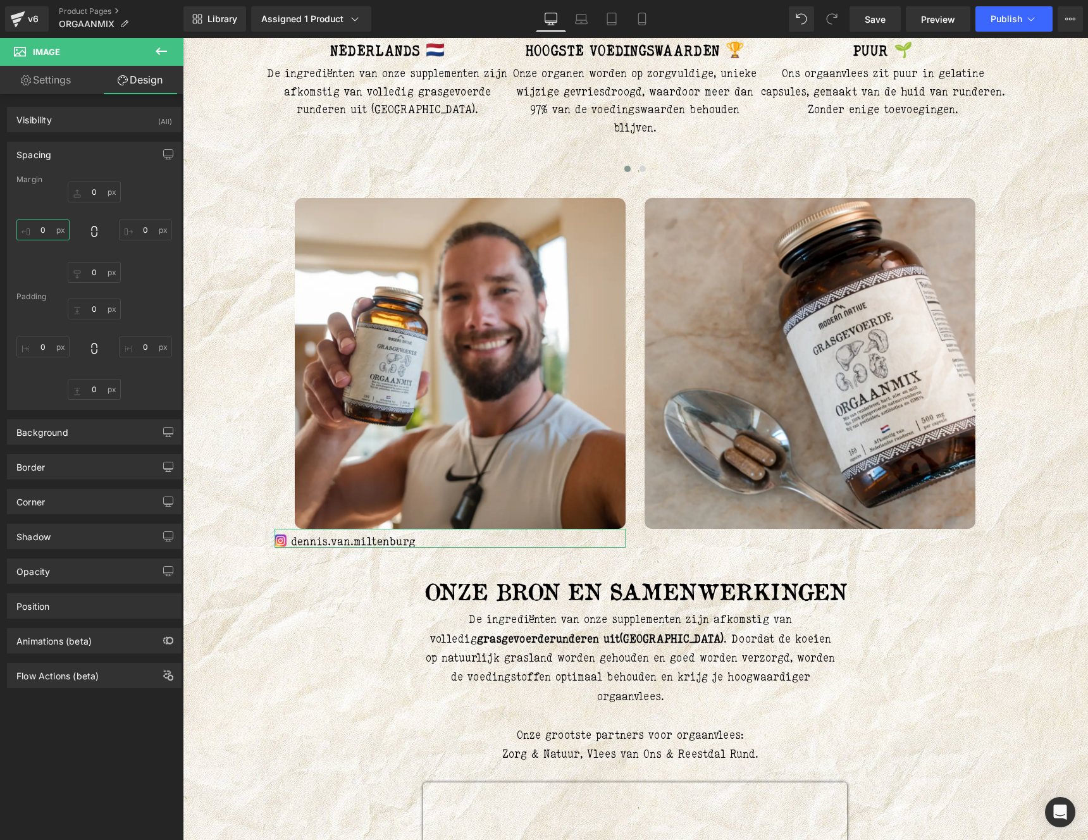
click at [39, 230] on input "text" at bounding box center [42, 229] width 53 height 21
click at [879, 22] on span "Save" at bounding box center [875, 19] width 21 height 13
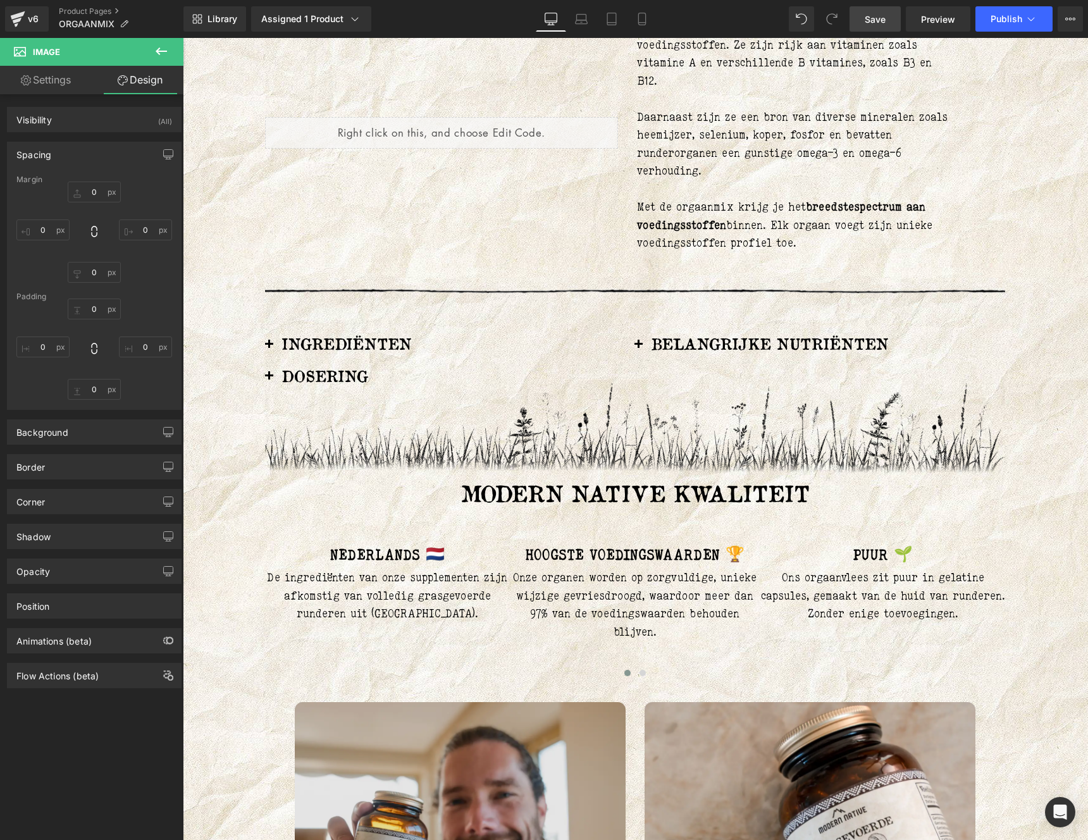
scroll to position [1101, 0]
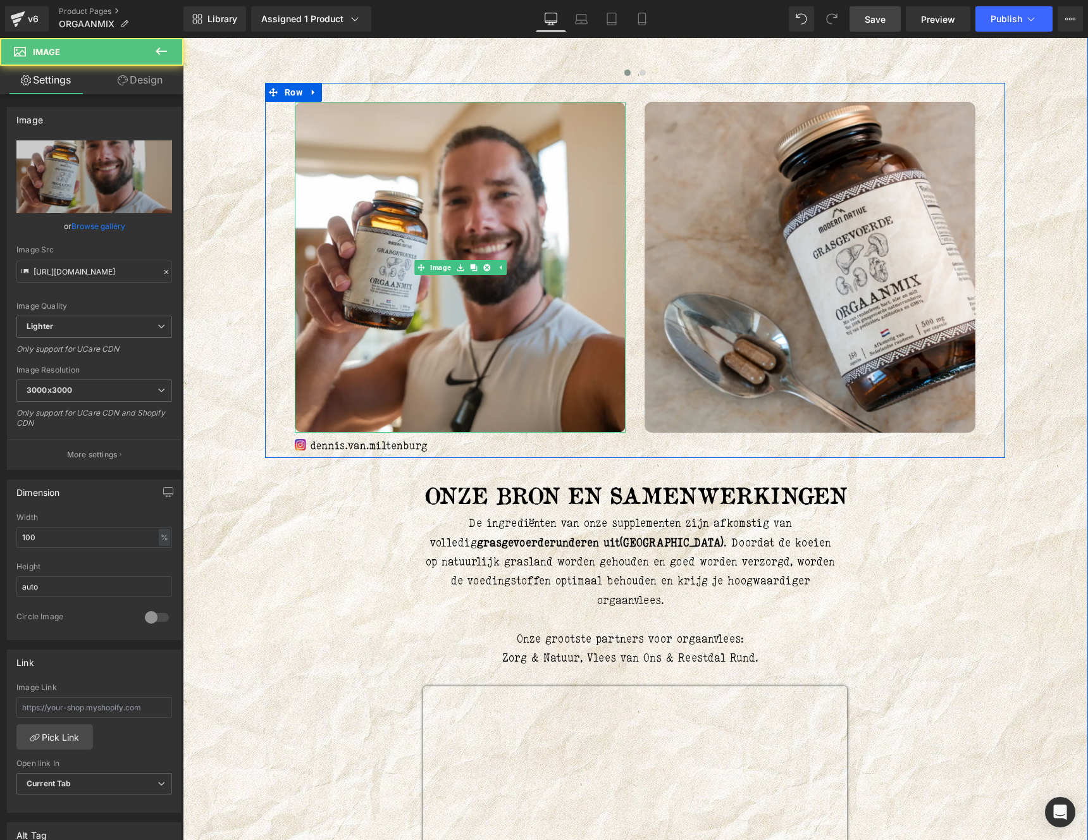
click at [335, 447] on div "Image" at bounding box center [460, 442] width 331 height 19
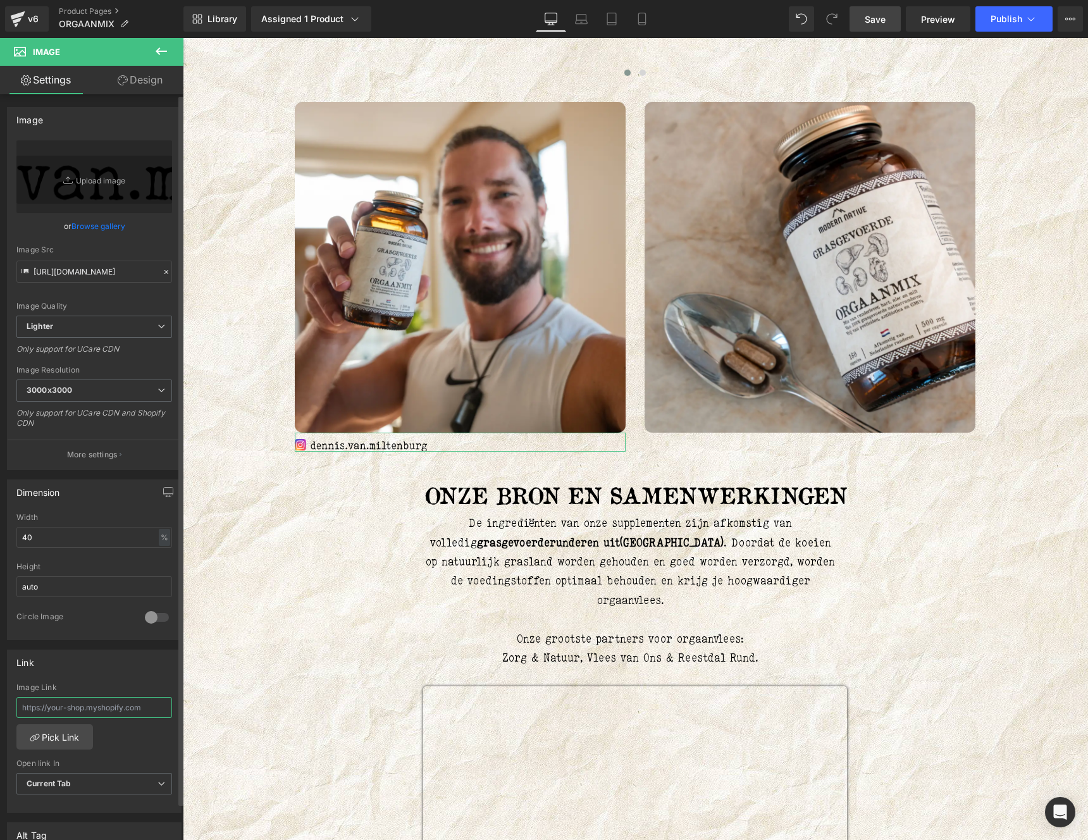
click at [68, 713] on input "text" at bounding box center [94, 707] width 156 height 21
type input "https://www.instagram.com/dennis.van.miltenburg/"
drag, startPoint x: 884, startPoint y: 12, endPoint x: 904, endPoint y: 165, distance: 154.5
click at [884, 13] on span "Save" at bounding box center [875, 19] width 21 height 13
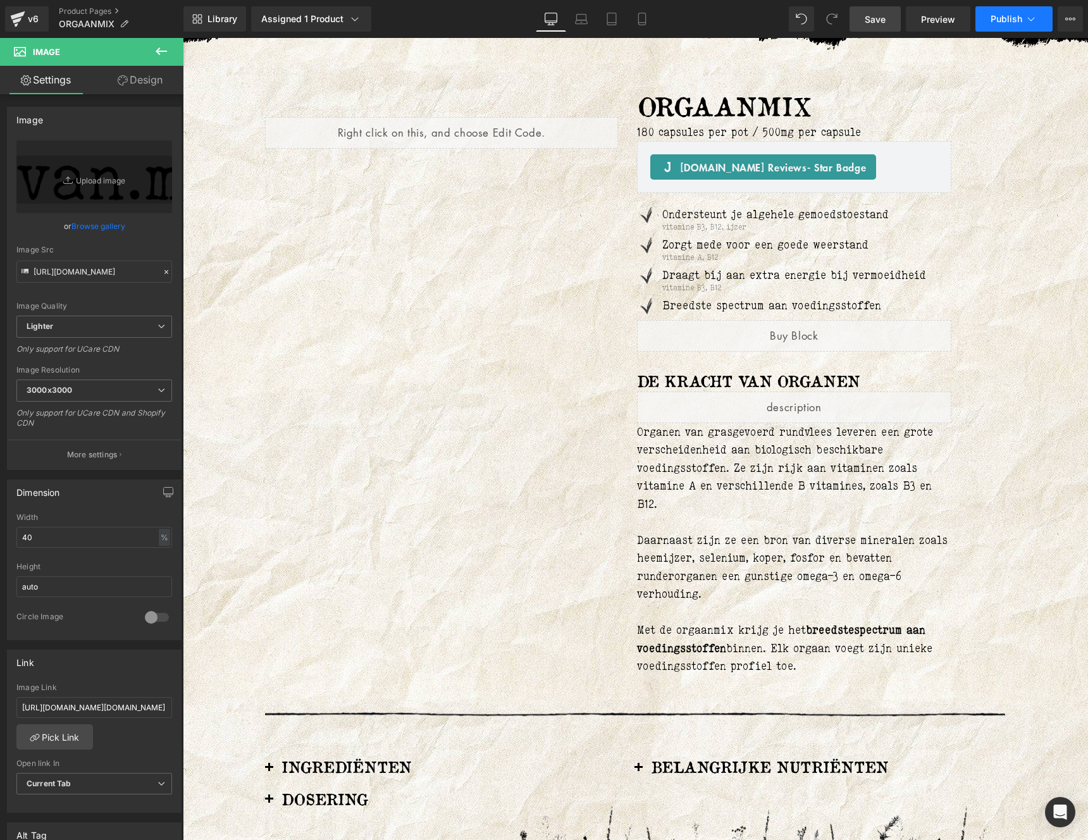
scroll to position [176, 0]
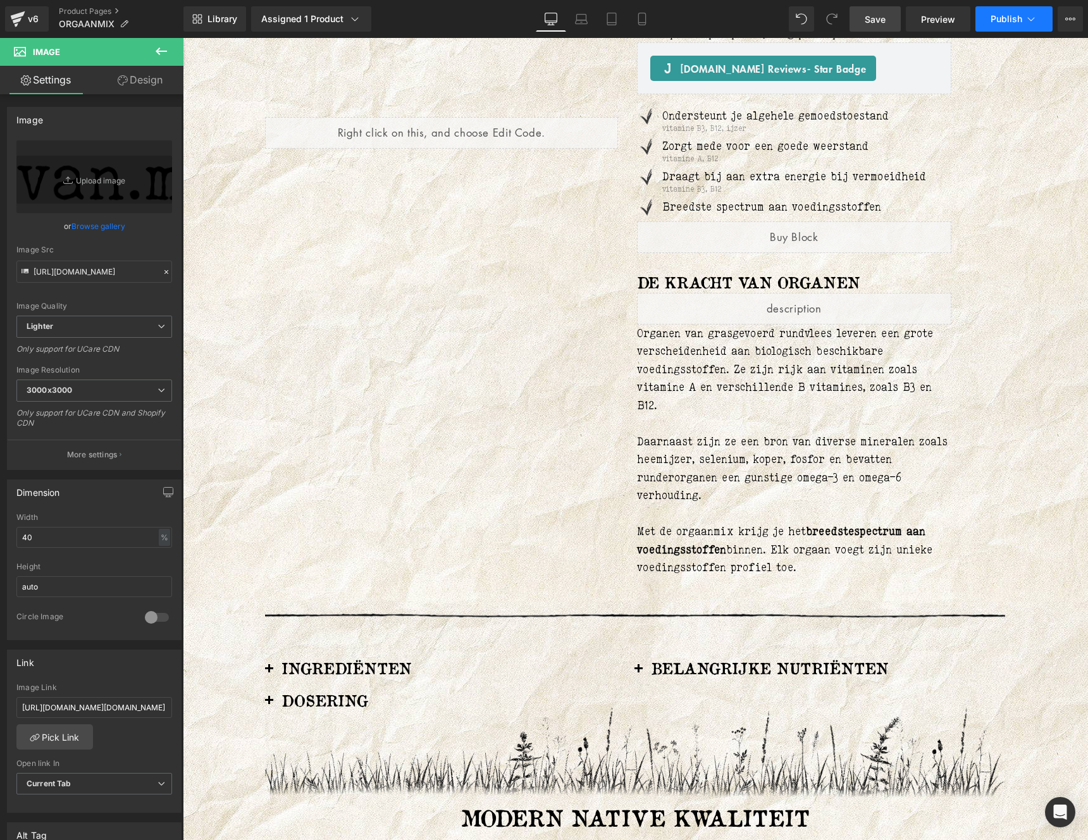
click at [1003, 25] on button "Publish" at bounding box center [1013, 18] width 77 height 25
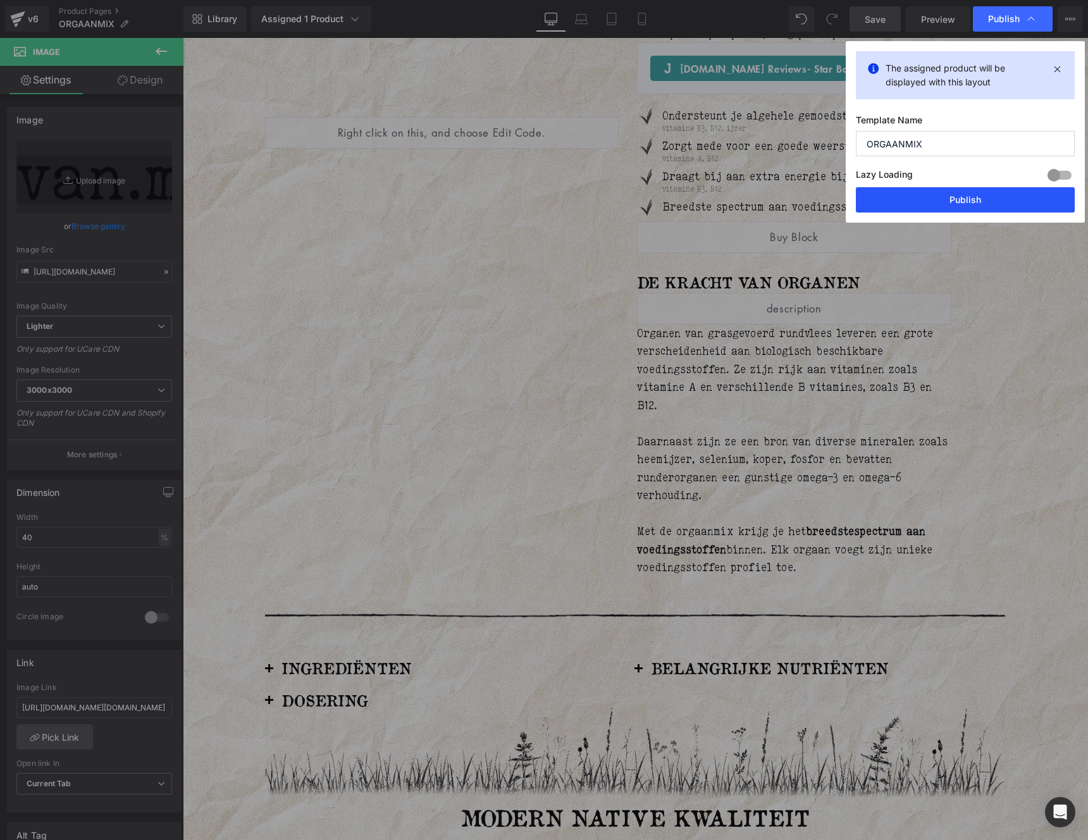
click at [0, 0] on button "Publish" at bounding box center [0, 0] width 0 height 0
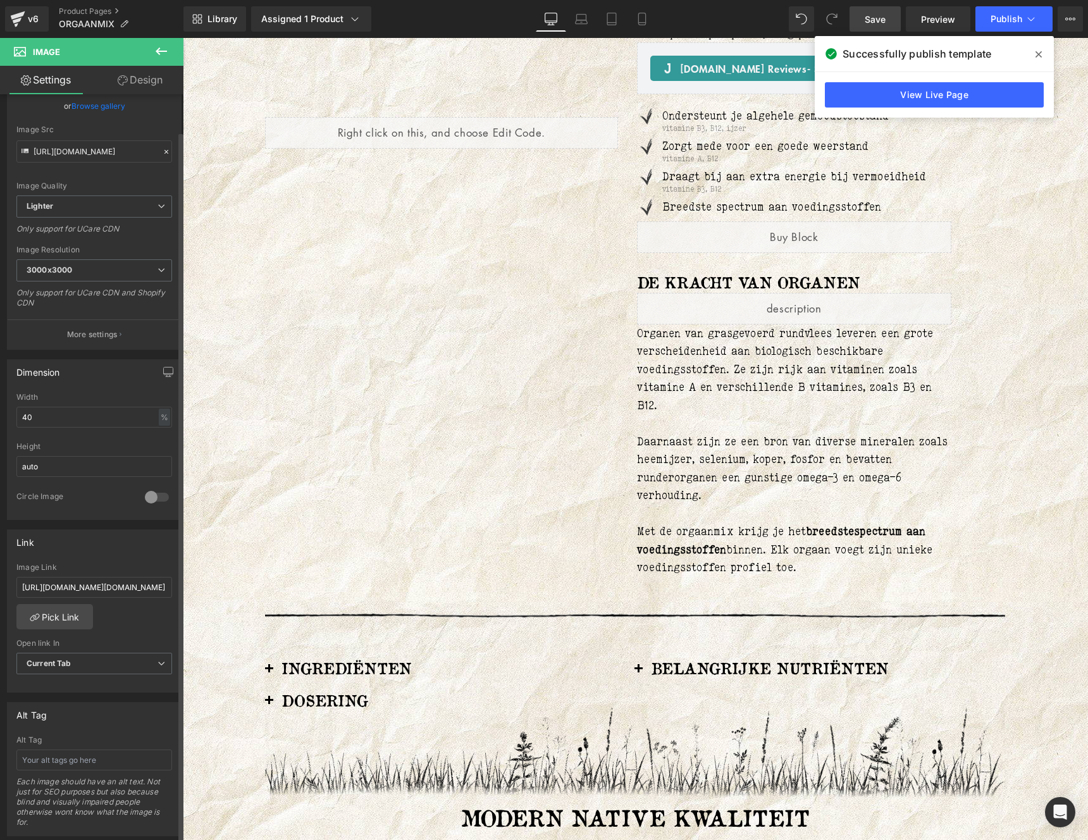
scroll to position [137, 0]
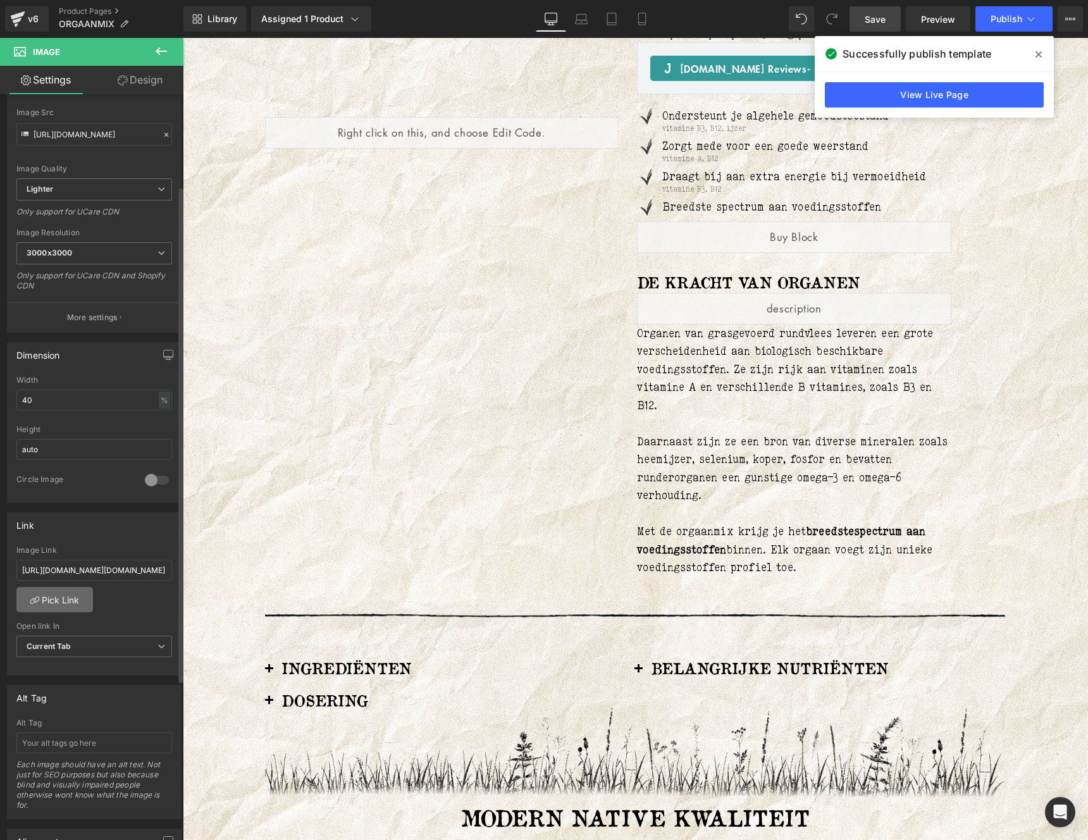
click at [73, 604] on link "Pick Link" at bounding box center [54, 599] width 77 height 25
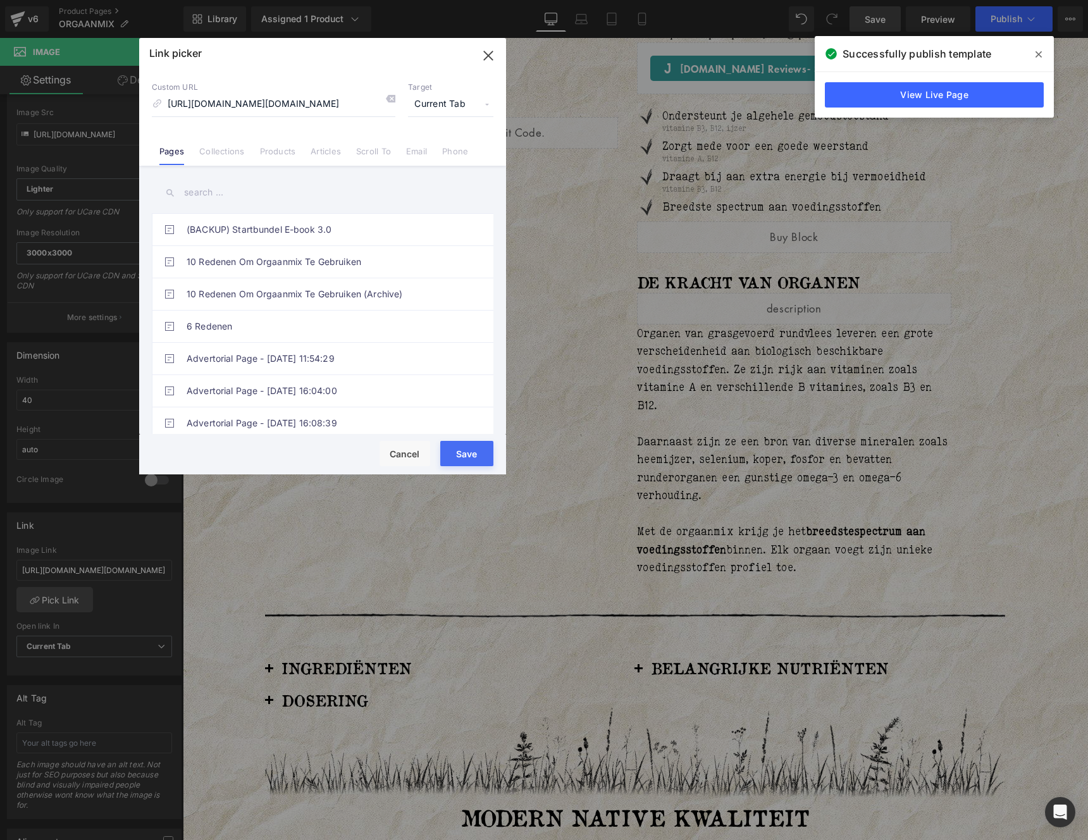
click at [0, 0] on span "Current Tab" at bounding box center [0, 0] width 0 height 0
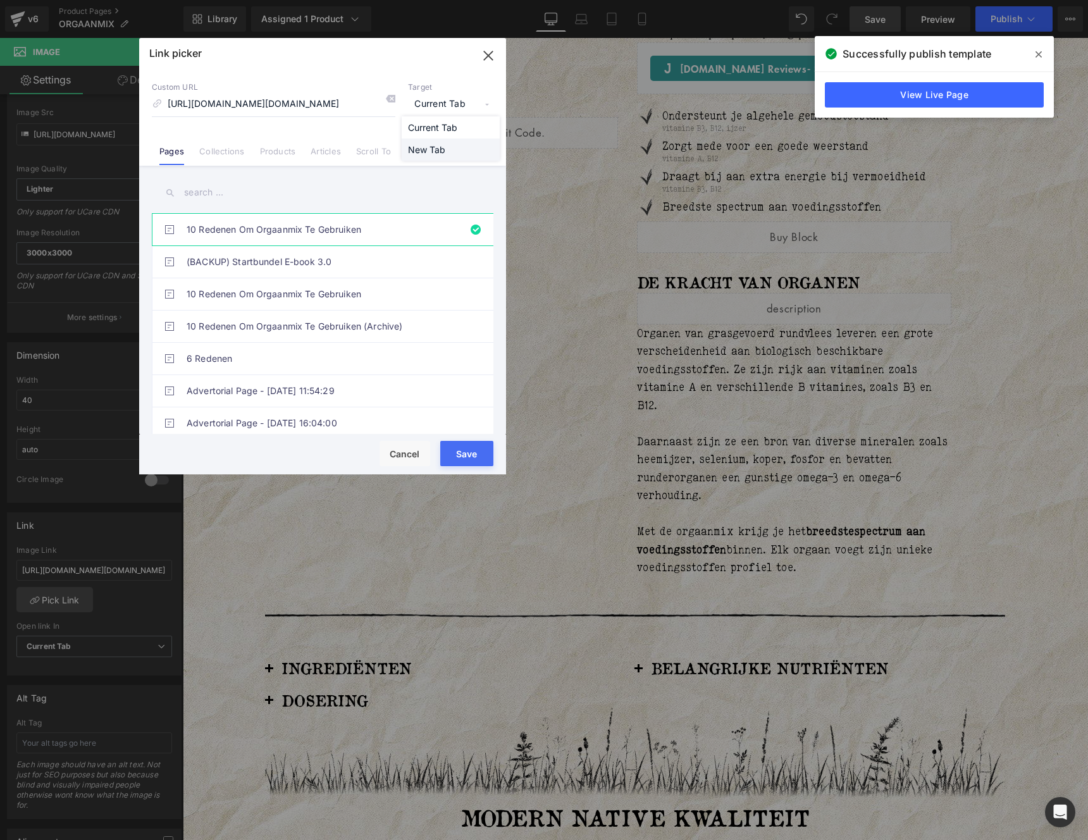
click at [455, 459] on button "Save" at bounding box center [466, 453] width 53 height 25
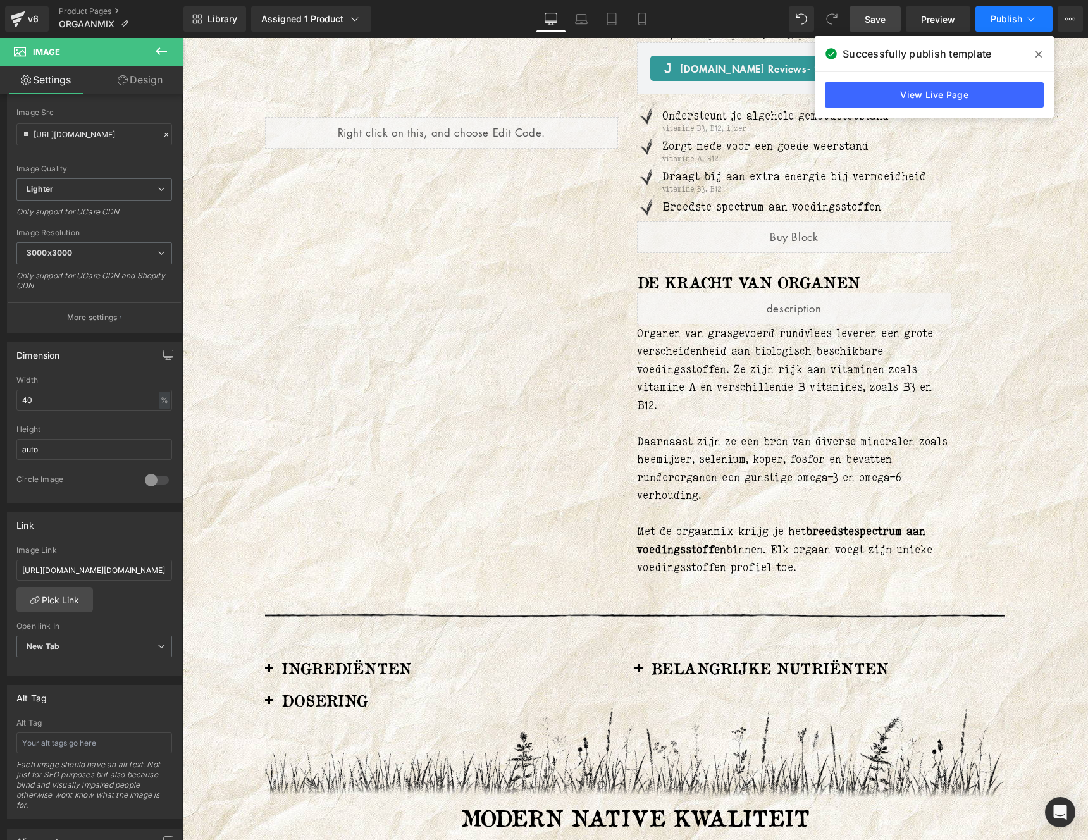
click at [998, 22] on span "Publish" at bounding box center [1007, 19] width 32 height 10
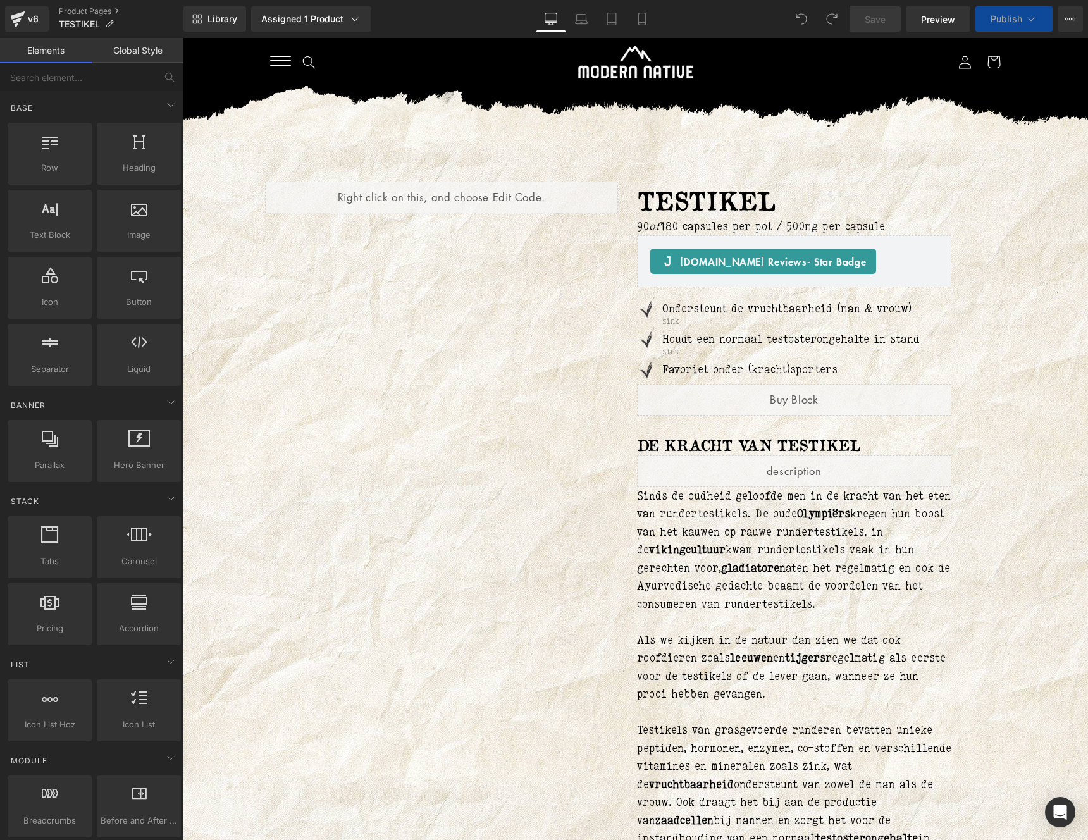
click at [701, 397] on div "Liquid" at bounding box center [794, 400] width 315 height 32
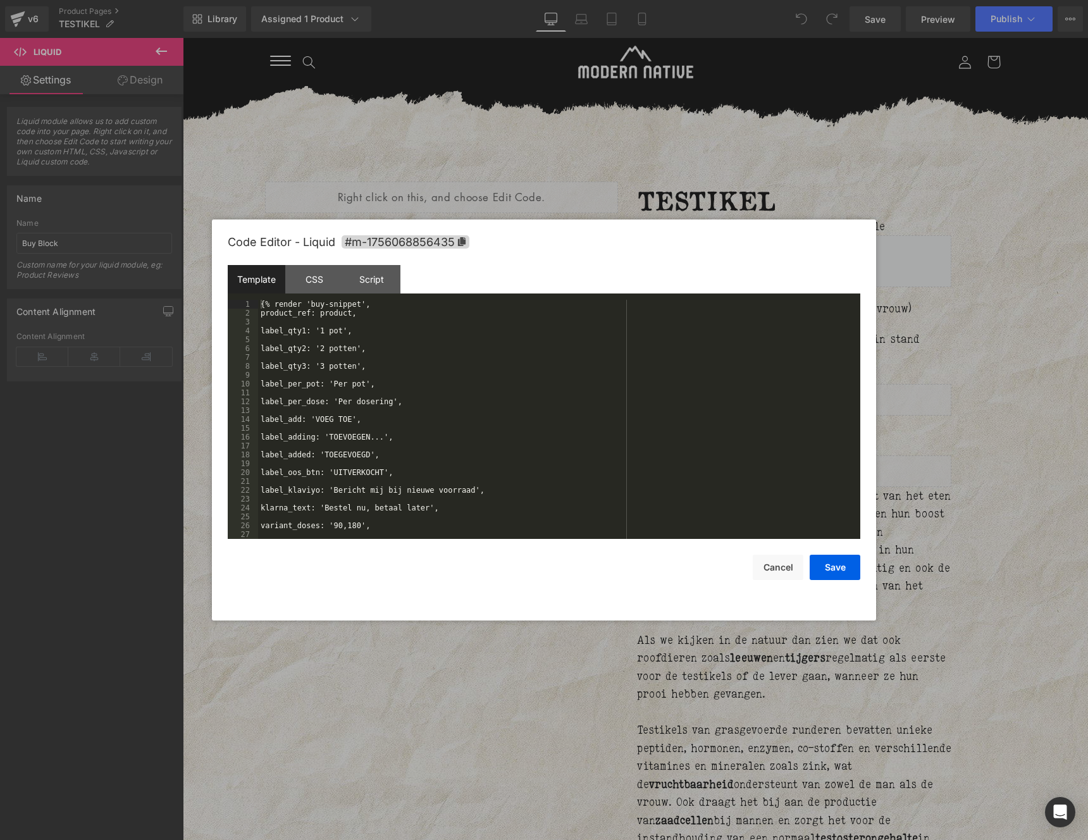
click at [741, 0] on div "You are previewing how the will restyle your page. You can not edit Elements in…" at bounding box center [544, 0] width 1088 height 0
click at [0, 0] on div "label_qty3: '3 potten', label_per_pot: 'Per pot', label_per_dose: 'Per dosering…" at bounding box center [0, 0] width 0 height 0
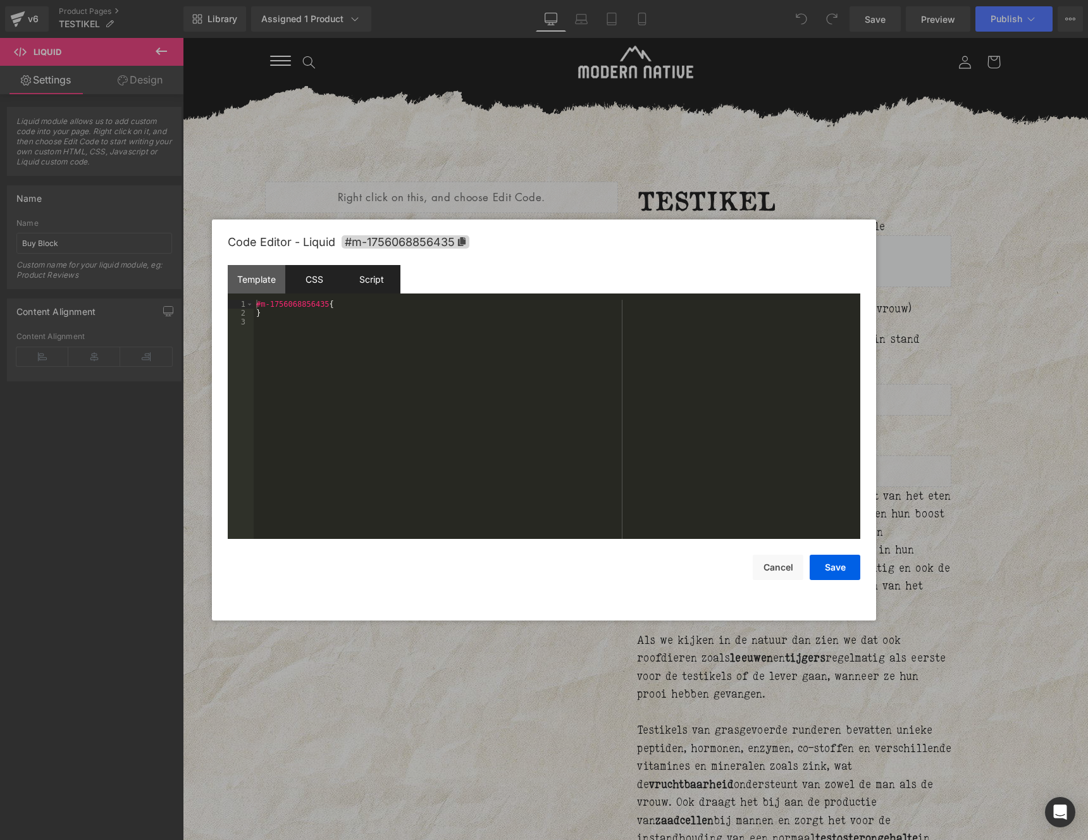
click at [257, 280] on div "Template" at bounding box center [257, 279] width 58 height 28
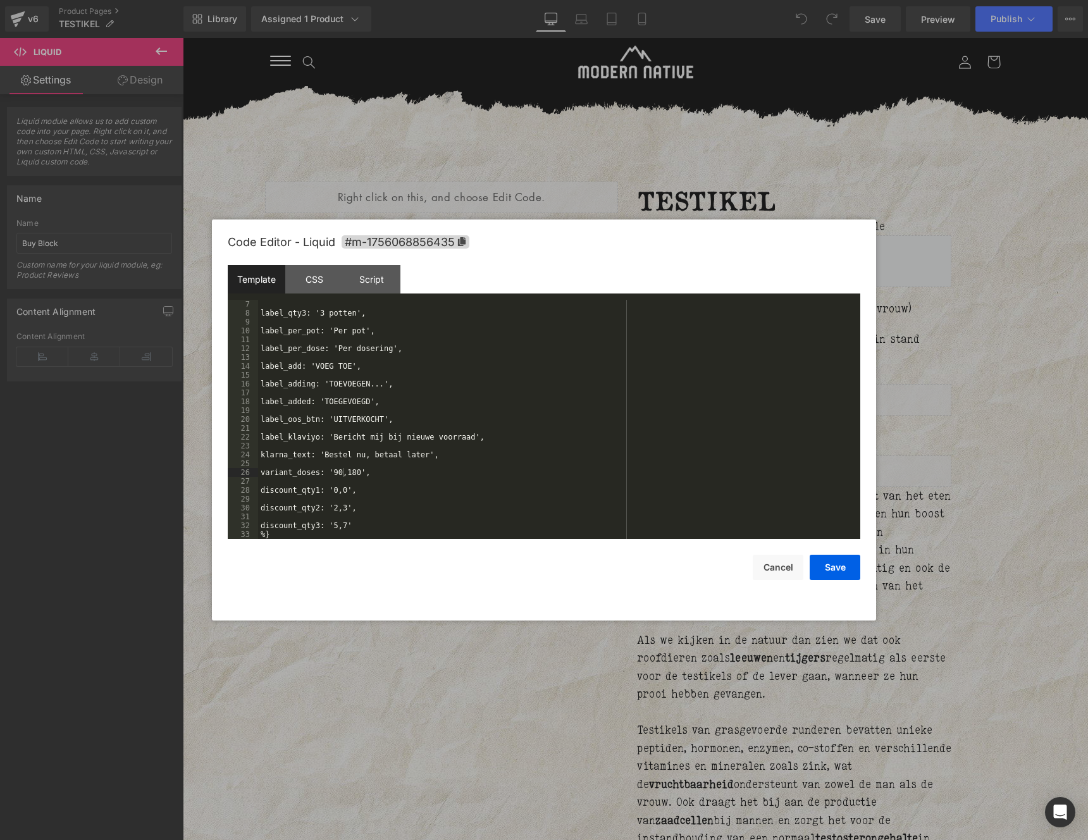
click at [0, 0] on div "label_qty3: '3 potten', label_per_pot: 'Per pot', label_per_dose: 'Per dosering…" at bounding box center [0, 0] width 0 height 0
click at [0, 0] on button "Save" at bounding box center [0, 0] width 0 height 0
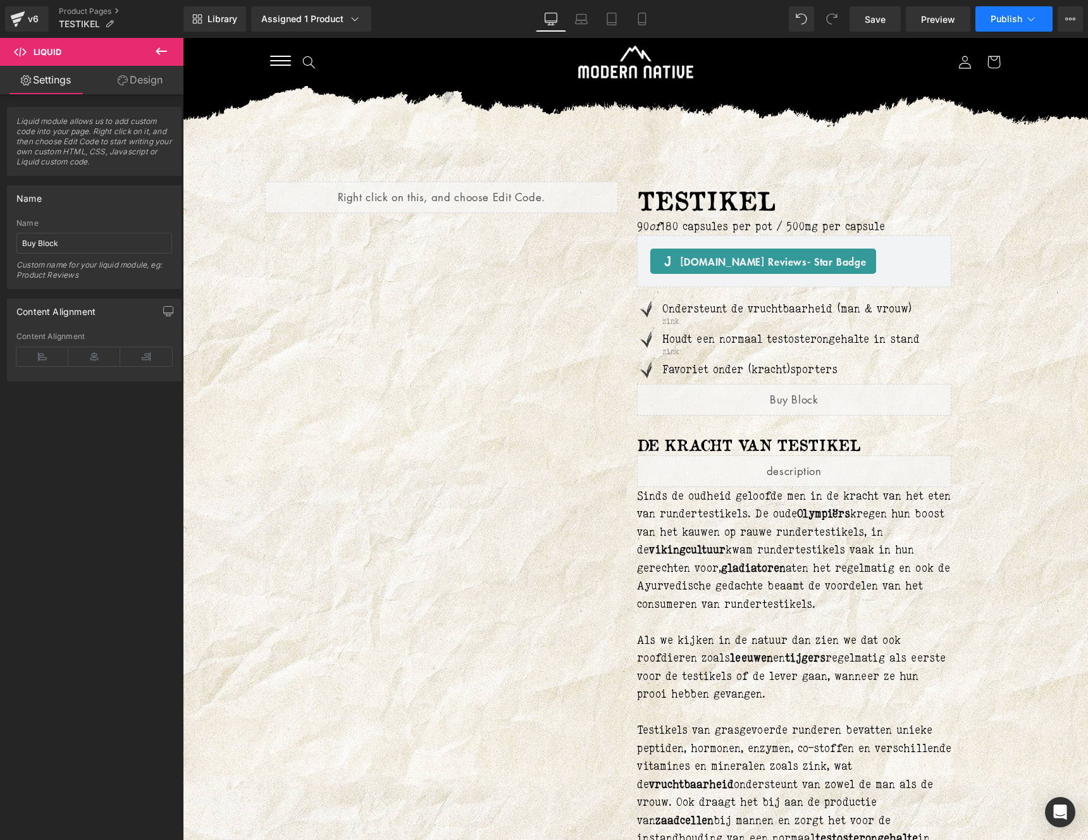
click at [998, 22] on span "Publish" at bounding box center [1007, 19] width 32 height 10
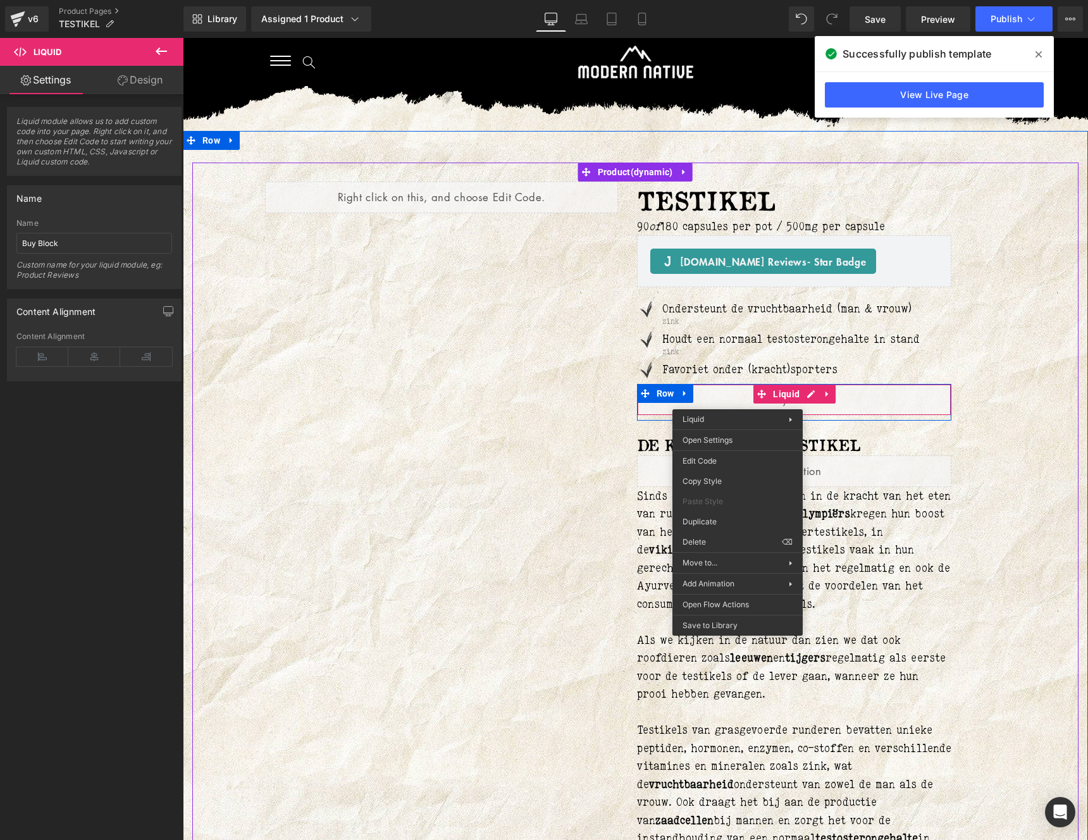
drag, startPoint x: 737, startPoint y: 400, endPoint x: 918, endPoint y: 495, distance: 204.3
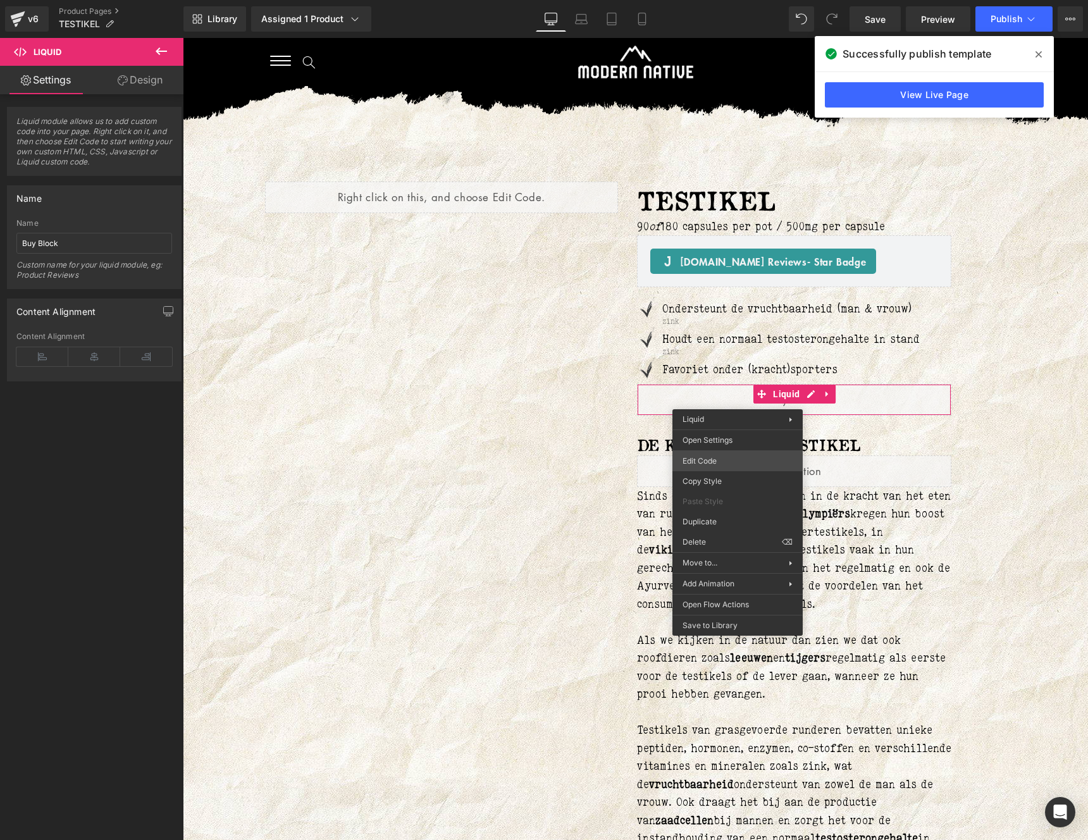
click at [707, 0] on div "You are previewing how the will restyle your page. You can not edit Elements in…" at bounding box center [544, 0] width 1088 height 0
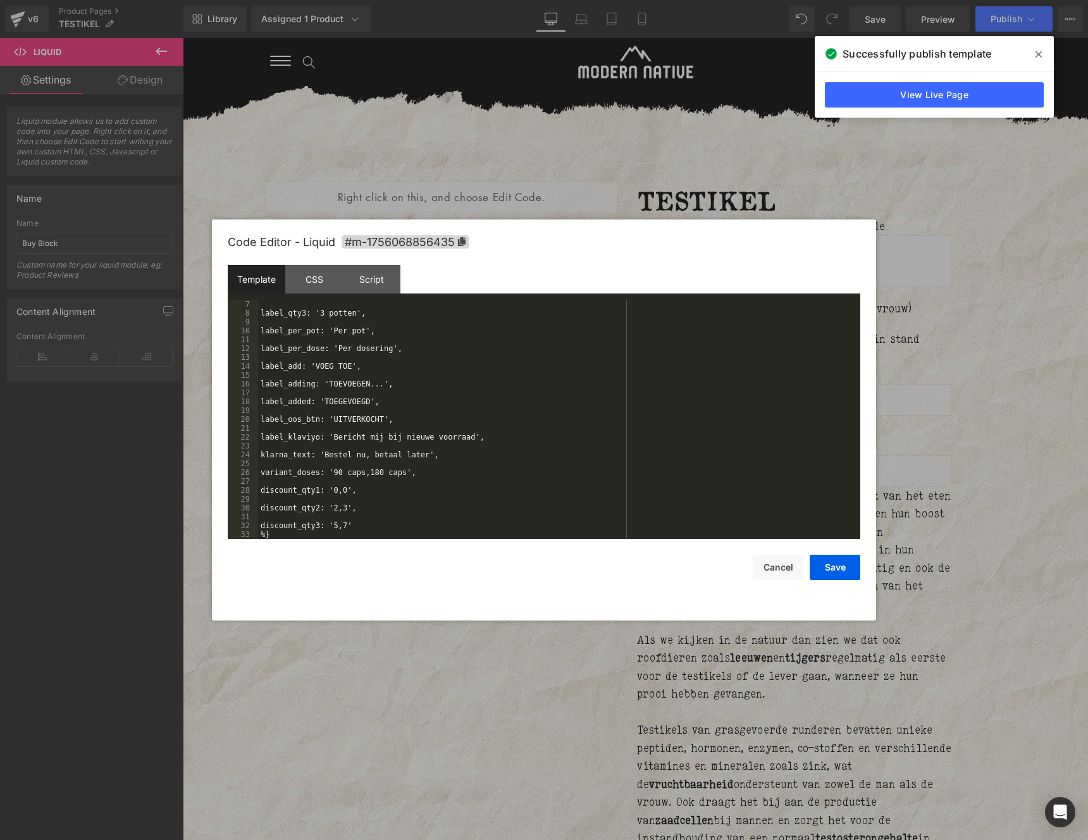
click at [0, 0] on div "label_qty3: '3 potten', label_per_pot: 'Per pot', label_per_dose: 'Per dosering…" at bounding box center [0, 0] width 0 height 0
click at [0, 0] on button "Save" at bounding box center [0, 0] width 0 height 0
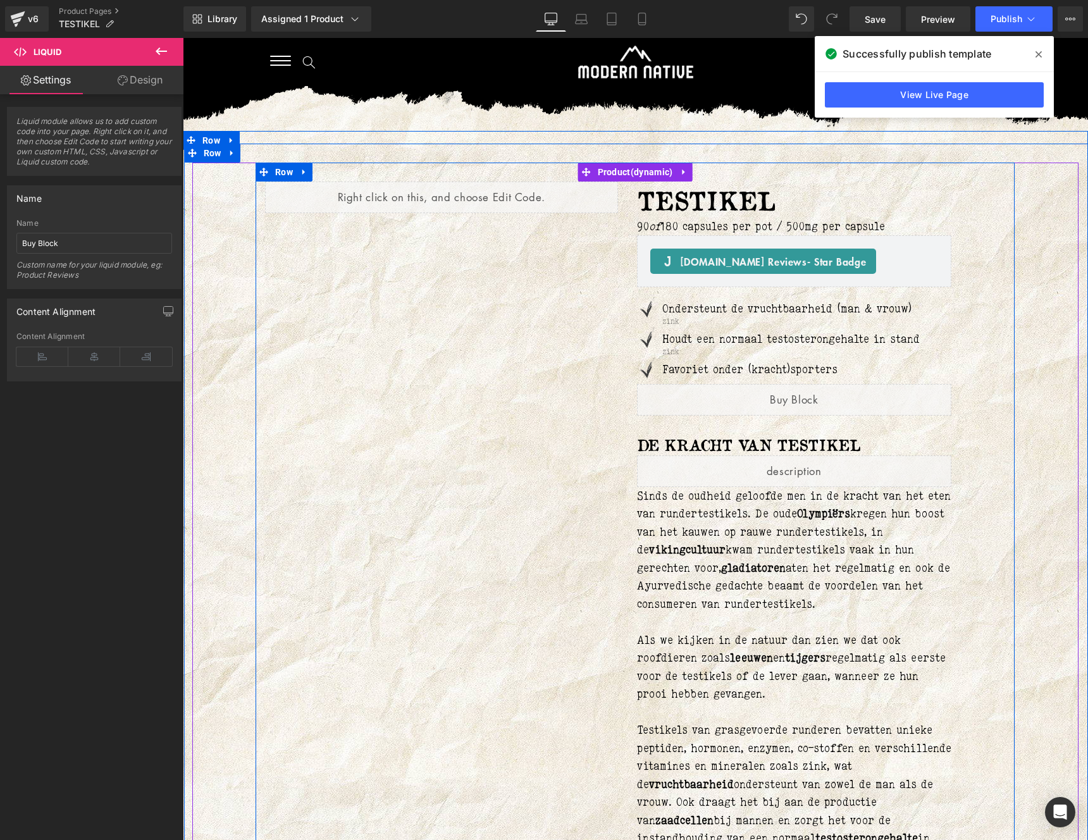
click at [467, 422] on div "Liquid TESTIKEL (P) Title 90 of 180 capsules per pot / 500mg per capsule Text B…" at bounding box center [635, 517] width 759 height 709
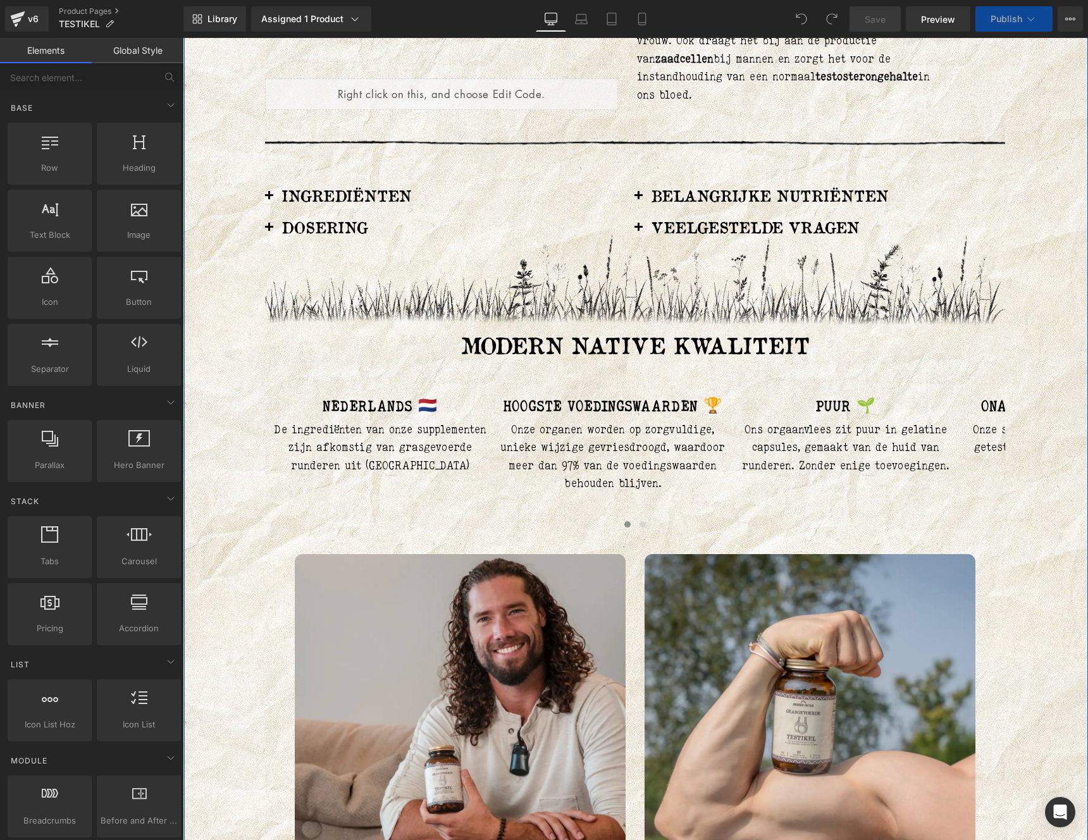
scroll to position [1104, 0]
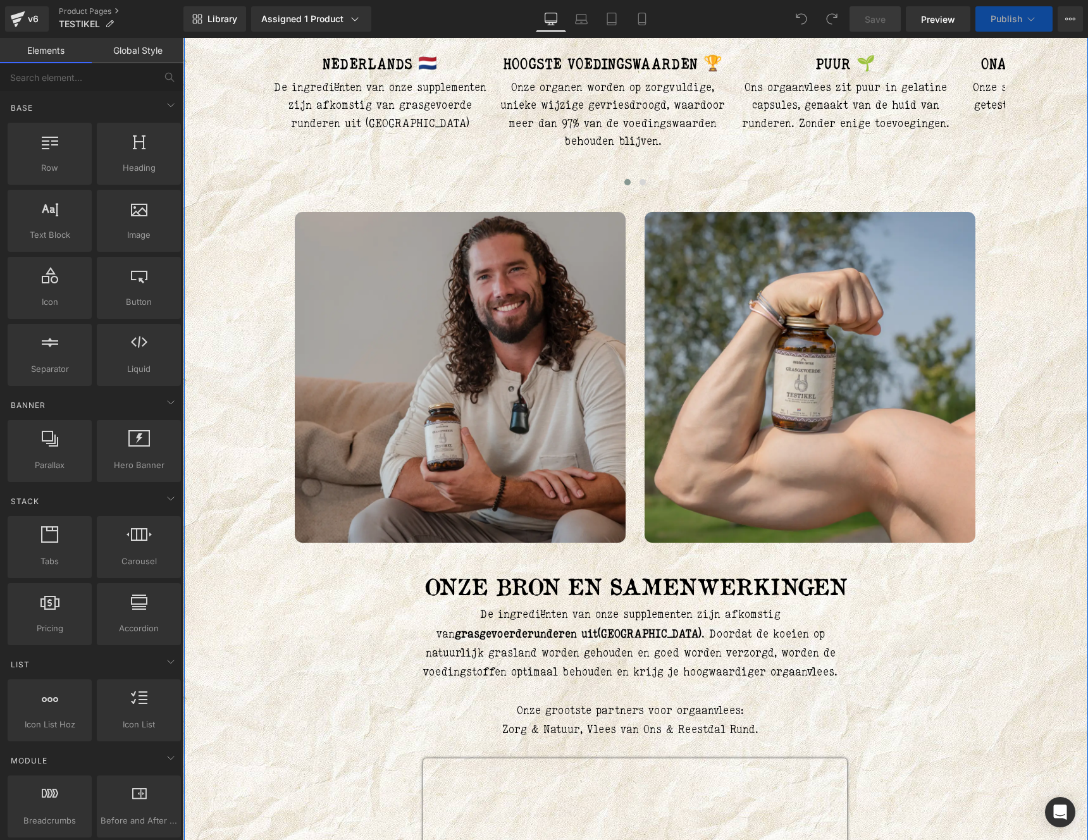
click at [457, 428] on img at bounding box center [460, 377] width 331 height 331
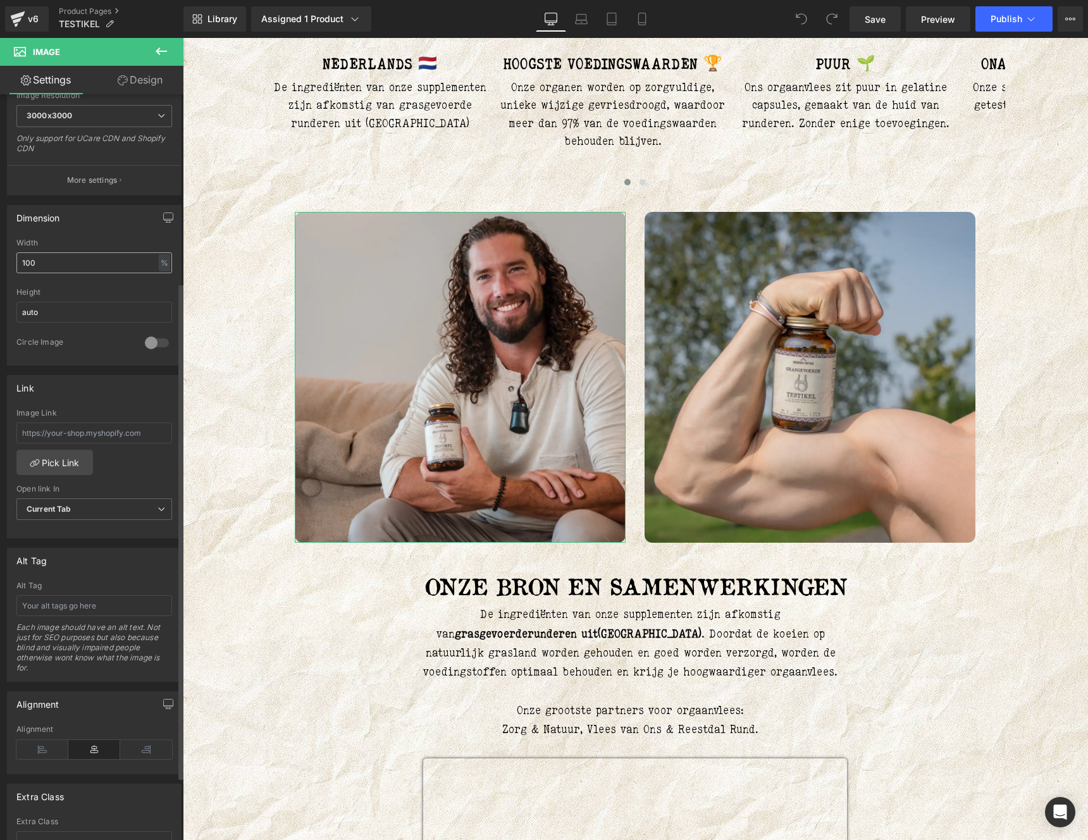
scroll to position [283, 0]
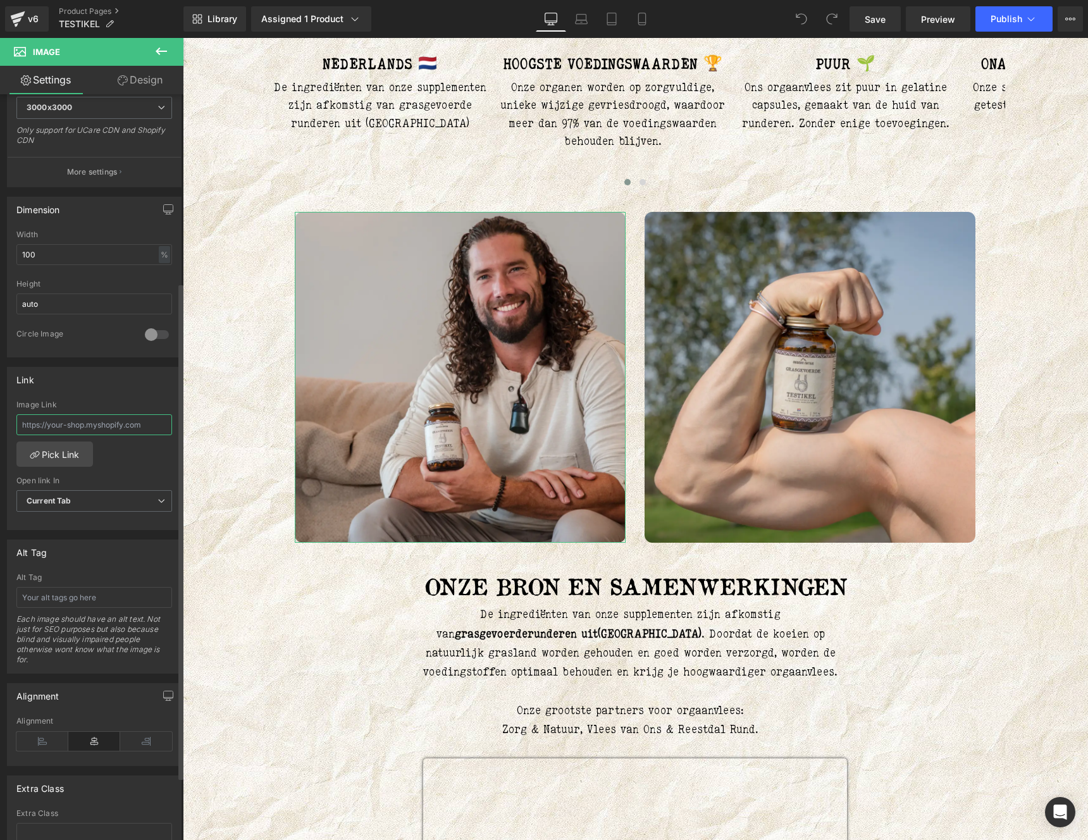
click at [77, 423] on input "text" at bounding box center [94, 424] width 156 height 21
click at [157, 65] on button at bounding box center [161, 52] width 44 height 28
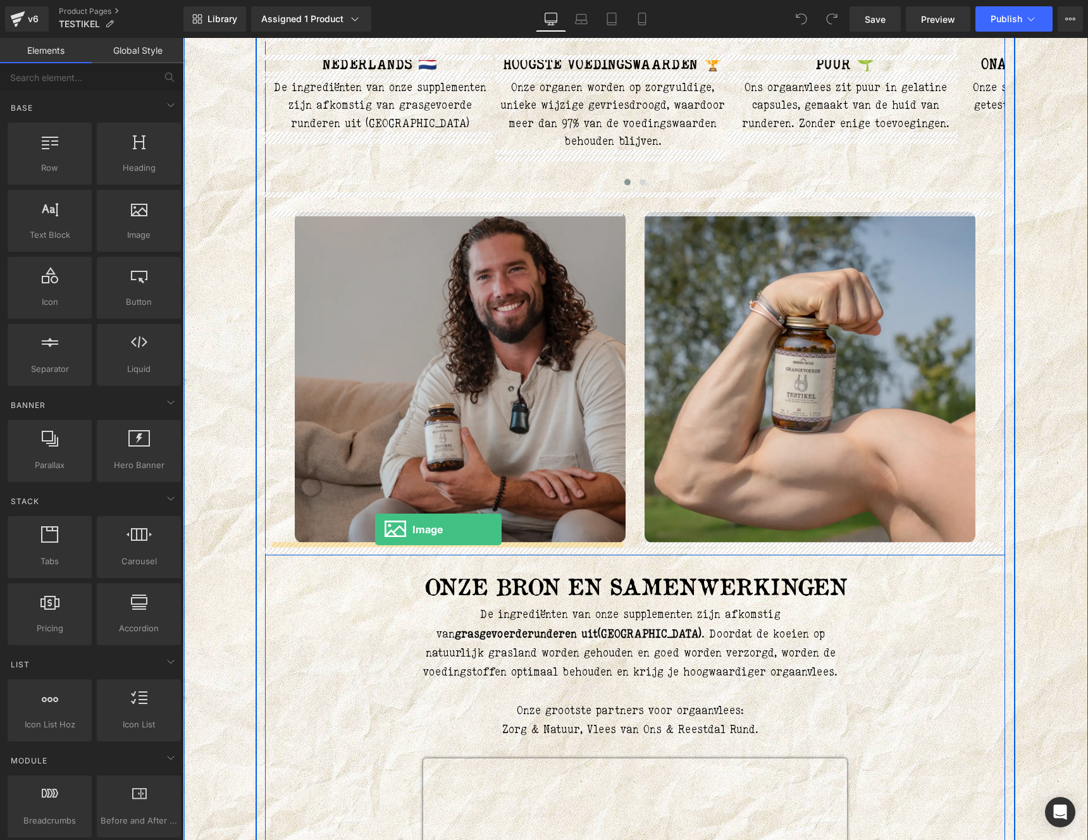
drag, startPoint x: 323, startPoint y: 249, endPoint x: 374, endPoint y: 529, distance: 285.6
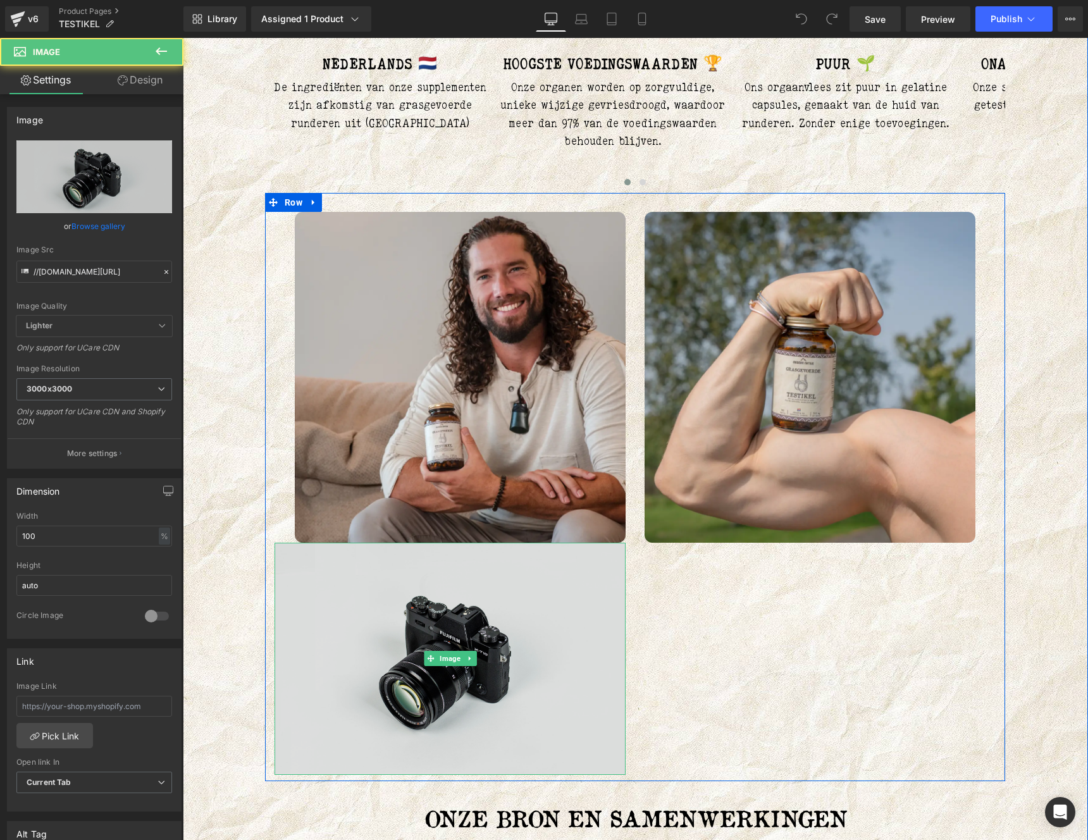
click at [330, 568] on img at bounding box center [450, 659] width 351 height 233
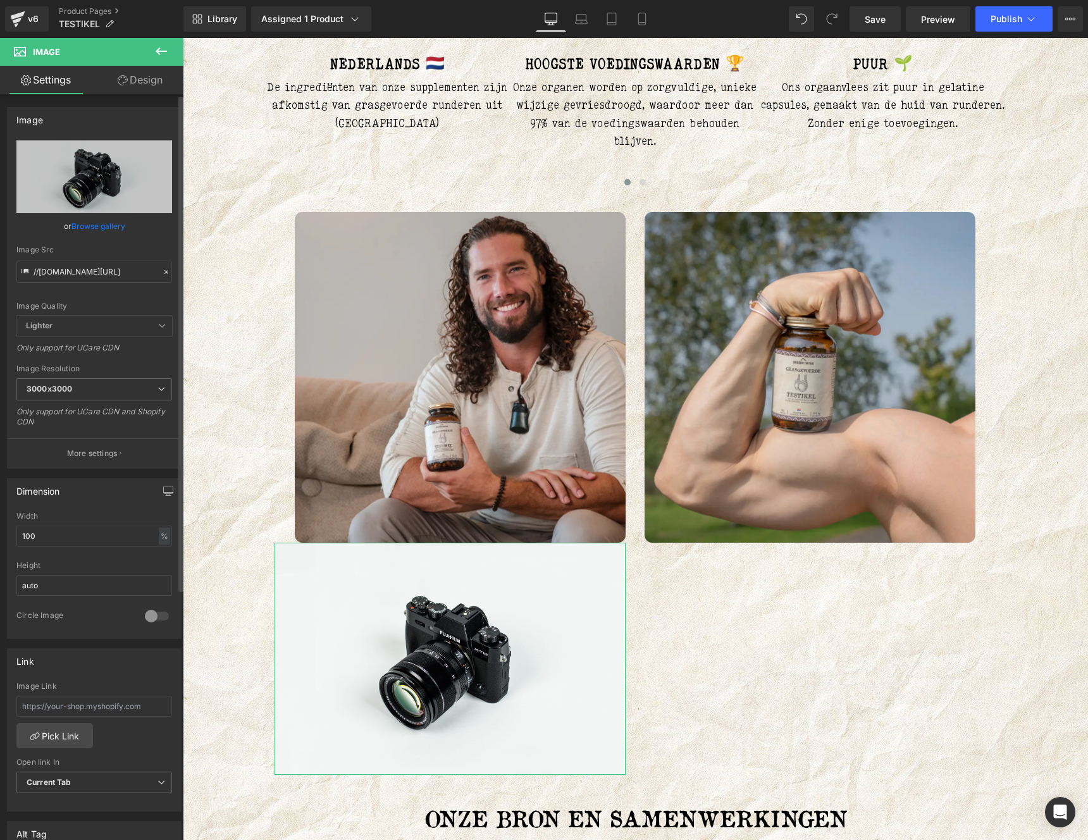
click at [89, 227] on link "Browse gallery" at bounding box center [98, 226] width 54 height 22
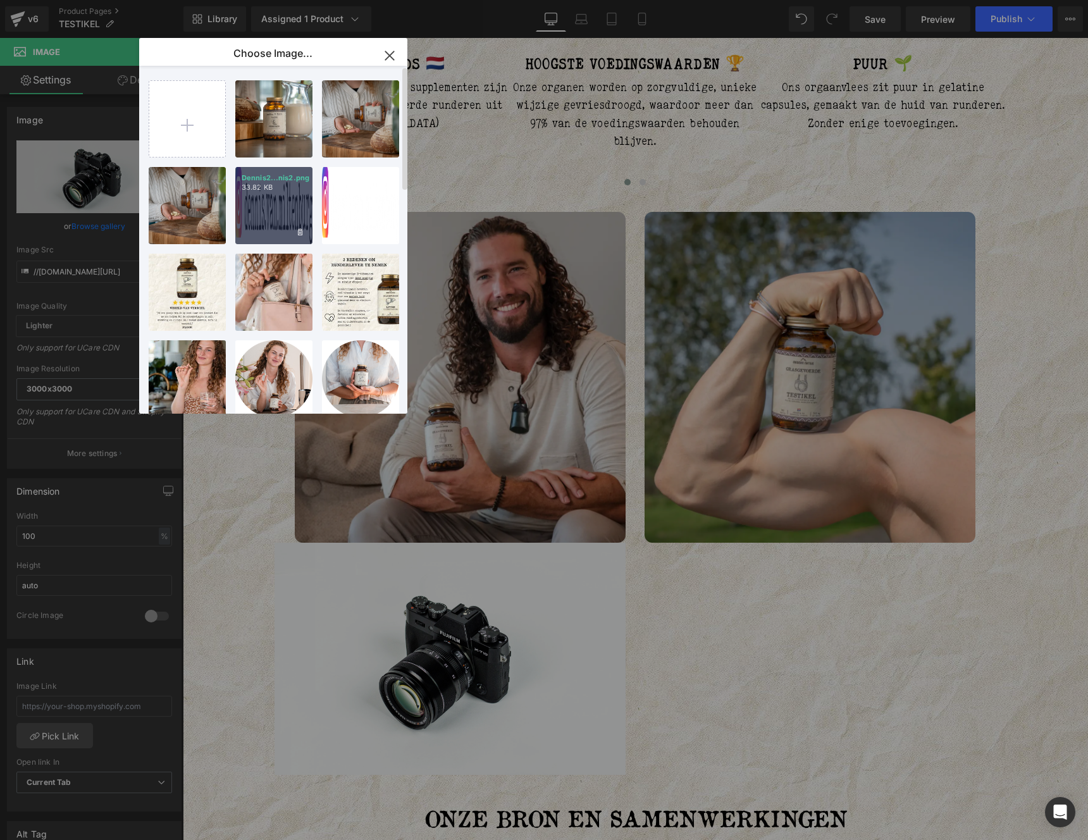
click at [269, 205] on div "Dennis2...nis2.png 33.82 KB" at bounding box center [273, 205] width 77 height 77
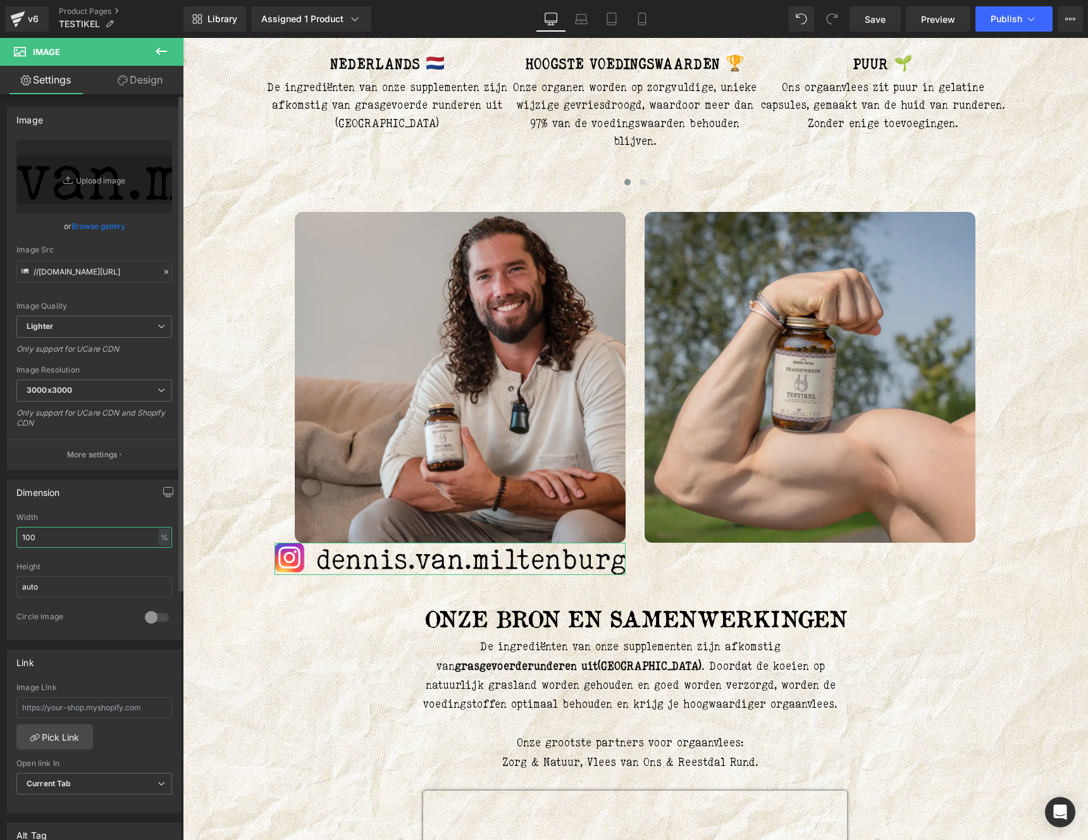
click at [92, 528] on input "100" at bounding box center [94, 537] width 156 height 21
click at [91, 528] on input "100" at bounding box center [94, 537] width 156 height 21
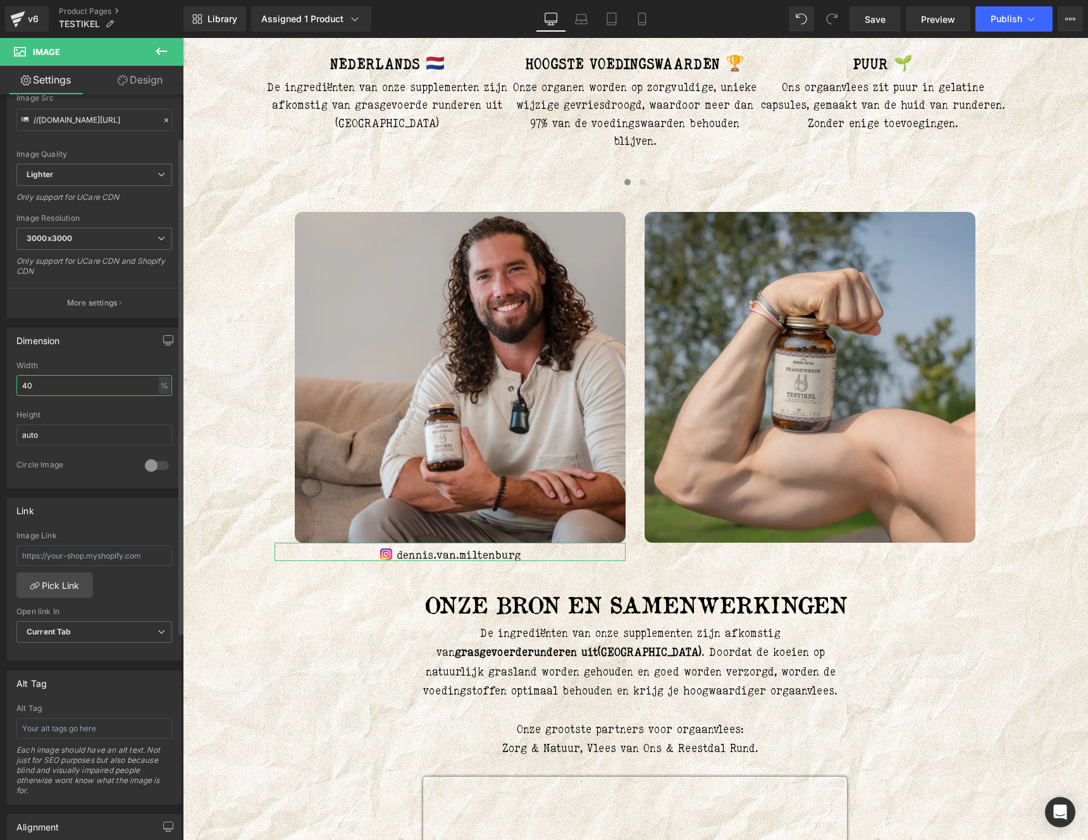
scroll to position [378, 0]
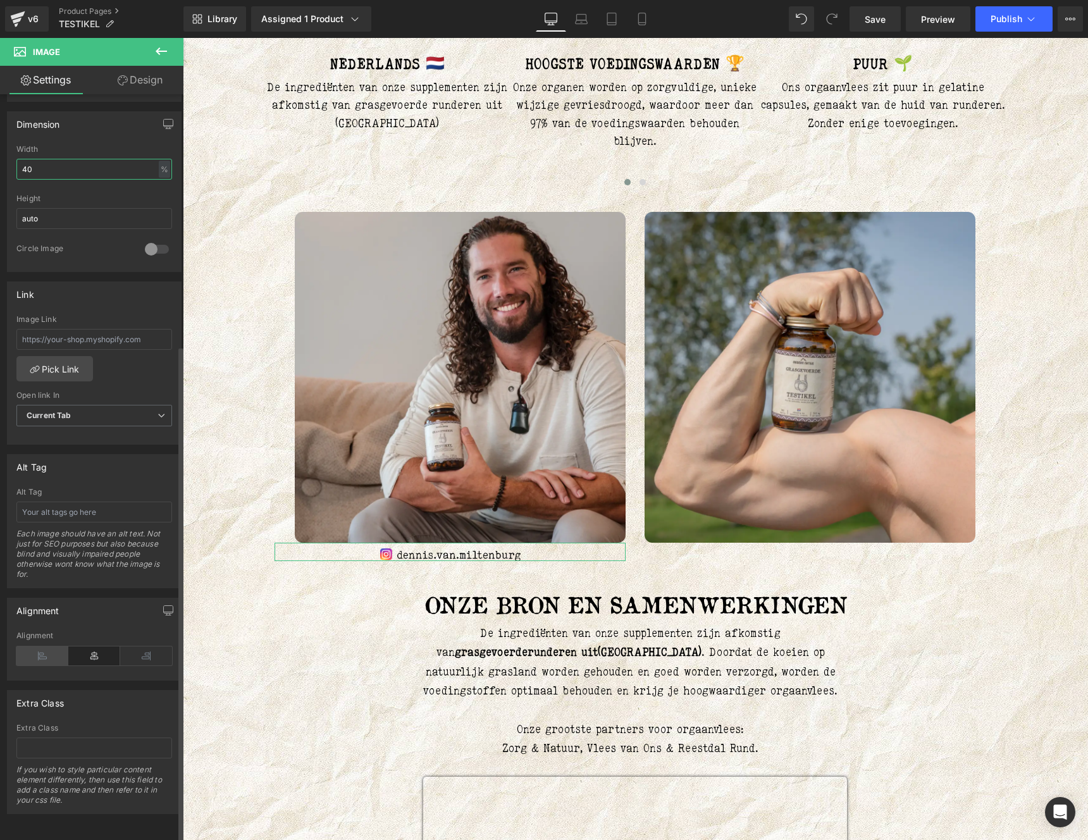
type input "40"
click at [37, 648] on icon at bounding box center [42, 655] width 52 height 19
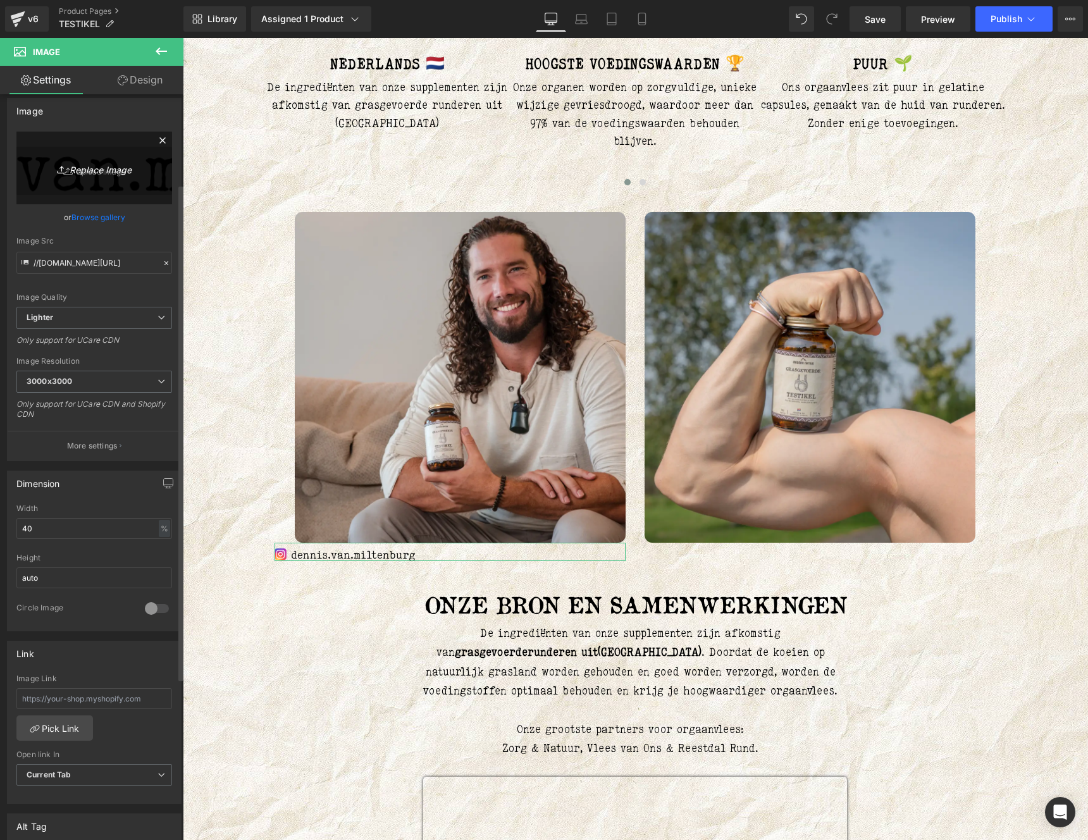
scroll to position [0, 0]
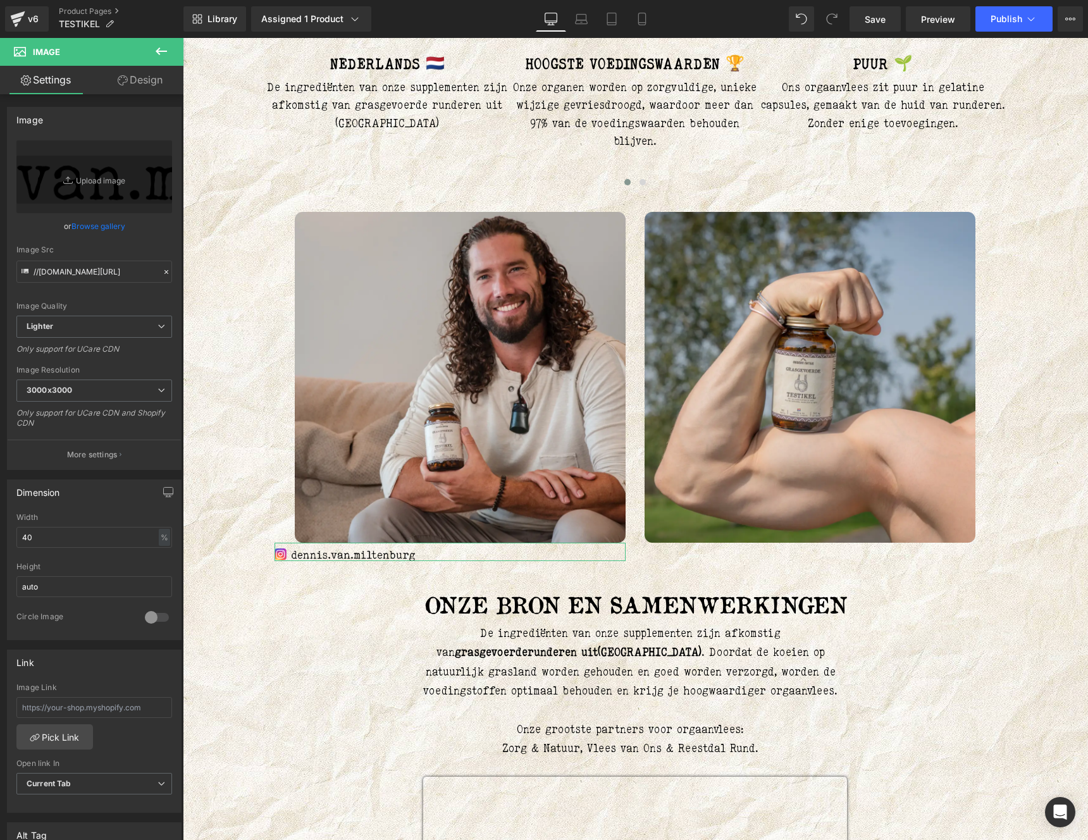
click at [120, 87] on link "Design" at bounding box center [140, 80] width 92 height 28
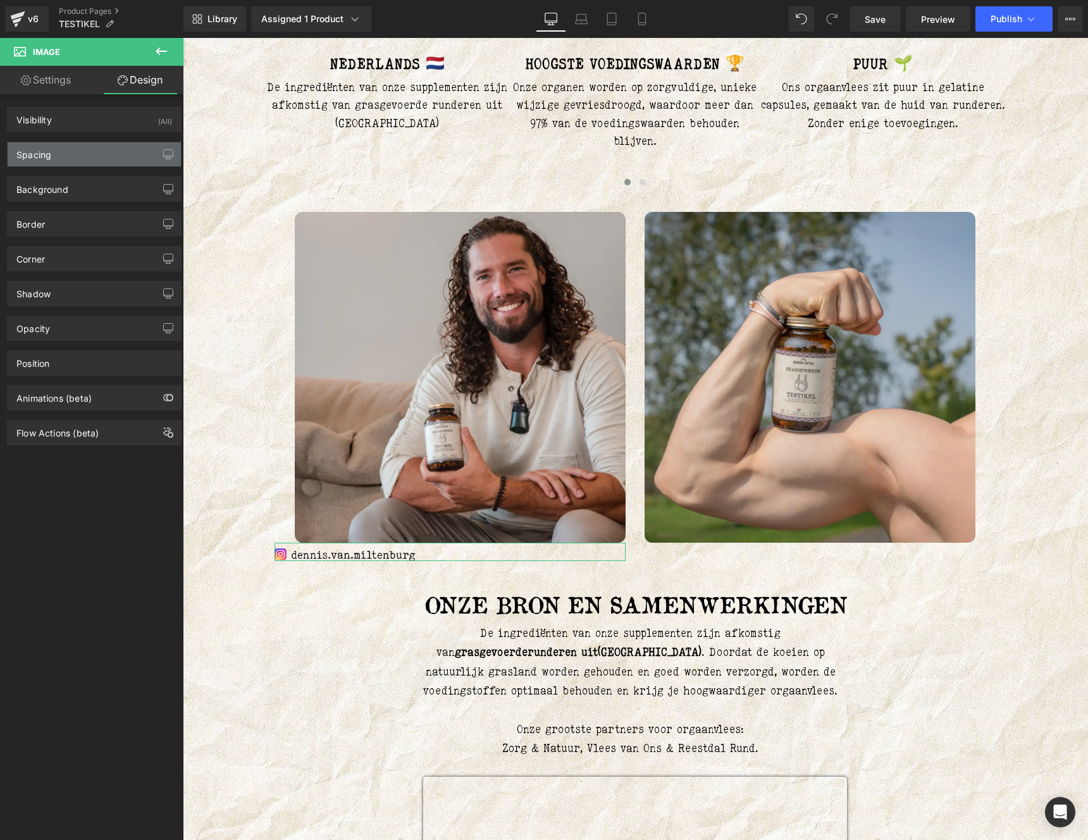
click at [73, 155] on div "Spacing" at bounding box center [94, 154] width 173 height 24
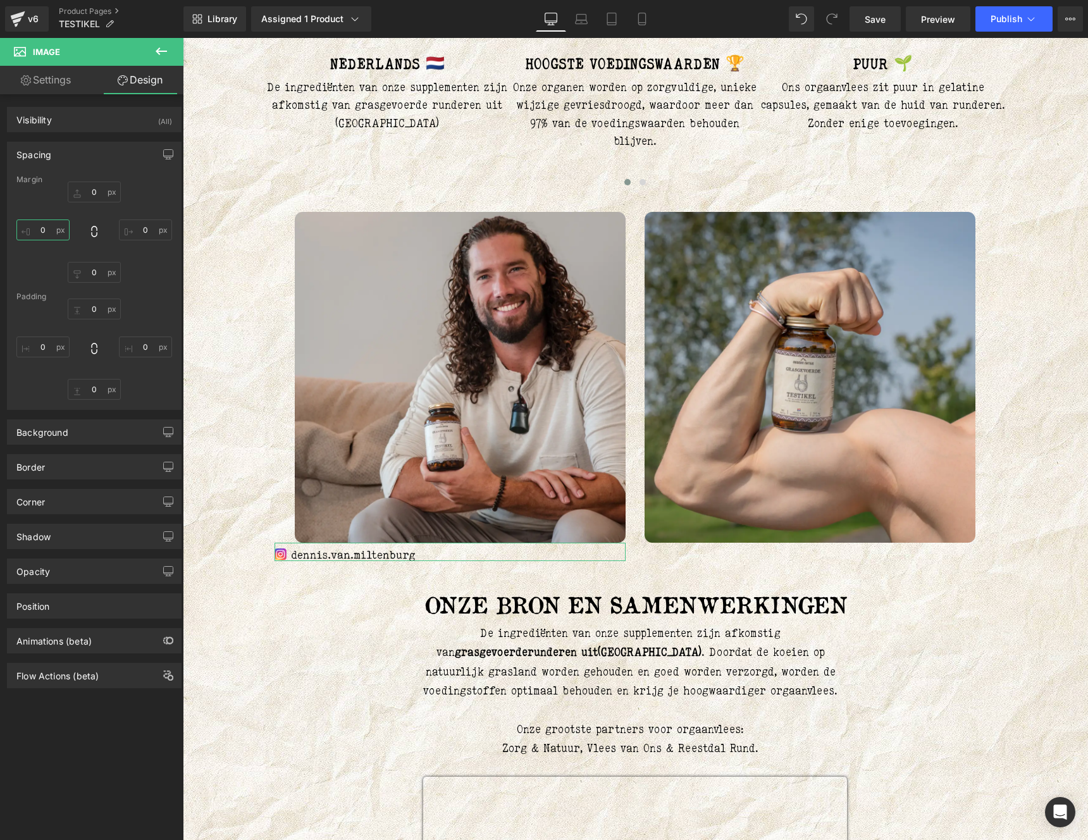
click at [50, 229] on input "0" at bounding box center [42, 229] width 53 height 21
click at [36, 80] on link "Settings" at bounding box center [46, 80] width 92 height 28
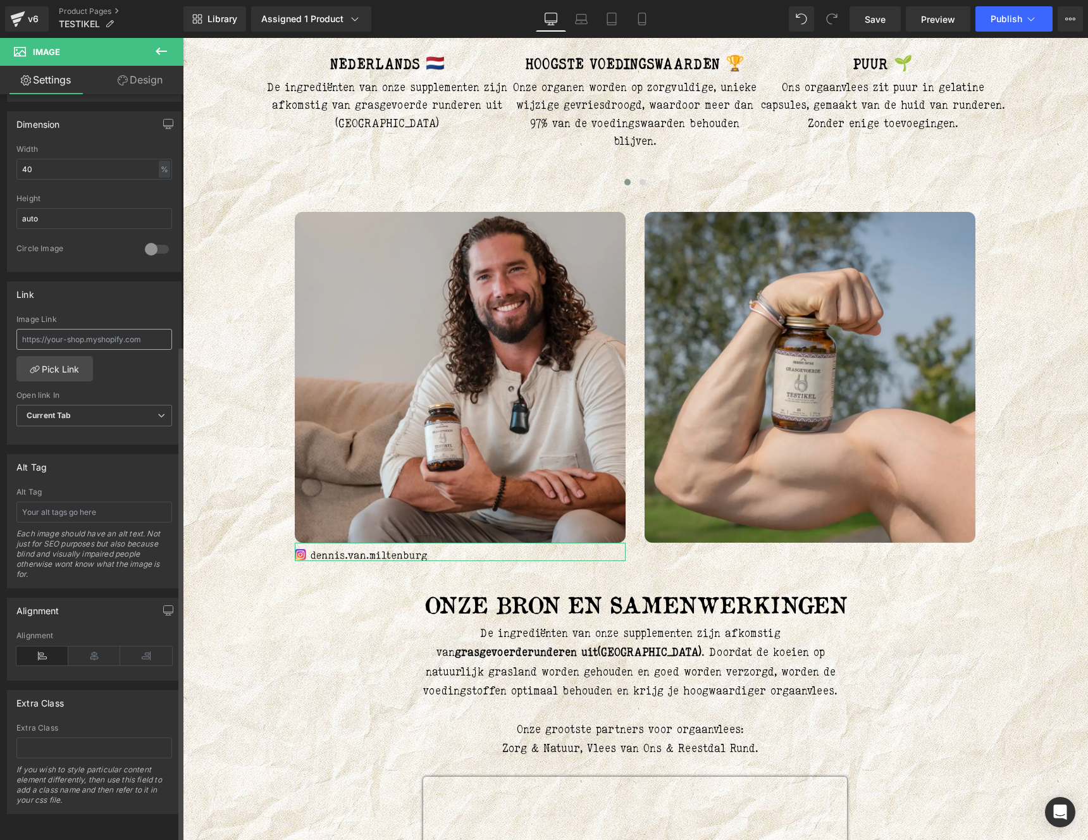
scroll to position [21, 0]
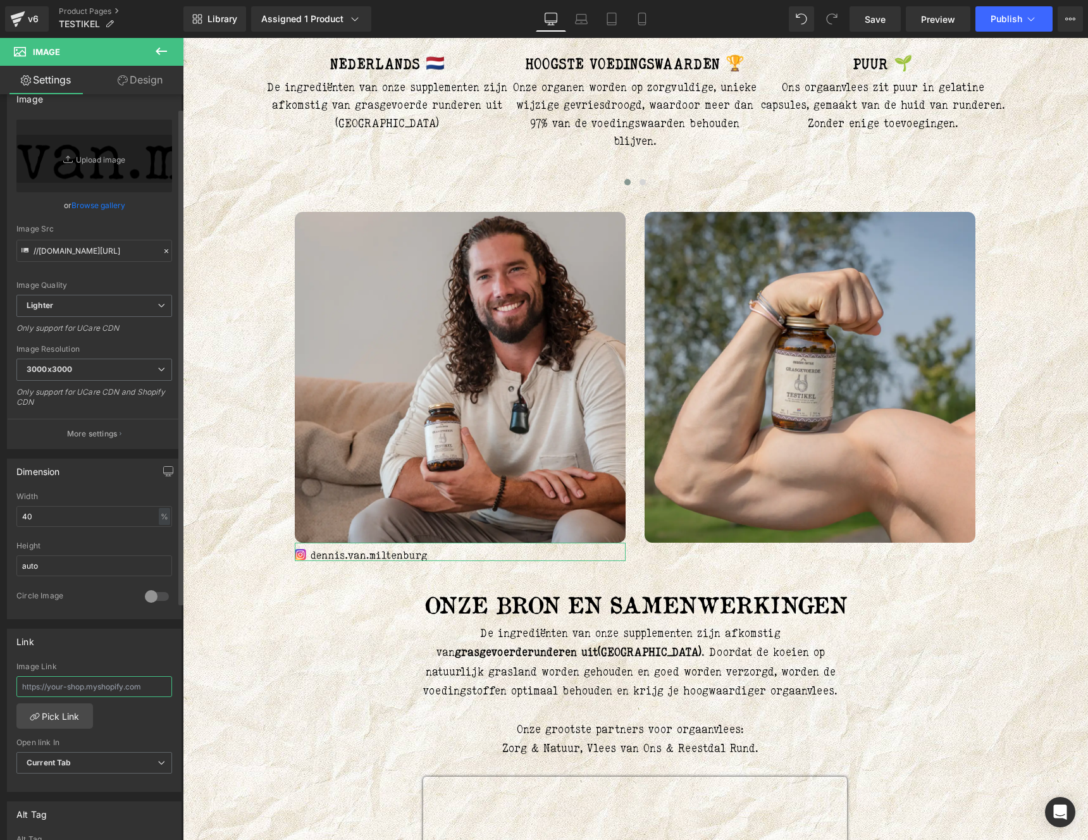
click at [71, 690] on input "text" at bounding box center [94, 686] width 156 height 21
paste input "https://www.instagram.com/dennis.van.miltenburg/"
type input "https://www.instagram.com/dennis.van.miltenburg/"
click at [991, 28] on button "Publish" at bounding box center [1013, 18] width 77 height 25
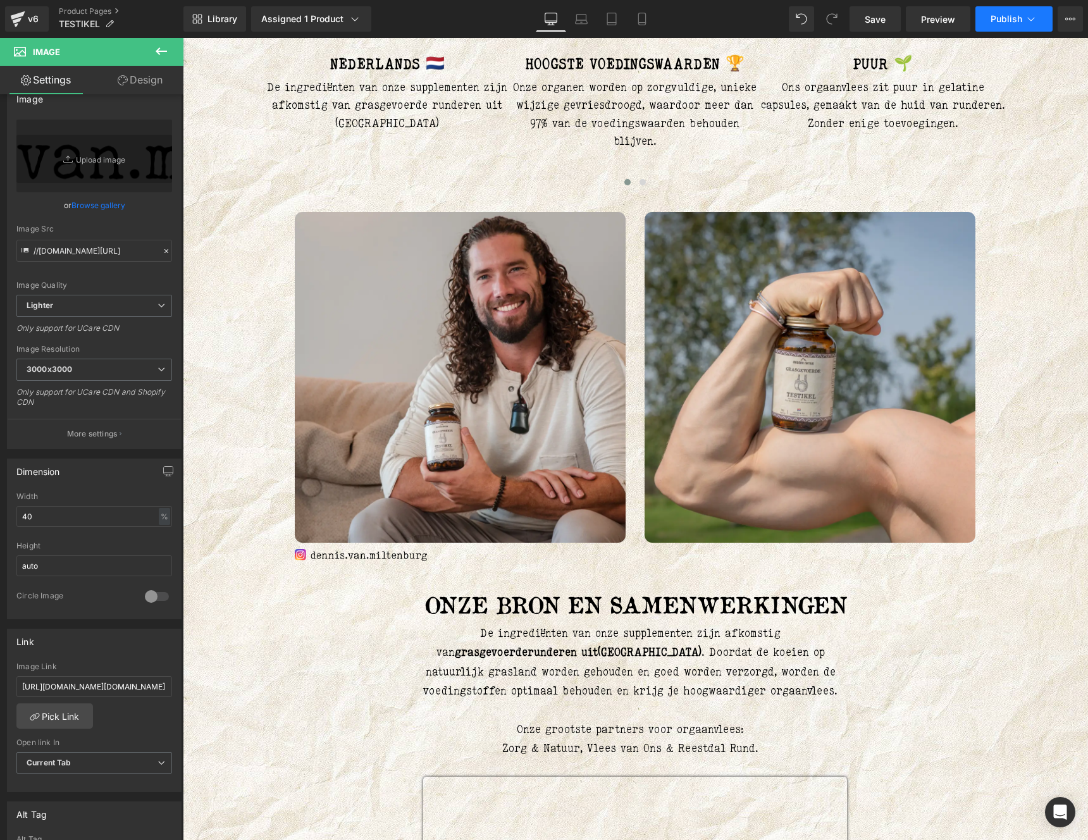
scroll to position [0, 0]
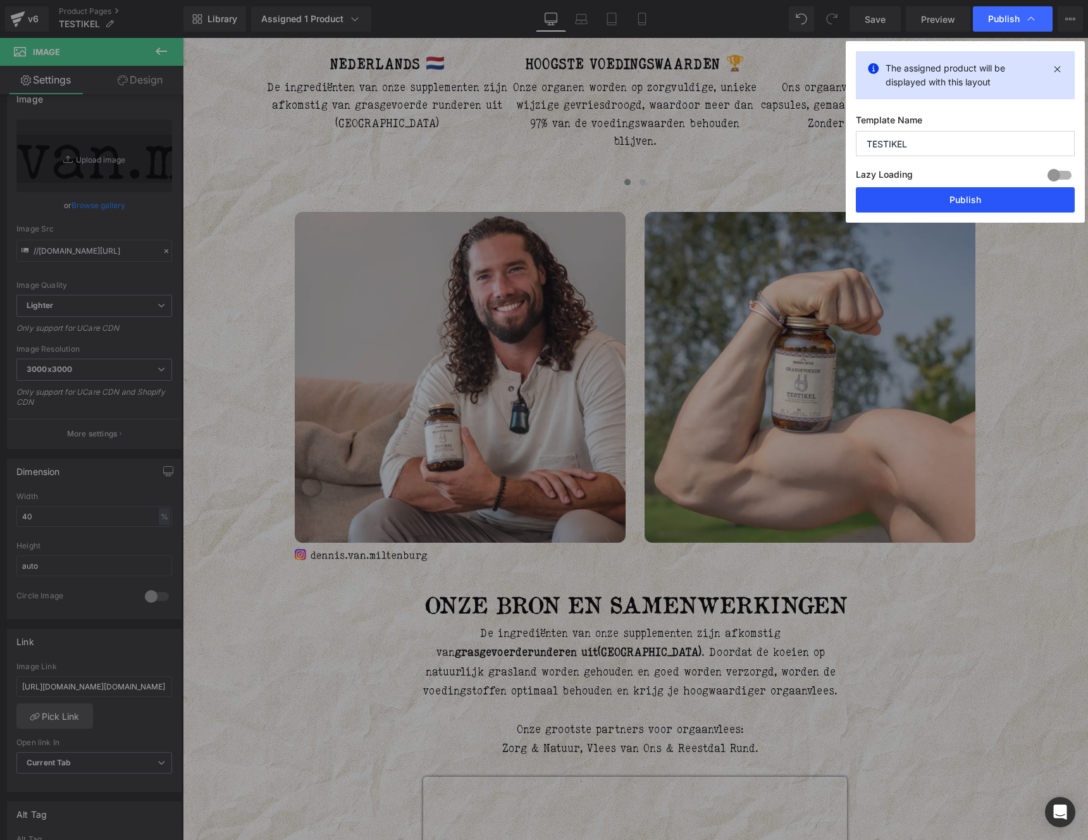
drag, startPoint x: 929, startPoint y: 199, endPoint x: 511, endPoint y: 445, distance: 484.6
click at [929, 199] on button "Publish" at bounding box center [965, 199] width 219 height 25
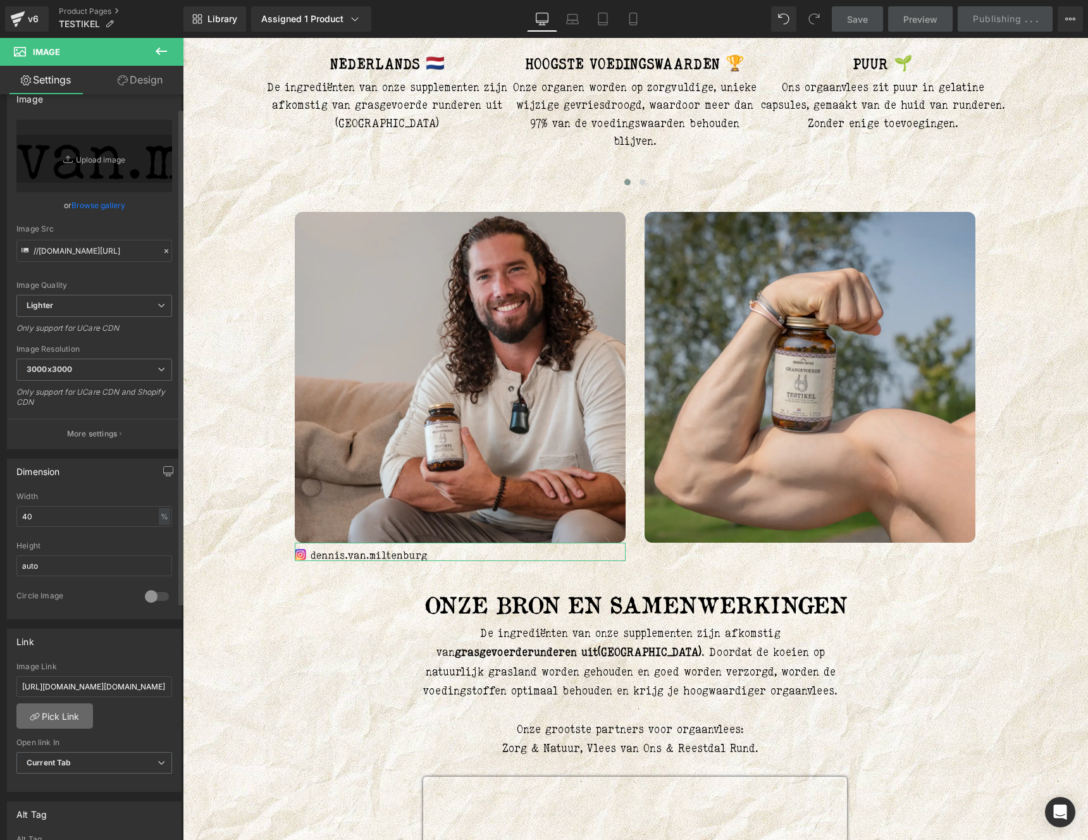
click at [64, 713] on link "Pick Link" at bounding box center [54, 715] width 77 height 25
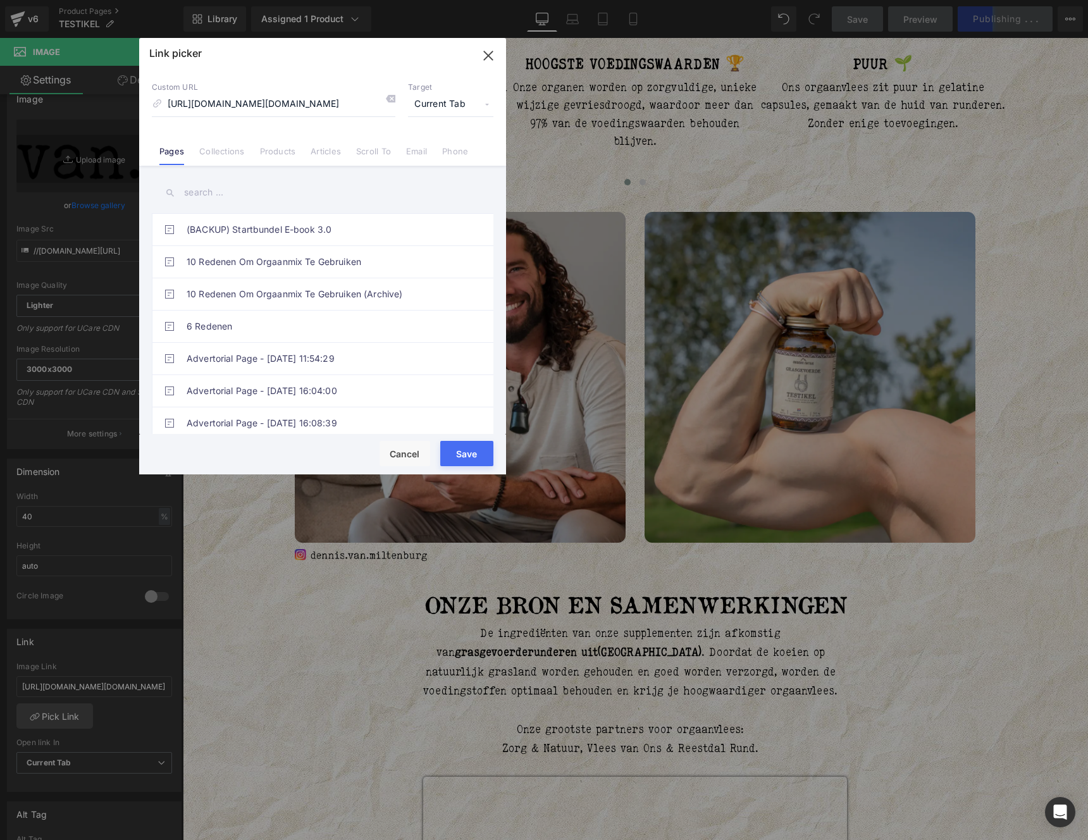
click at [445, 94] on span "Current Tab" at bounding box center [450, 104] width 85 height 24
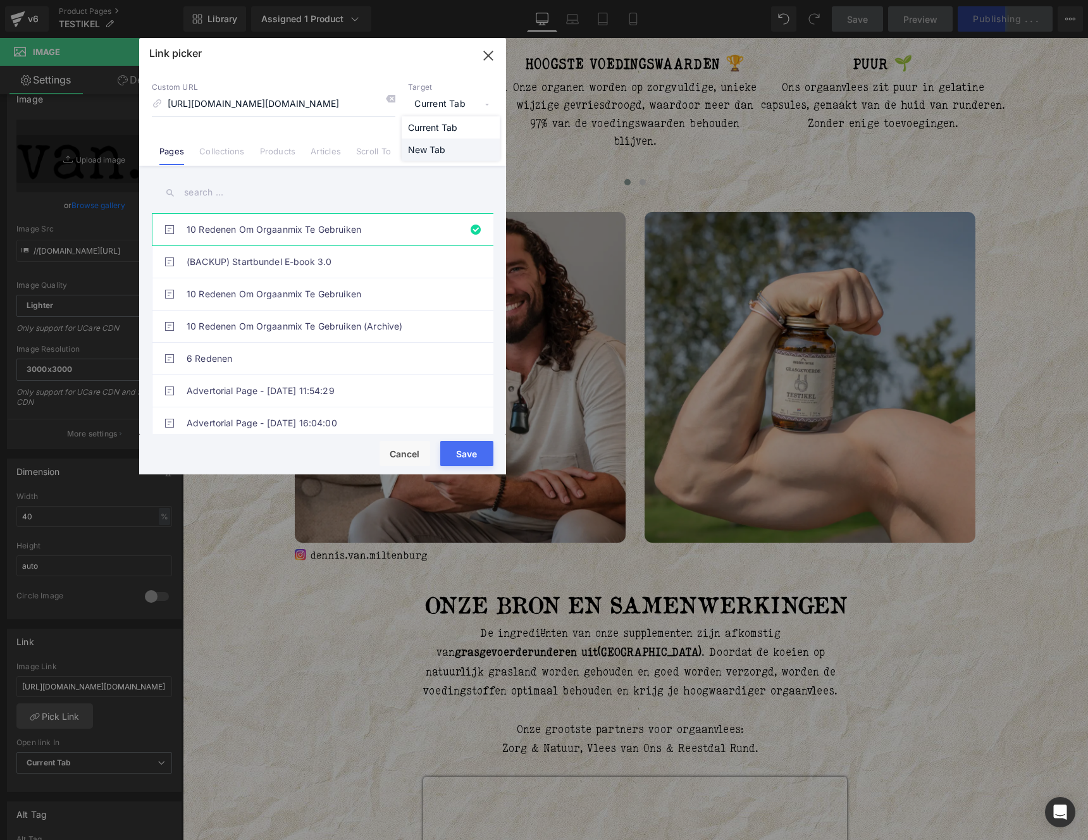
click at [441, 149] on li "New Tab" at bounding box center [451, 150] width 98 height 22
click at [477, 460] on button "Save" at bounding box center [466, 453] width 53 height 25
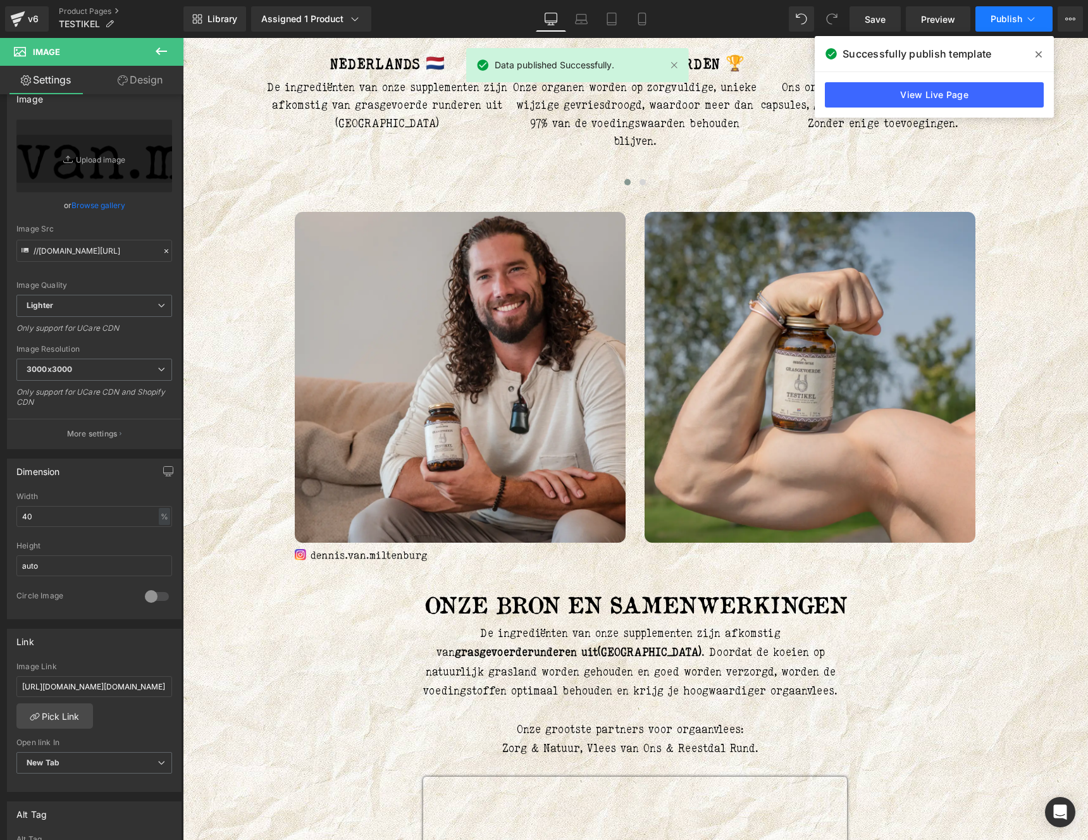
click at [989, 27] on button "Publish" at bounding box center [1013, 18] width 77 height 25
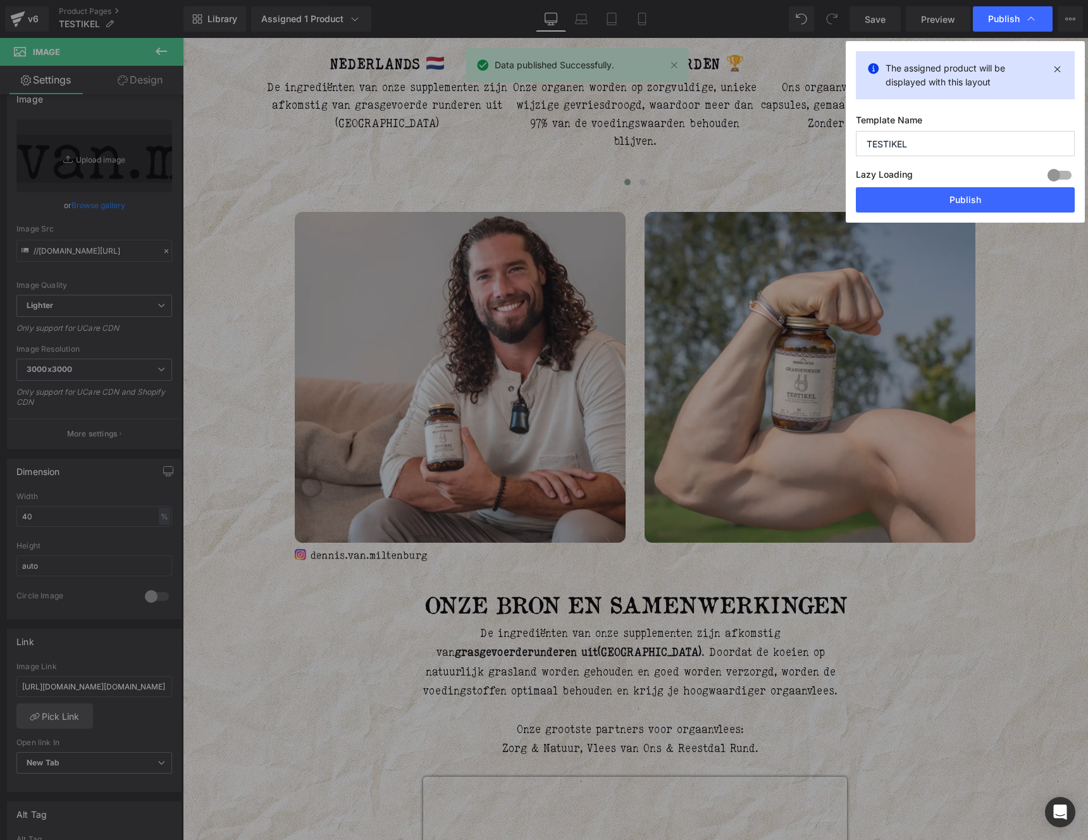
click at [0, 0] on div "Lazy Loading Build Upgrade plan to unlock" at bounding box center [0, 0] width 0 height 0
click at [0, 0] on button "Publish" at bounding box center [0, 0] width 0 height 0
